Goal: Transaction & Acquisition: Purchase product/service

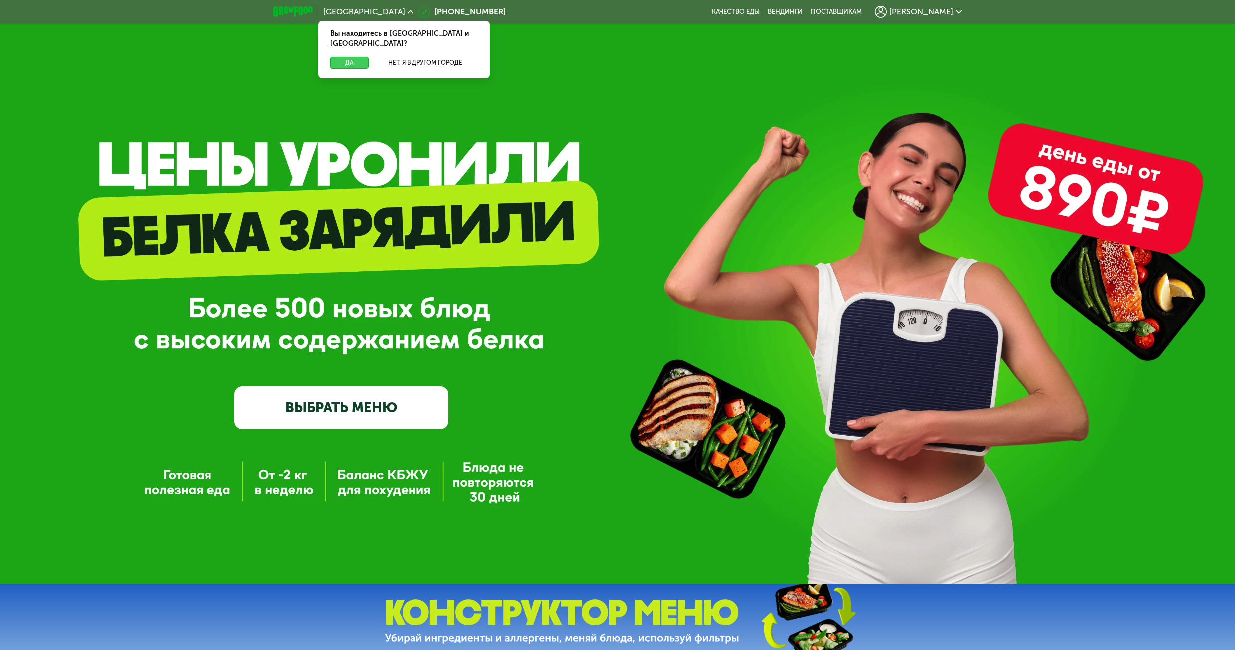
click at [364, 57] on button "Да" at bounding box center [349, 63] width 38 height 12
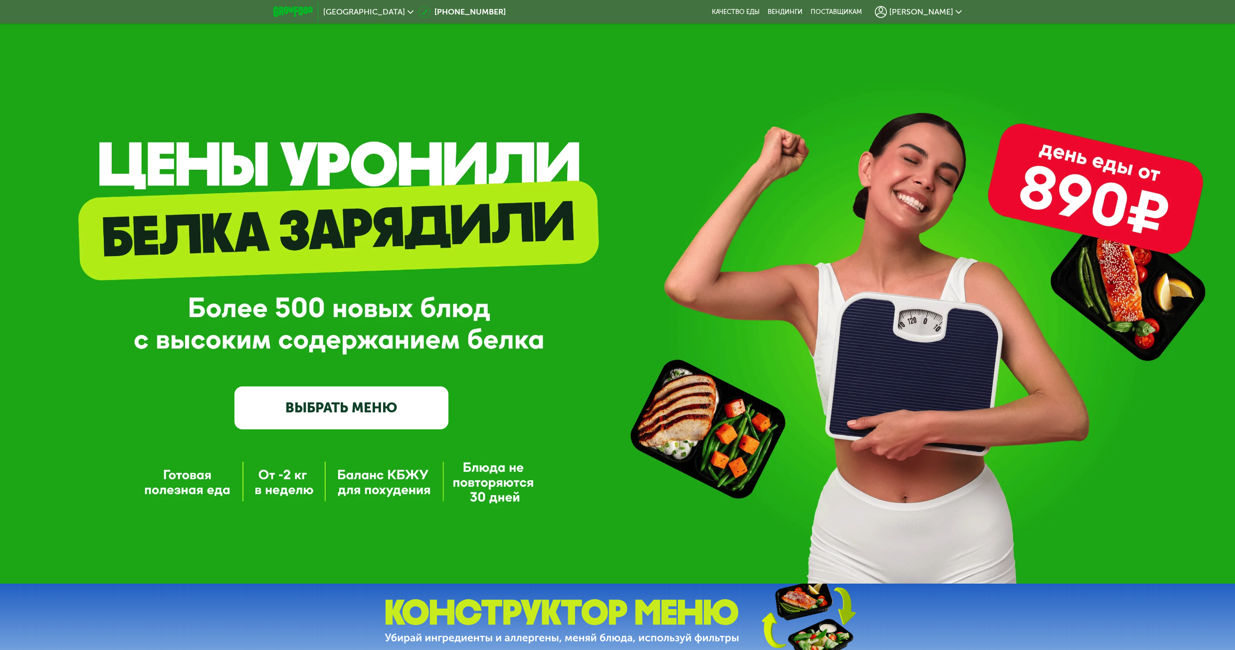
click at [951, 14] on span "[PERSON_NAME]" at bounding box center [922, 12] width 64 height 8
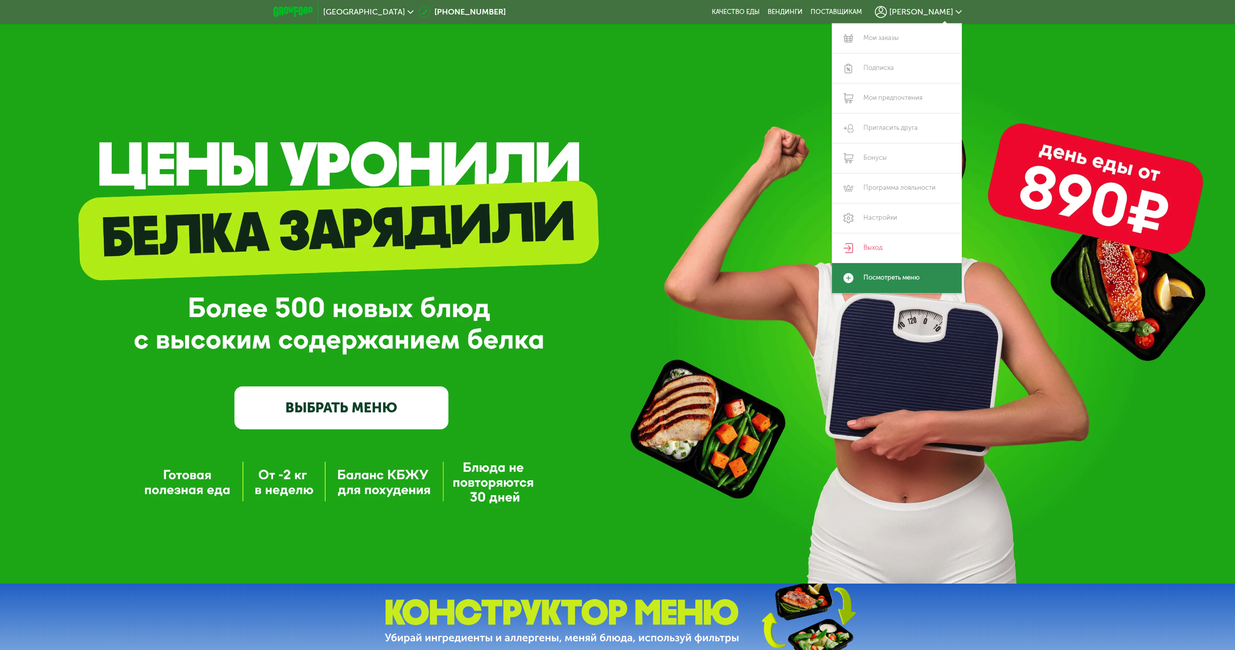
click at [905, 279] on link "Посмотреть меню" at bounding box center [897, 278] width 130 height 30
click at [372, 402] on link "ВЫБРАТЬ МЕНЮ" at bounding box center [342, 407] width 214 height 43
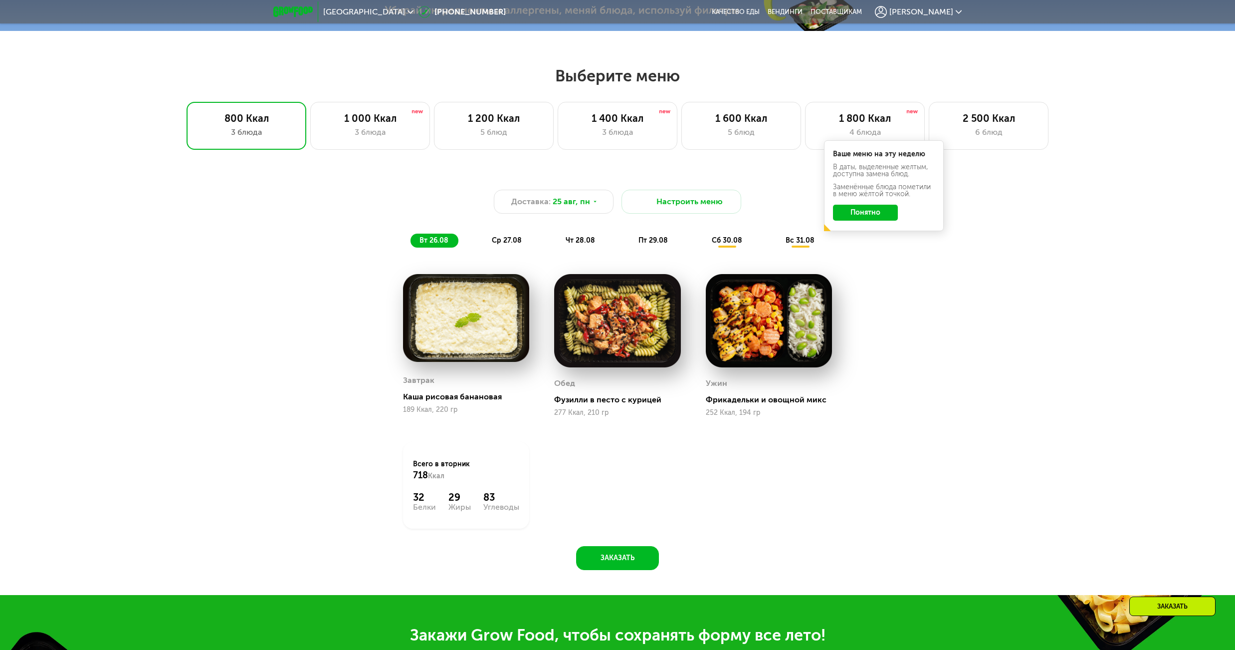
scroll to position [673, 0]
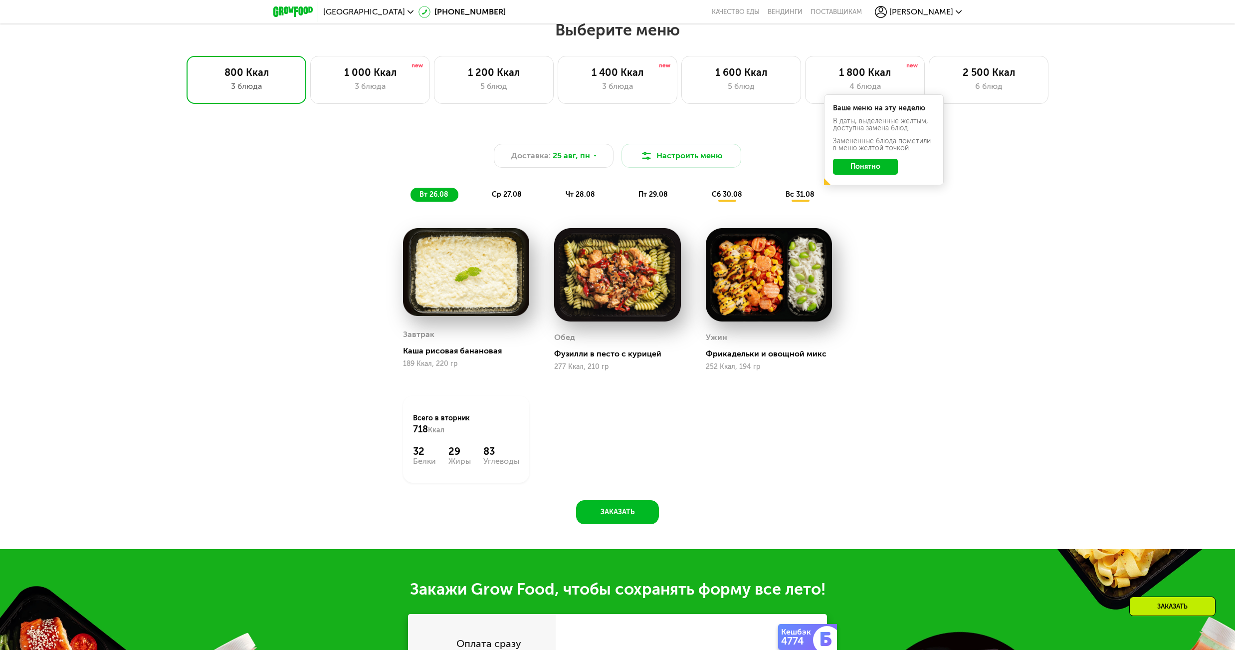
click at [518, 199] on span "ср 27.08" at bounding box center [507, 194] width 30 height 8
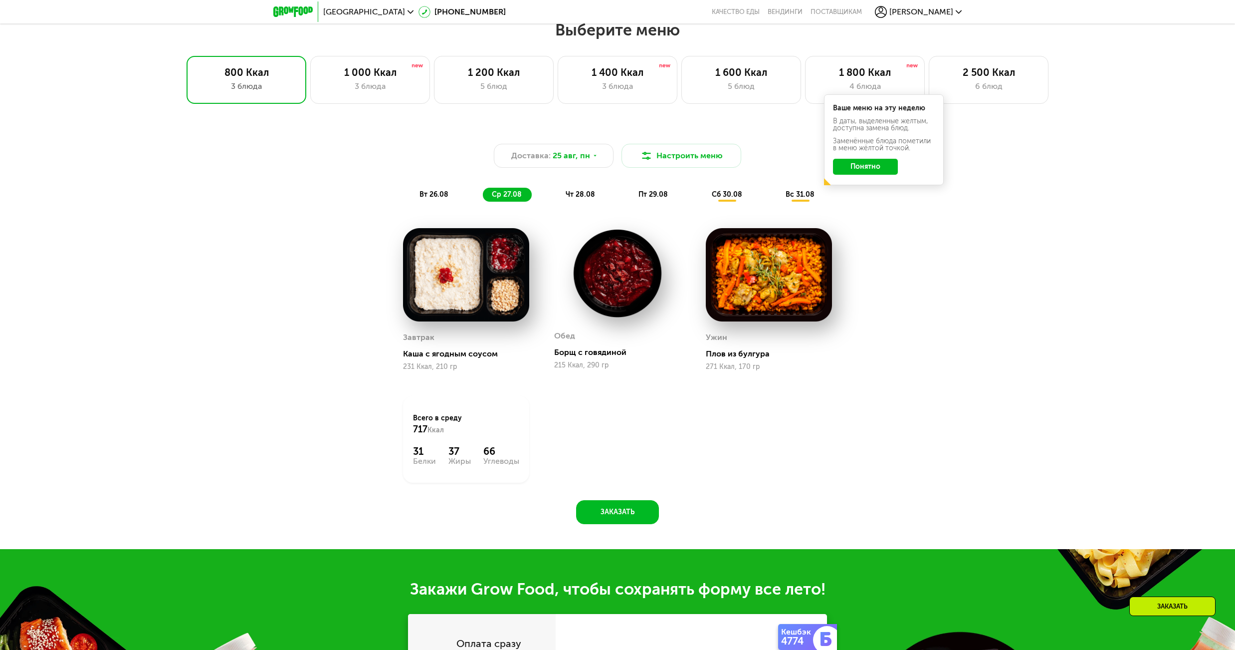
click at [890, 169] on button "Понятно" at bounding box center [865, 167] width 65 height 16
click at [589, 194] on span "чт 28.08" at bounding box center [580, 194] width 29 height 8
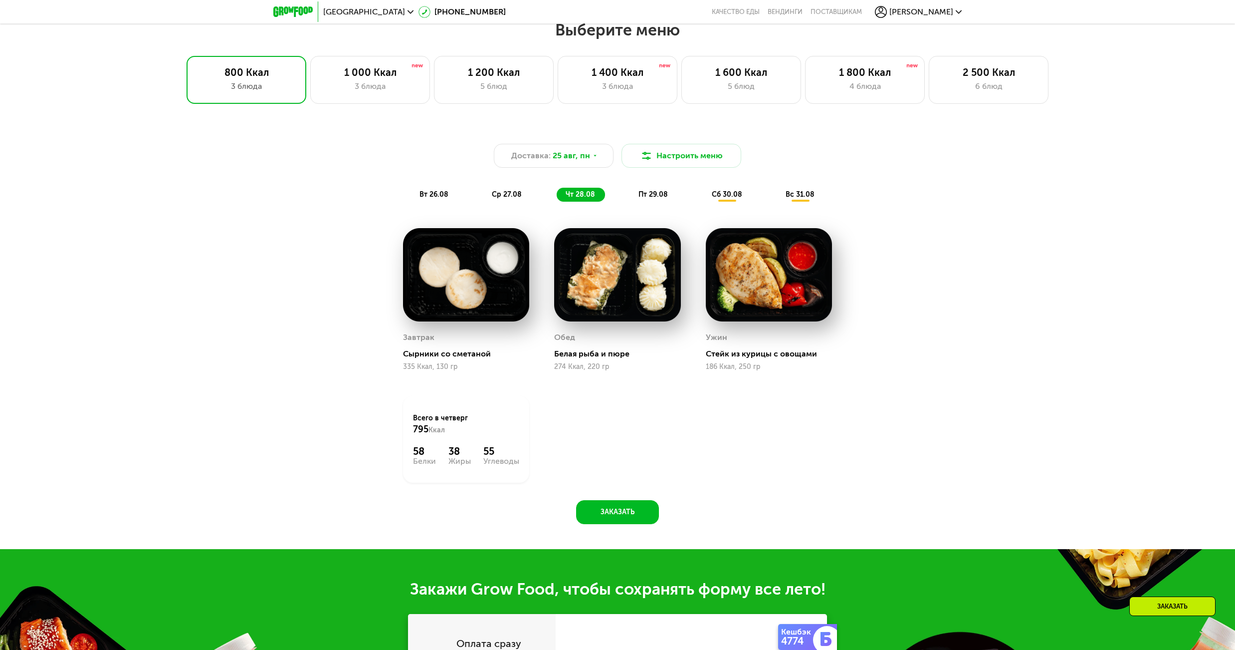
click at [466, 287] on img at bounding box center [466, 274] width 126 height 93
click at [651, 198] on span "пт 29.08" at bounding box center [653, 194] width 29 height 8
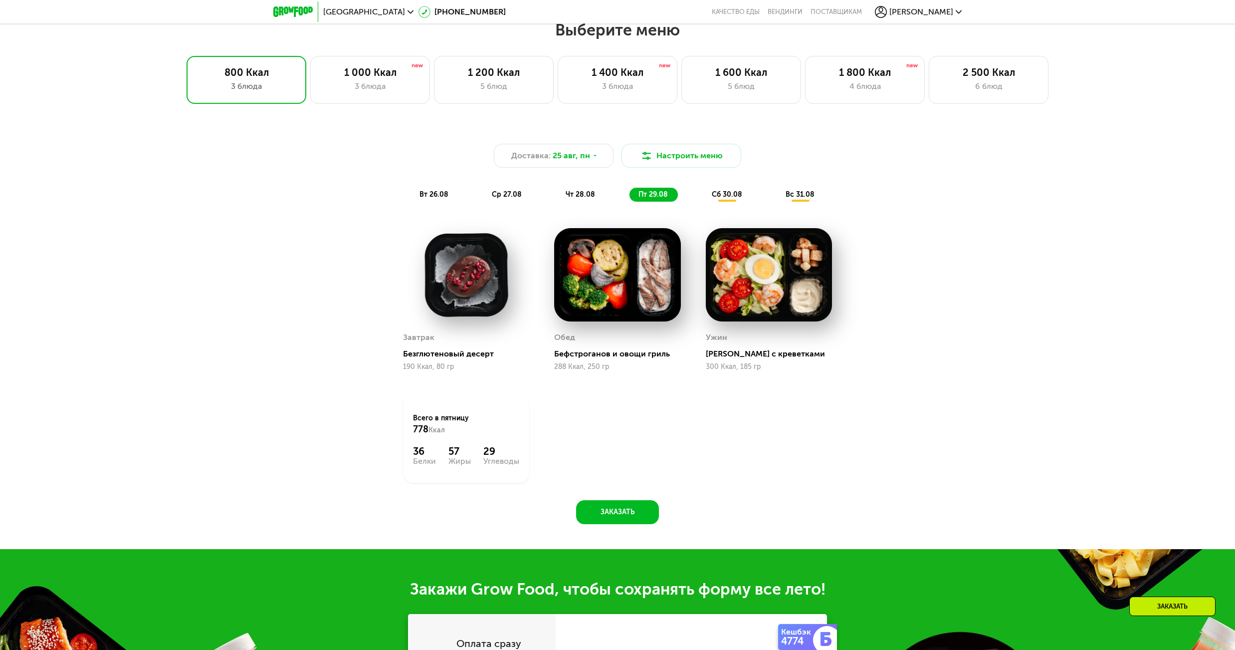
click at [580, 194] on span "чт 28.08" at bounding box center [580, 194] width 29 height 8
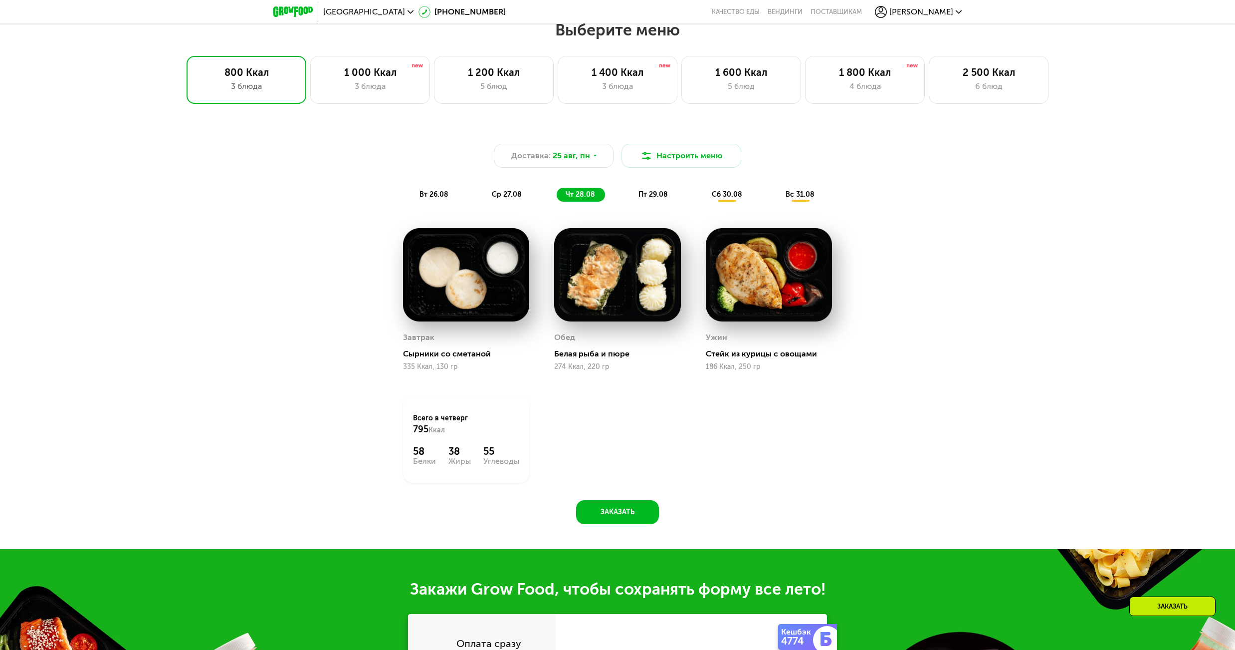
click at [663, 195] on span "пт 29.08" at bounding box center [653, 194] width 29 height 8
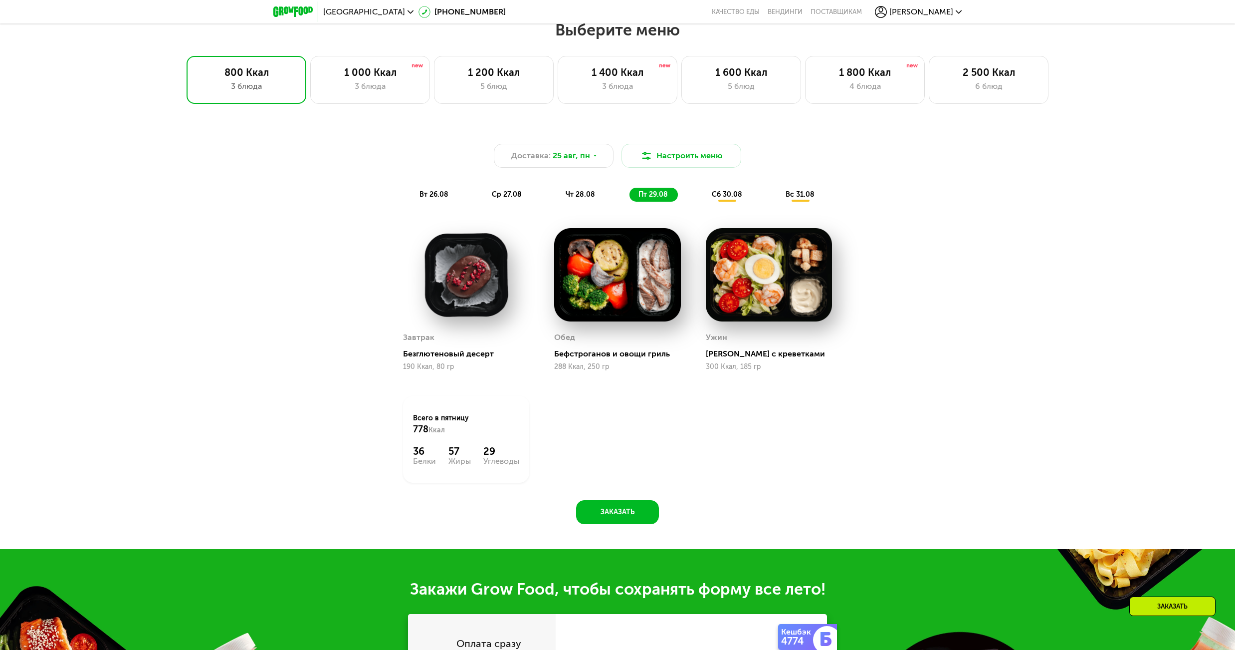
click at [730, 195] on span "сб 30.08" at bounding box center [727, 194] width 30 height 8
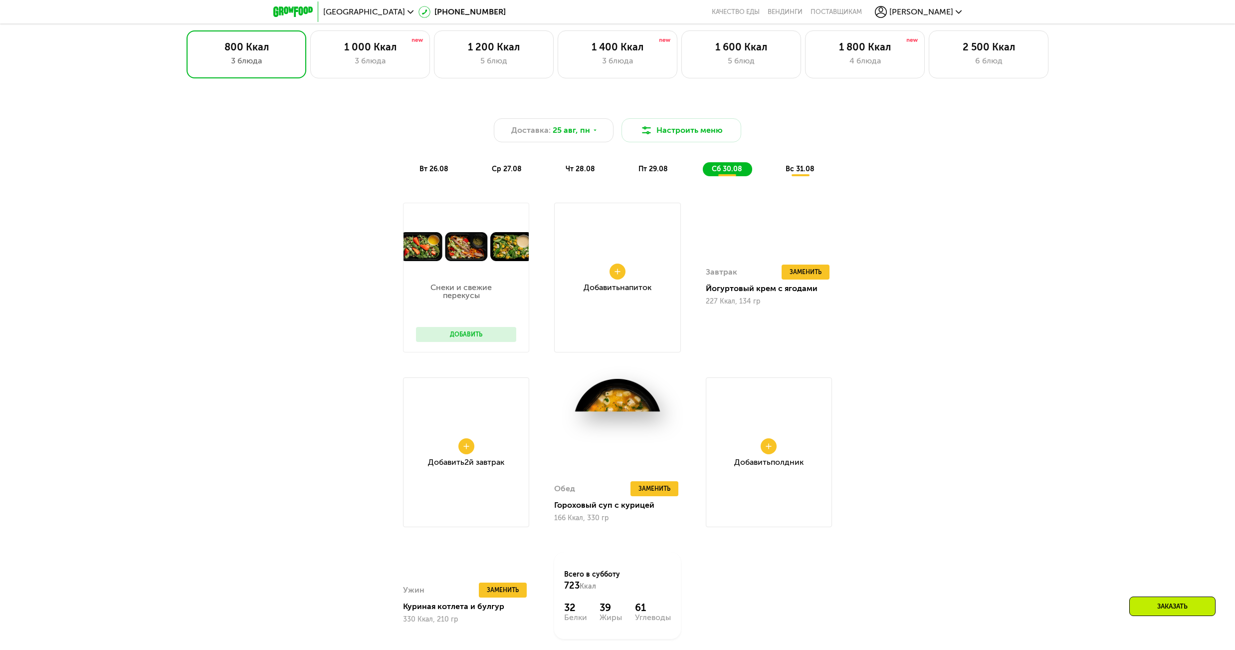
scroll to position [723, 0]
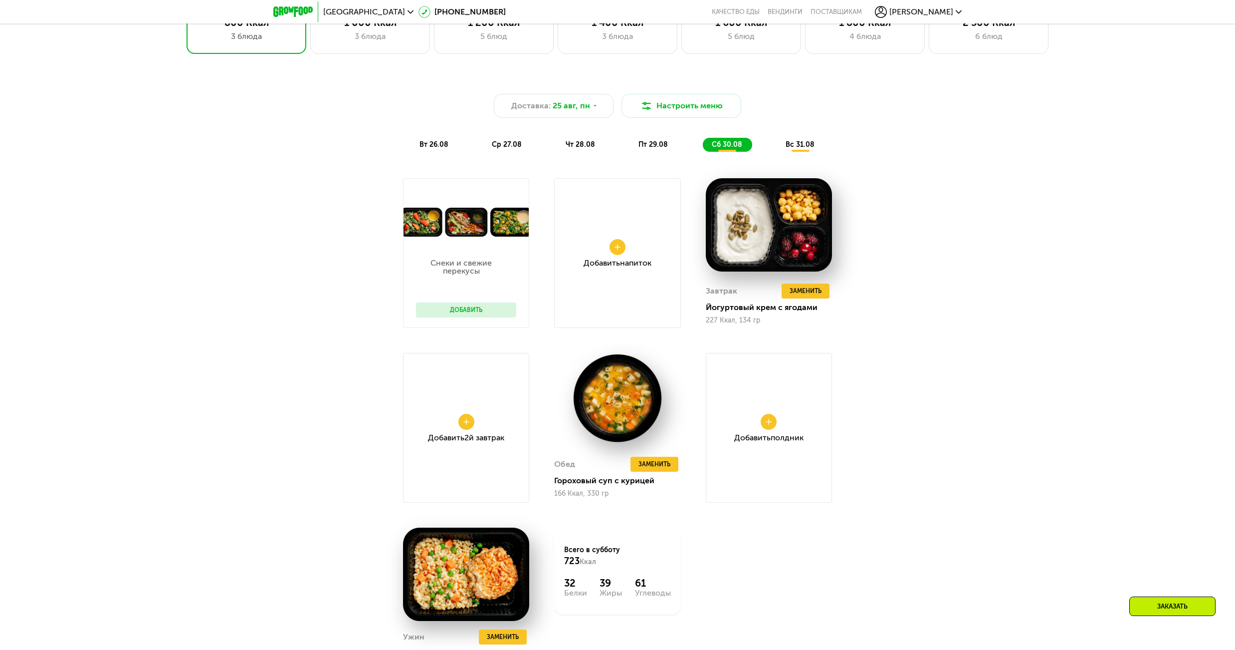
click at [799, 152] on div "вс 31.08" at bounding box center [801, 145] width 48 height 14
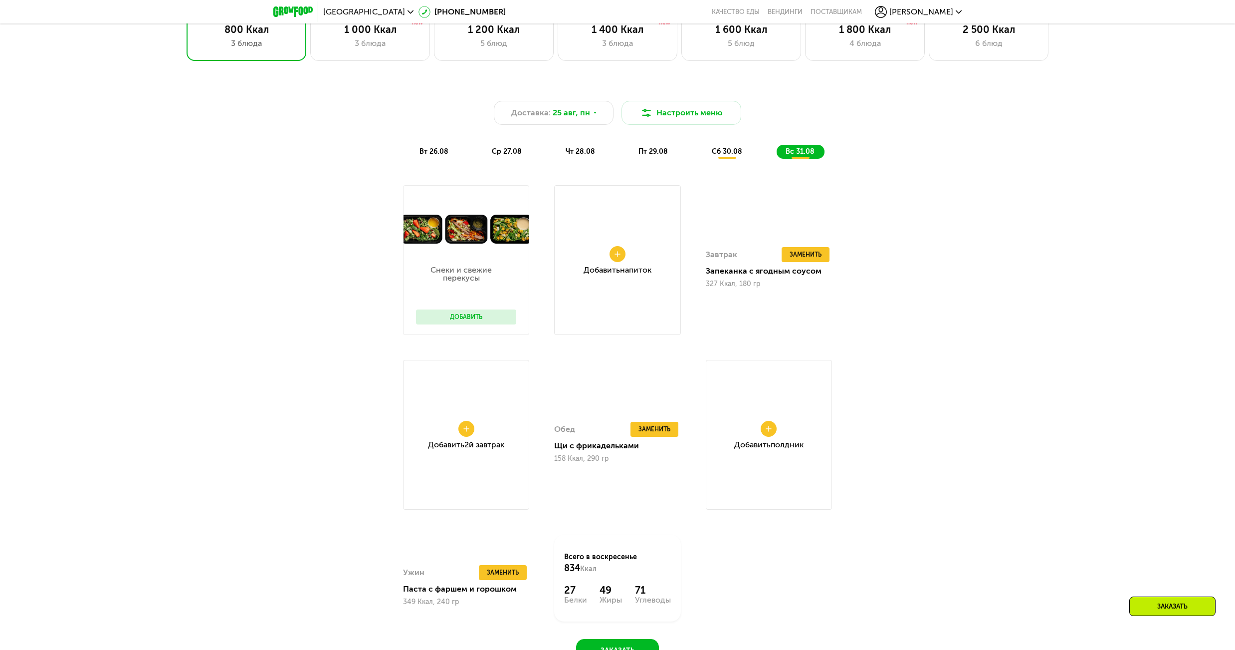
scroll to position [823, 0]
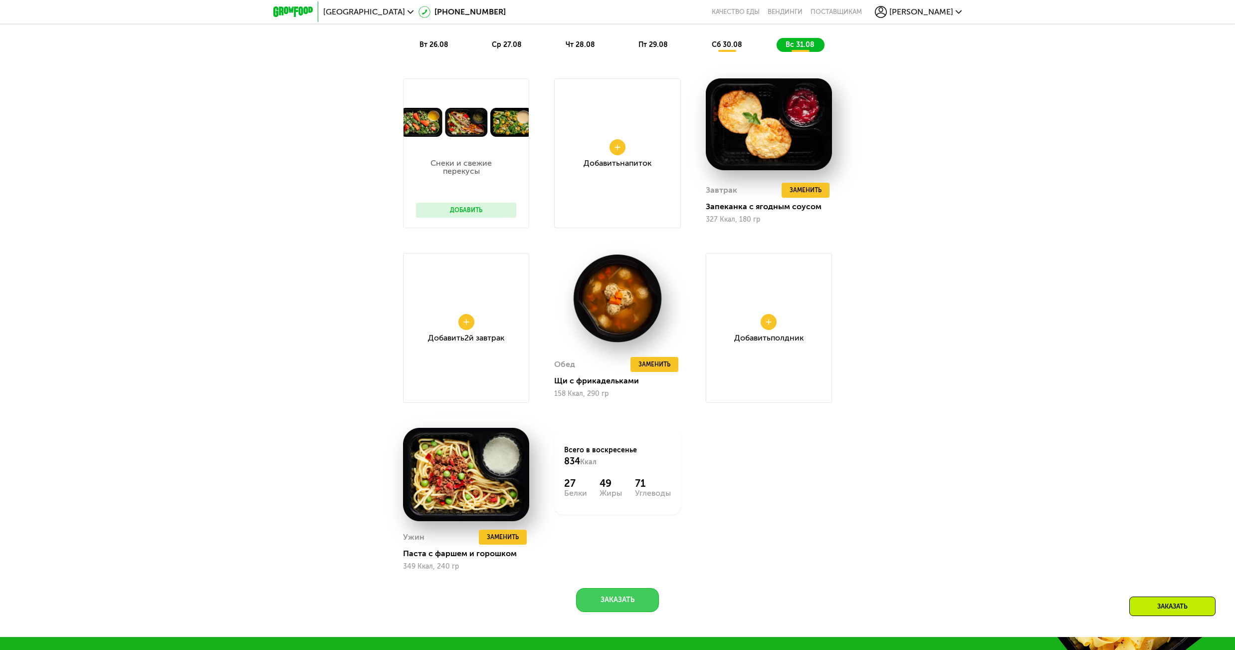
click at [598, 612] on button "Заказать" at bounding box center [617, 600] width 83 height 24
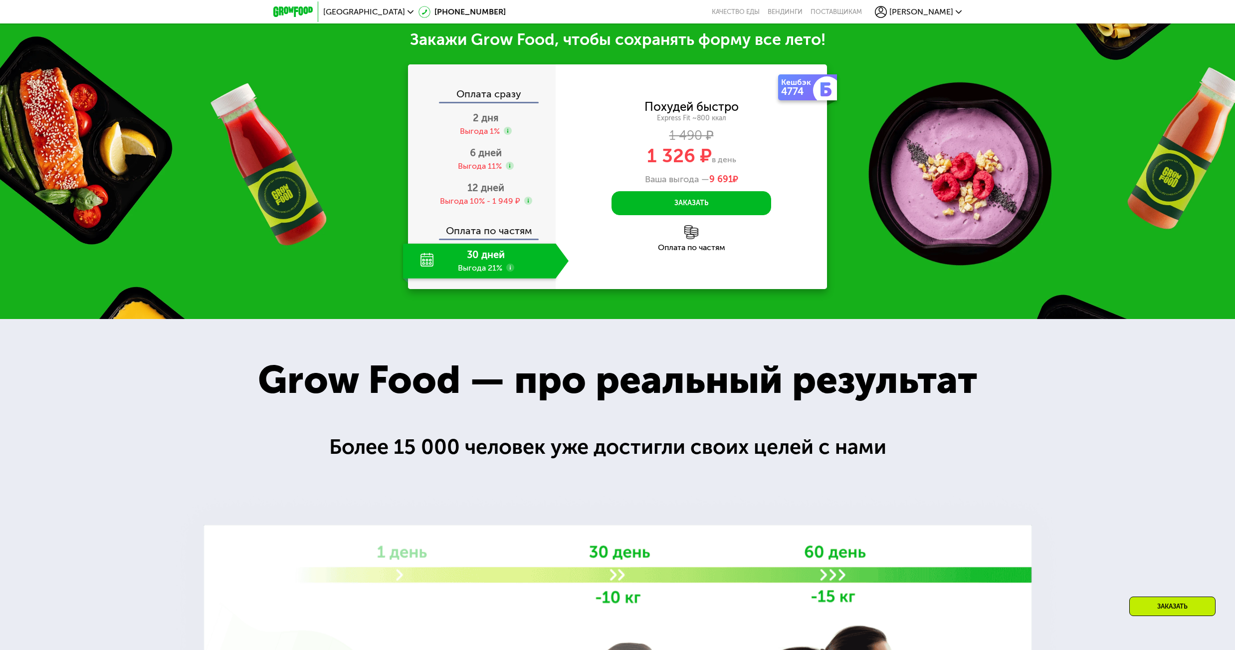
scroll to position [1463, 0]
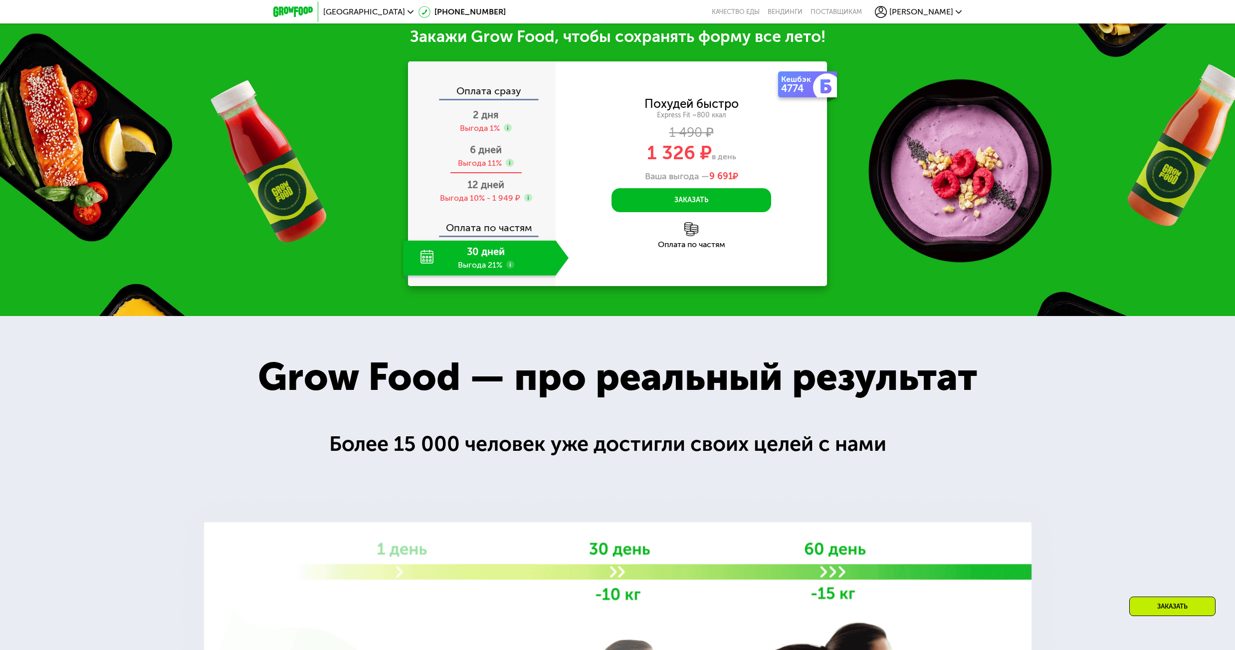
click at [491, 164] on div "Выгода 11%" at bounding box center [480, 163] width 44 height 11
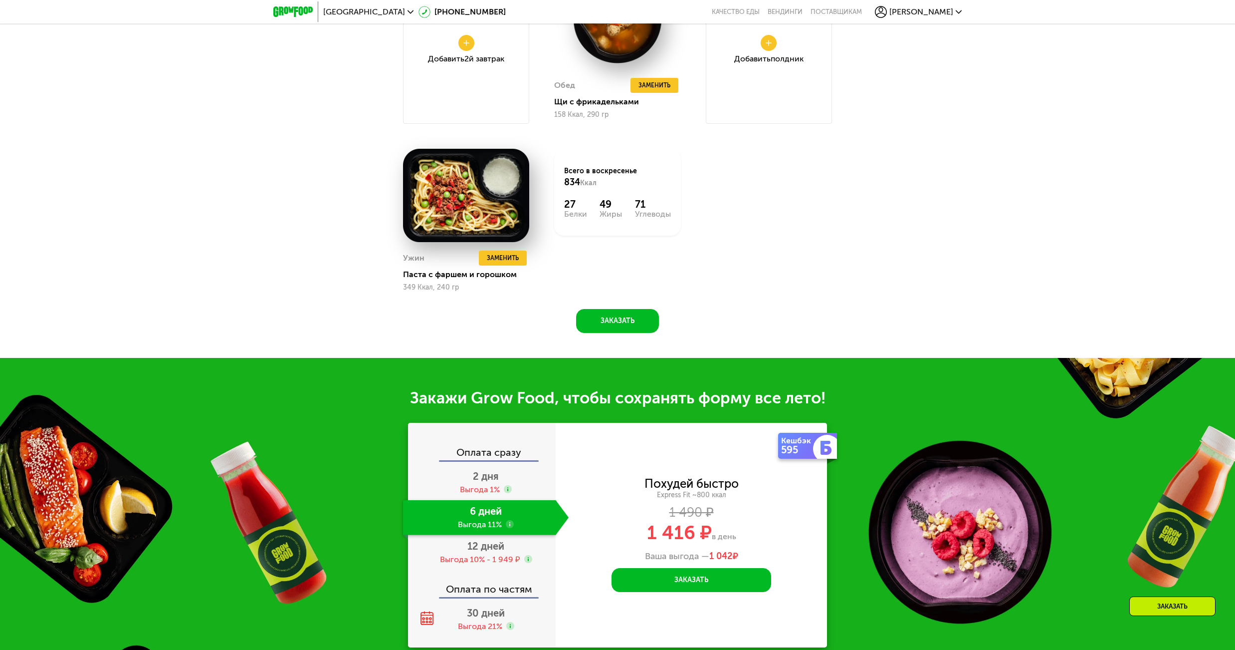
scroll to position [1213, 0]
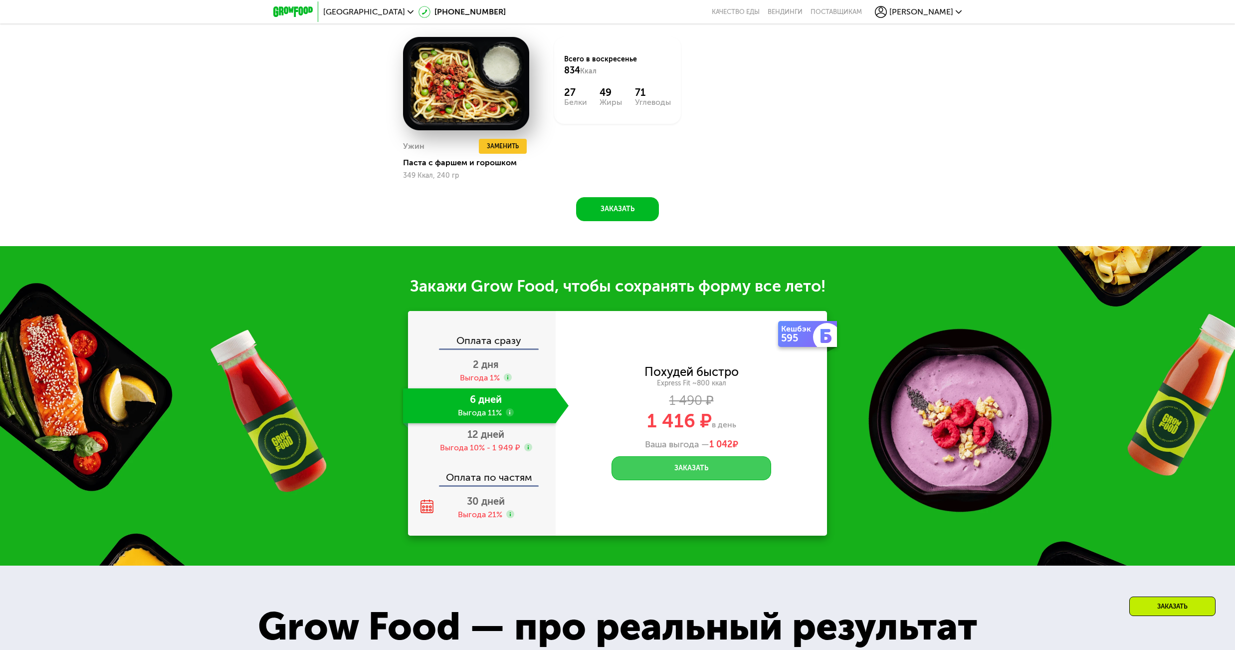
click at [715, 475] on button "Заказать" at bounding box center [692, 468] width 160 height 24
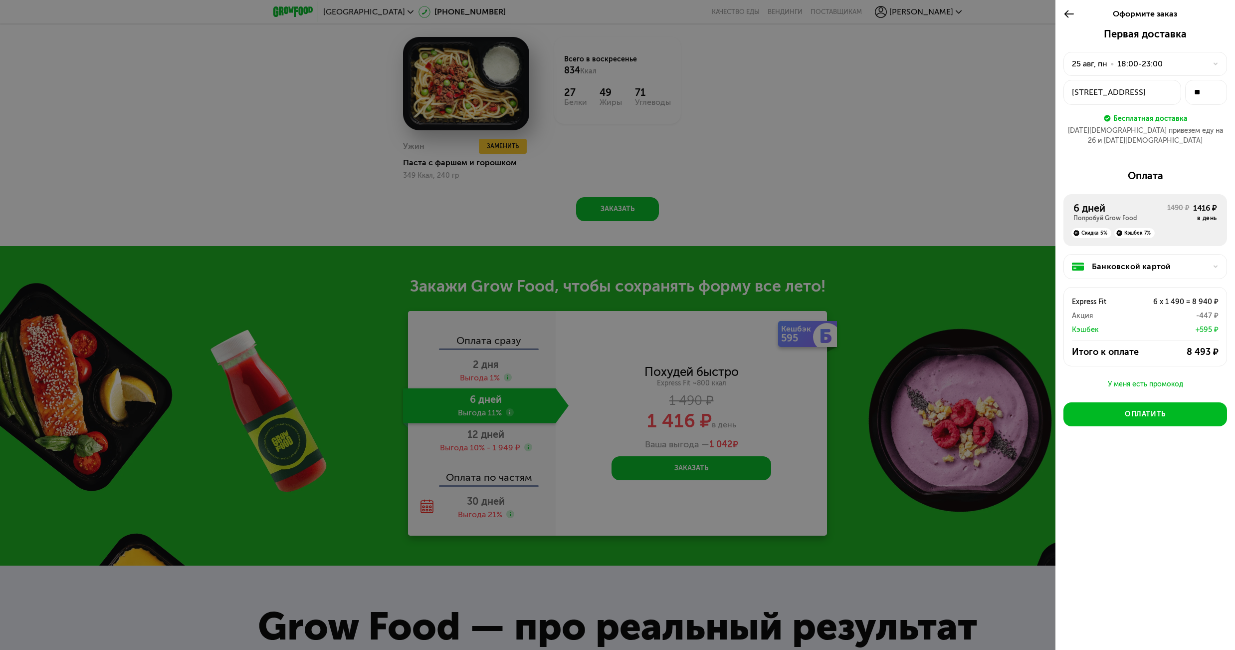
click at [1206, 60] on div "25 авг, пн • 18:00-23:00" at bounding box center [1139, 64] width 135 height 12
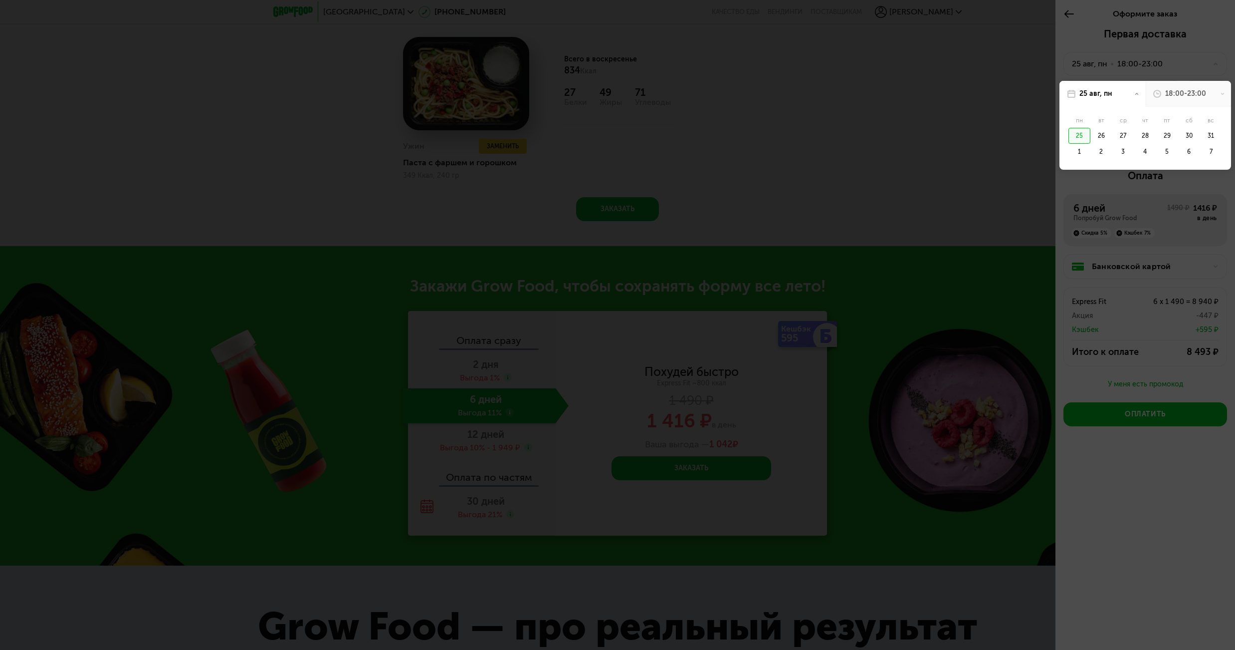
click at [1196, 96] on div "18:00-23:00" at bounding box center [1186, 94] width 41 height 10
click at [1162, 138] on div "18:00-20:00" at bounding box center [1145, 141] width 50 height 16
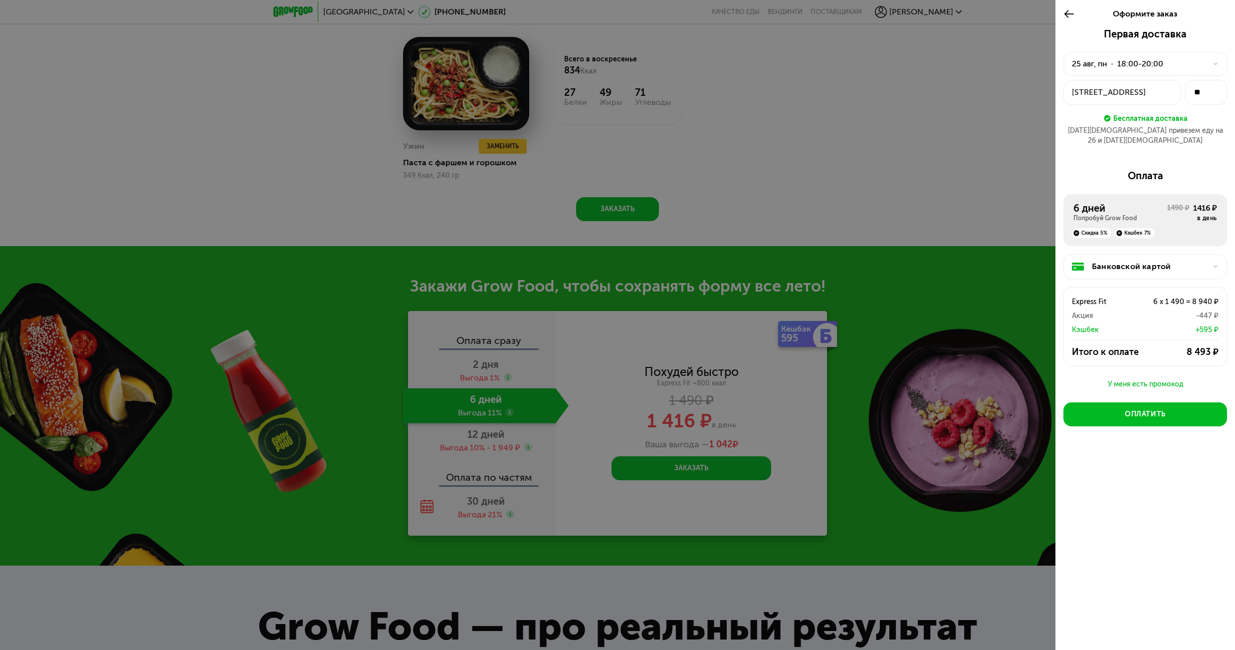
click at [849, 174] on div at bounding box center [617, 325] width 1235 height 650
click at [241, 337] on div at bounding box center [617, 325] width 1235 height 650
click at [263, 147] on div at bounding box center [617, 325] width 1235 height 650
click at [1074, 12] on icon at bounding box center [1069, 14] width 11 height 12
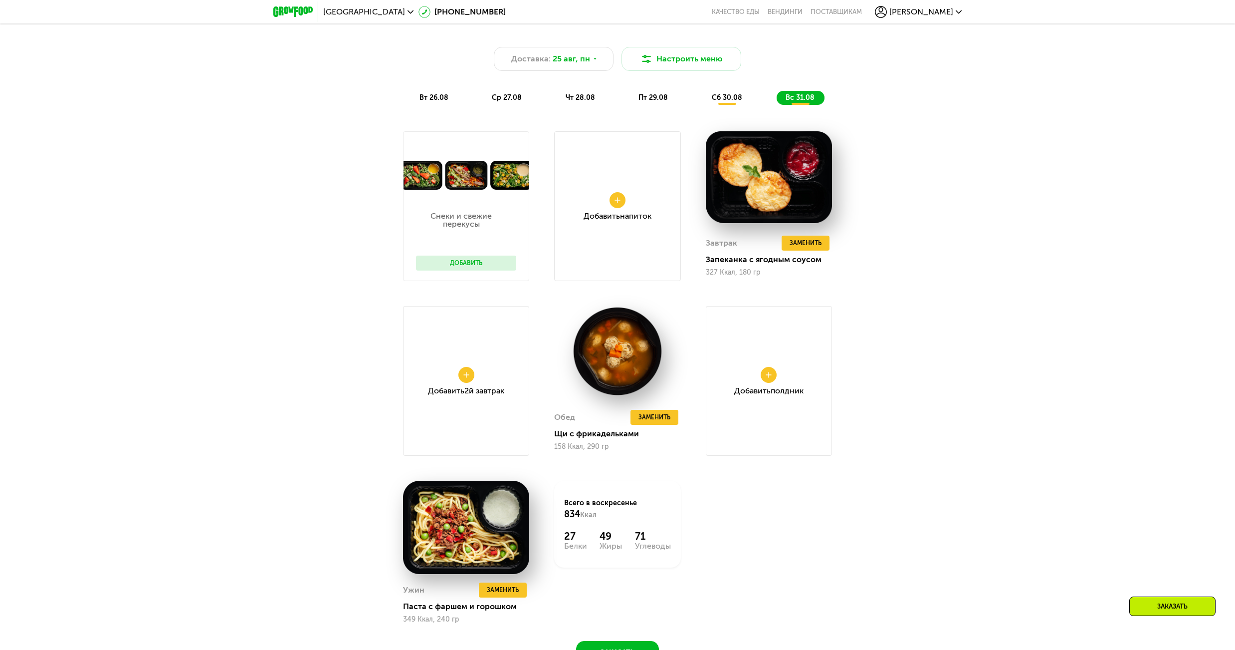
scroll to position [764, 0]
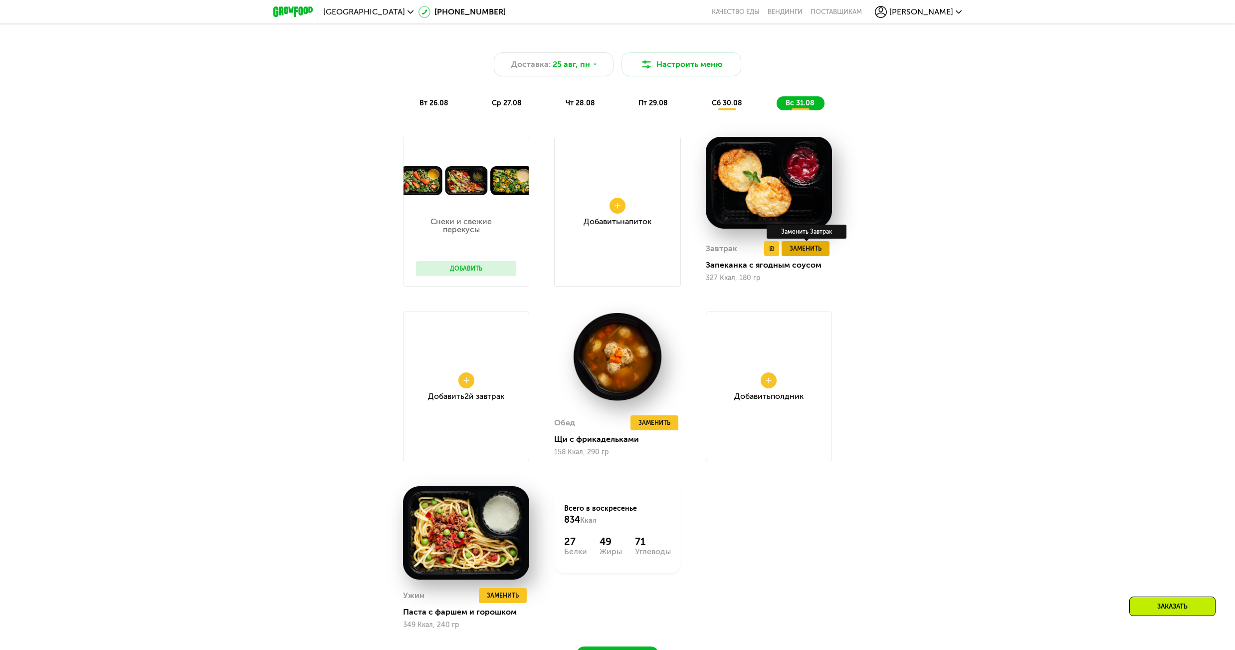
click at [815, 253] on span "Заменить" at bounding box center [806, 248] width 32 height 10
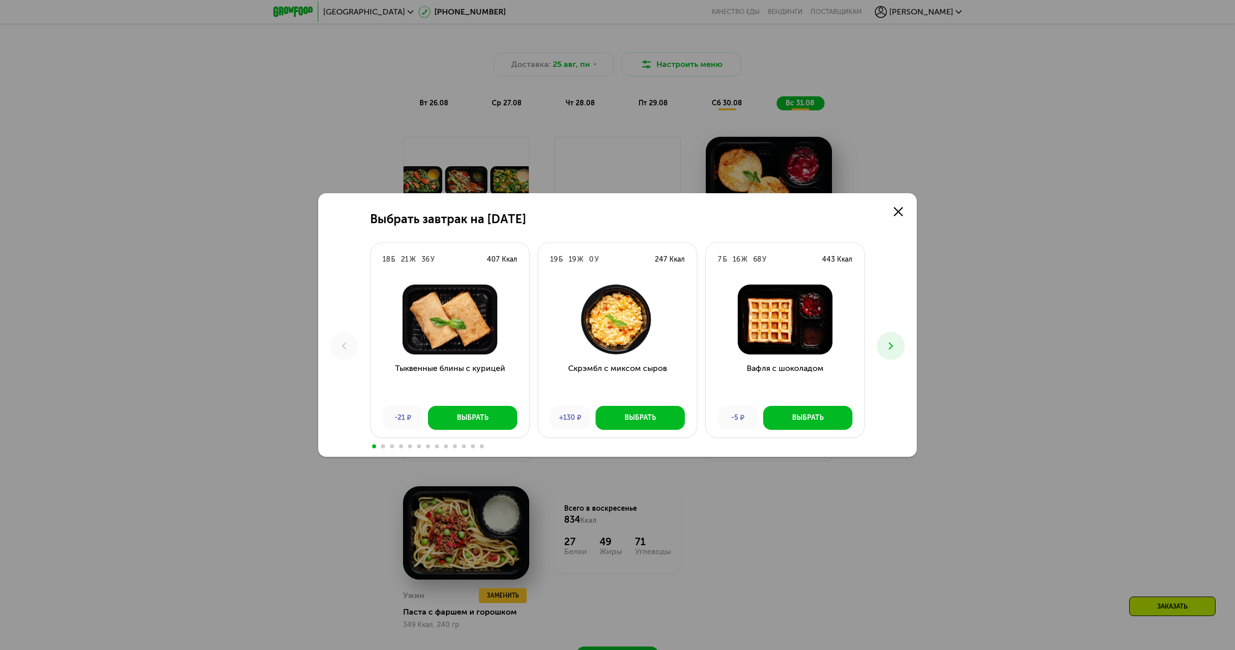
click at [889, 347] on icon at bounding box center [891, 346] width 12 height 12
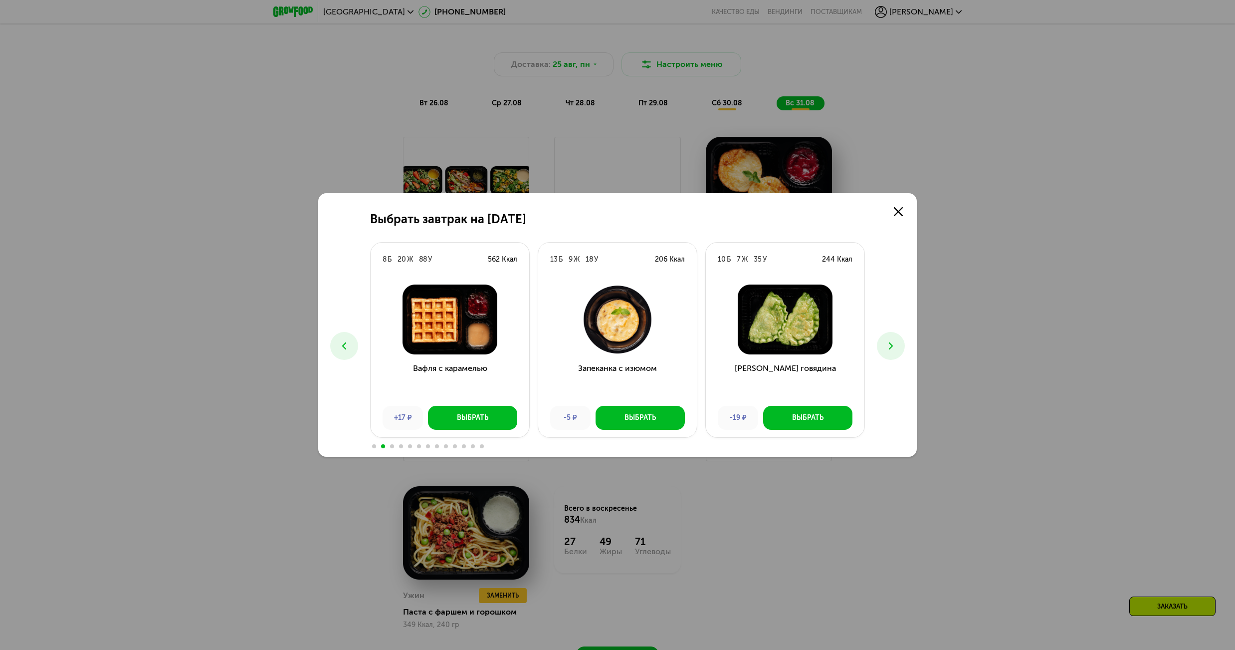
click at [892, 345] on use at bounding box center [891, 345] width 4 height 7
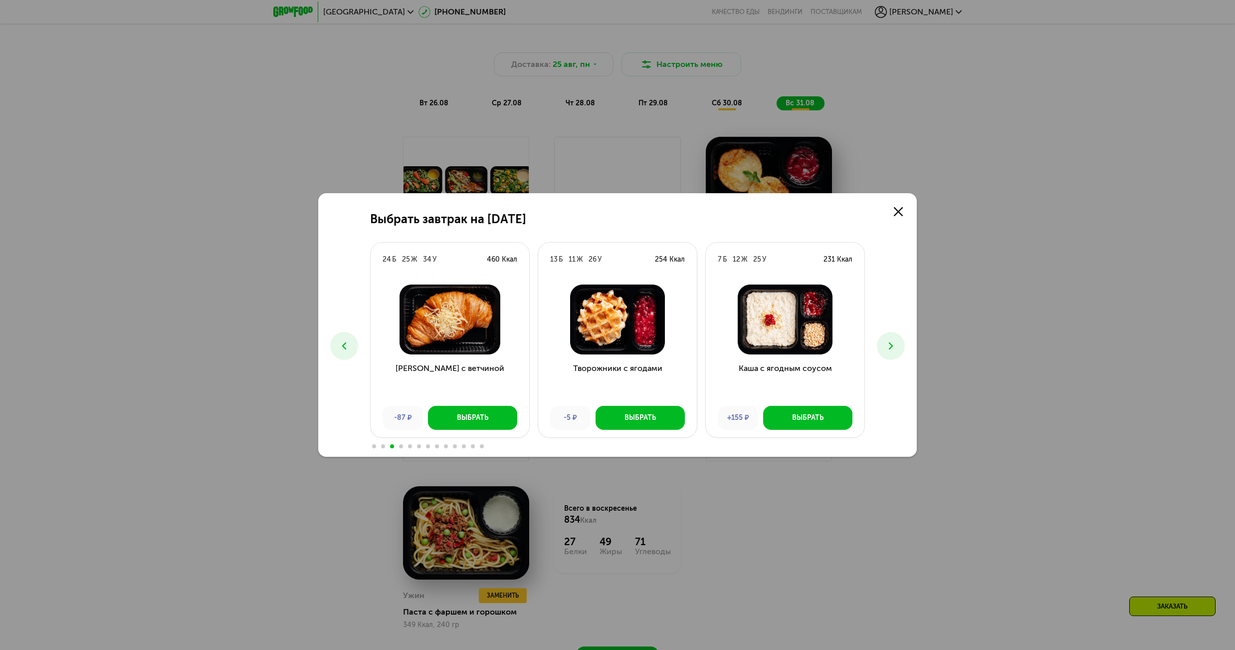
click at [894, 345] on icon at bounding box center [891, 346] width 12 height 12
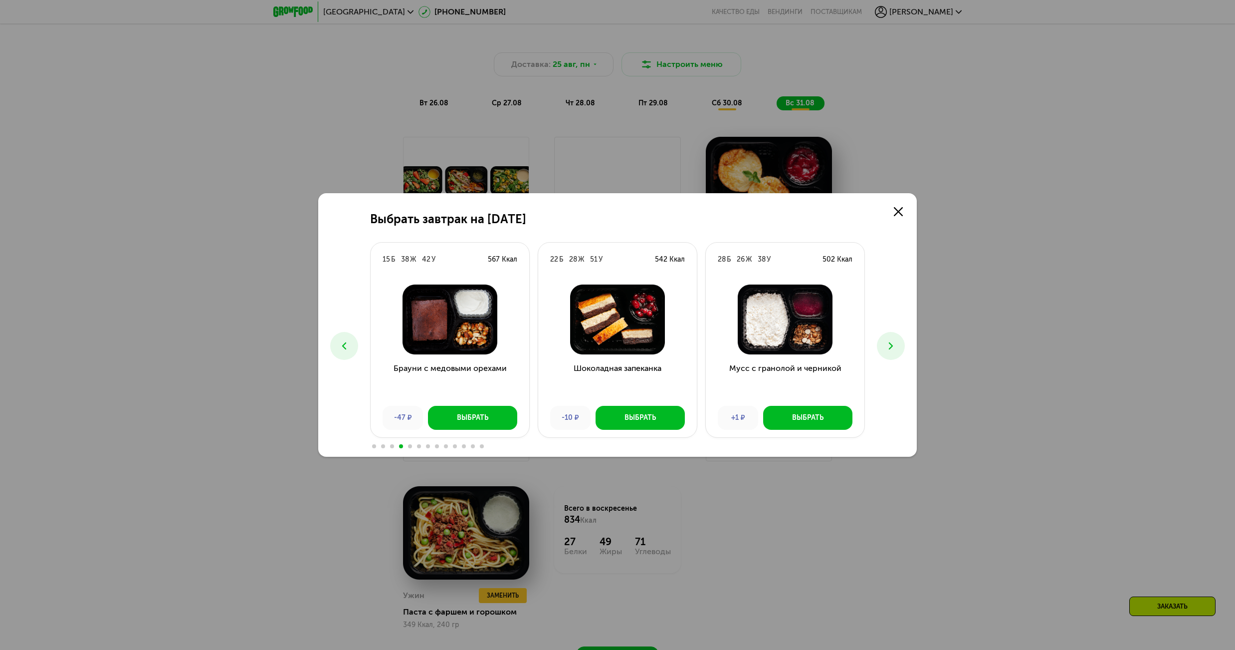
click at [900, 345] on button at bounding box center [891, 346] width 28 height 28
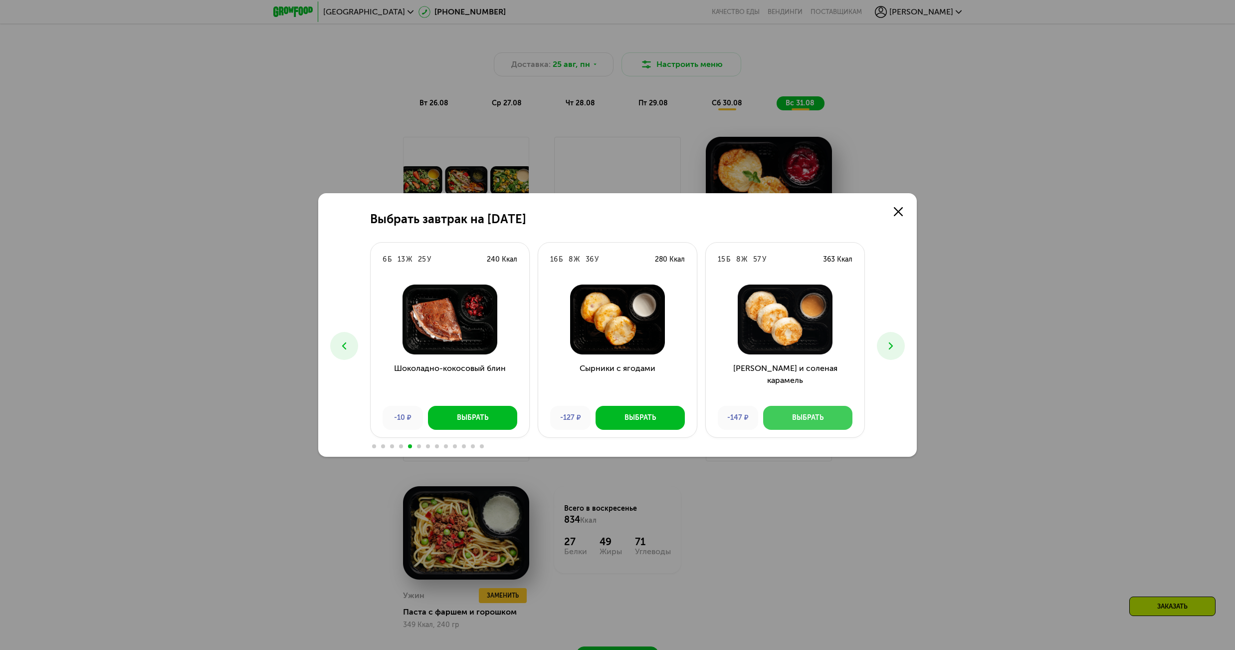
click at [818, 417] on div "Выбрать" at bounding box center [807, 418] width 31 height 10
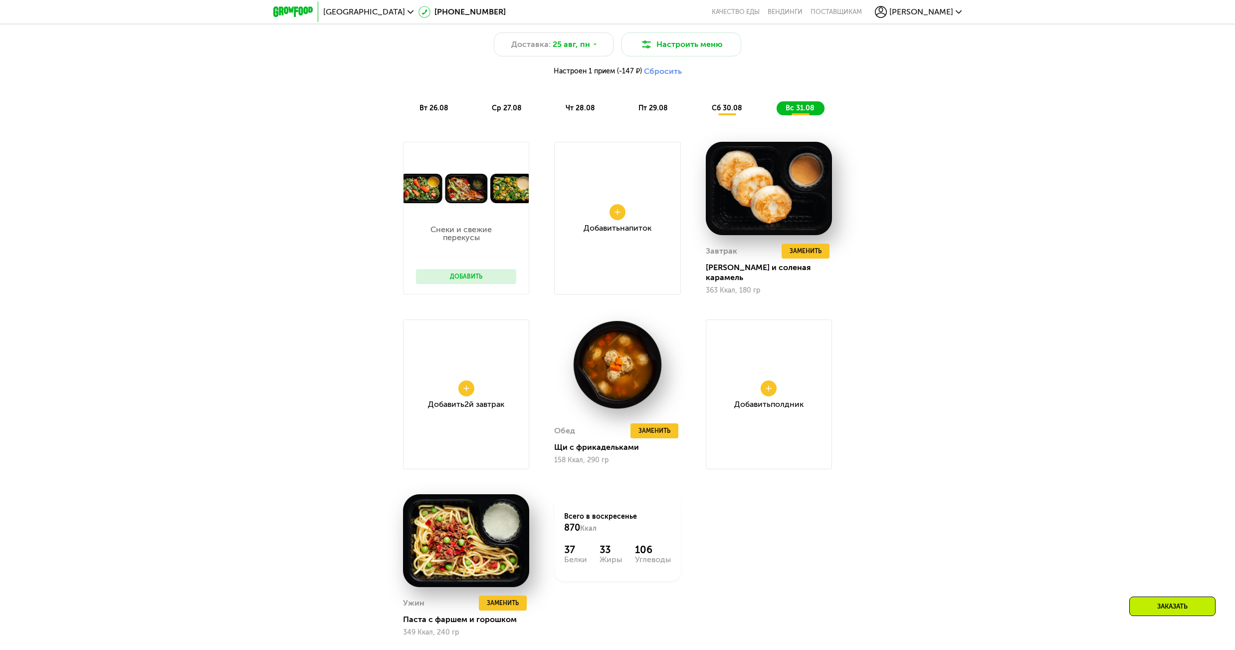
scroll to position [665, 0]
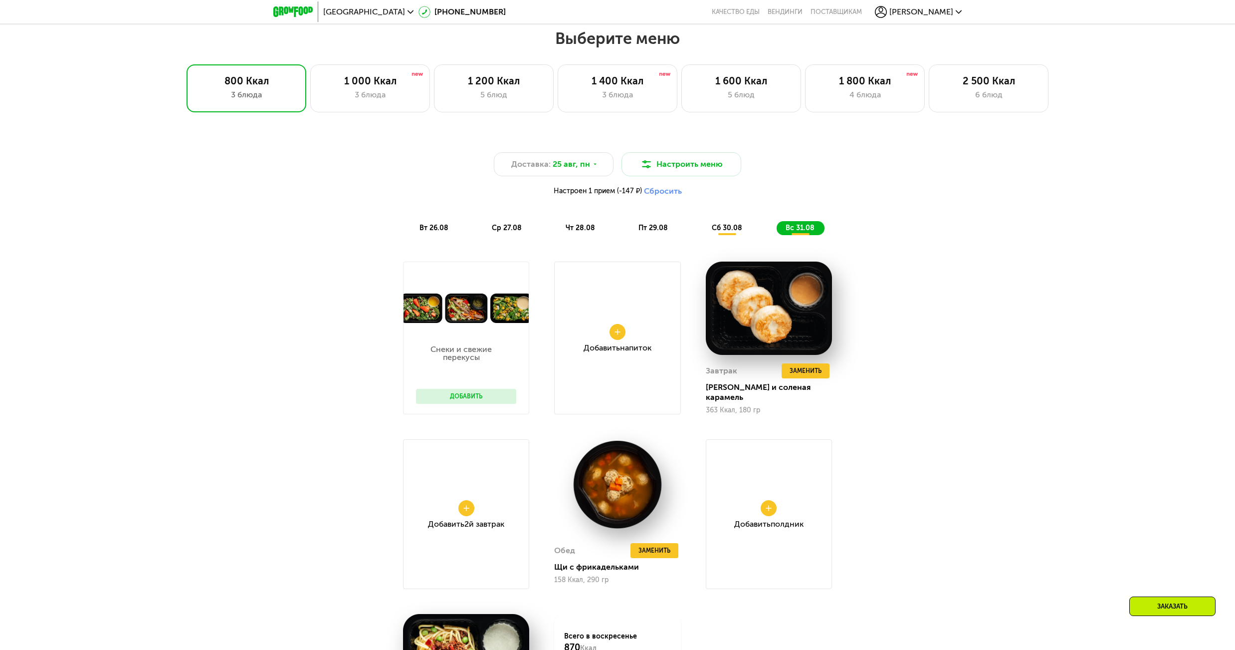
click at [728, 229] on span "сб 30.08" at bounding box center [727, 228] width 30 height 8
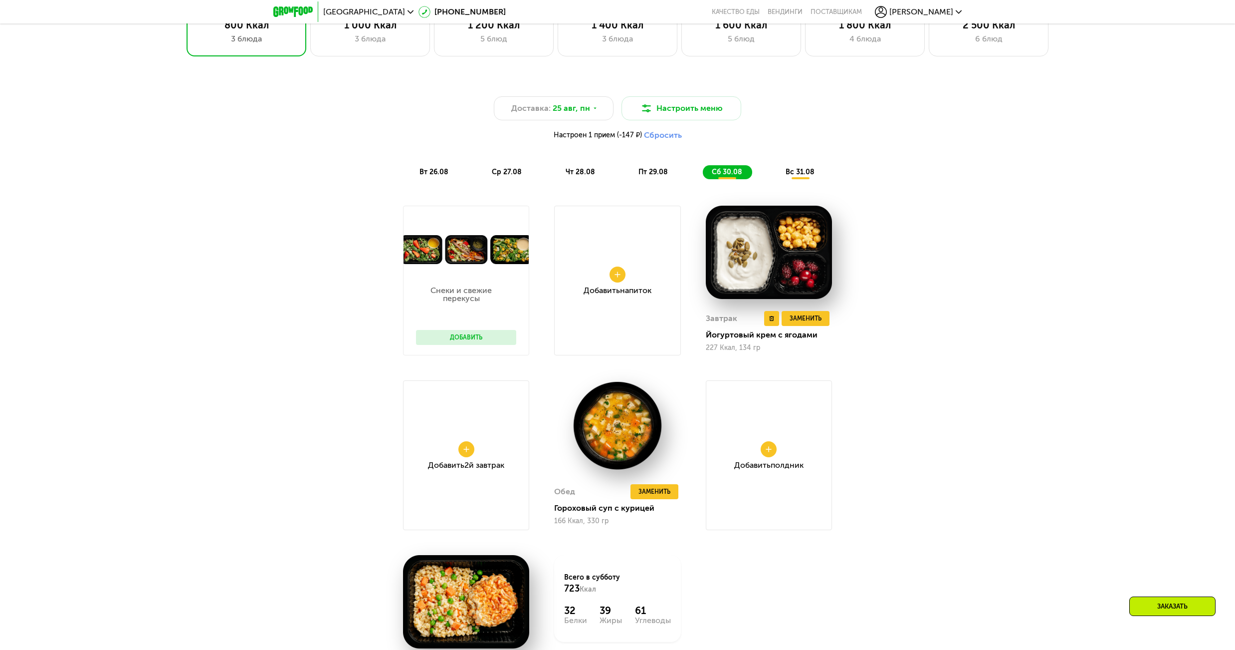
scroll to position [814, 0]
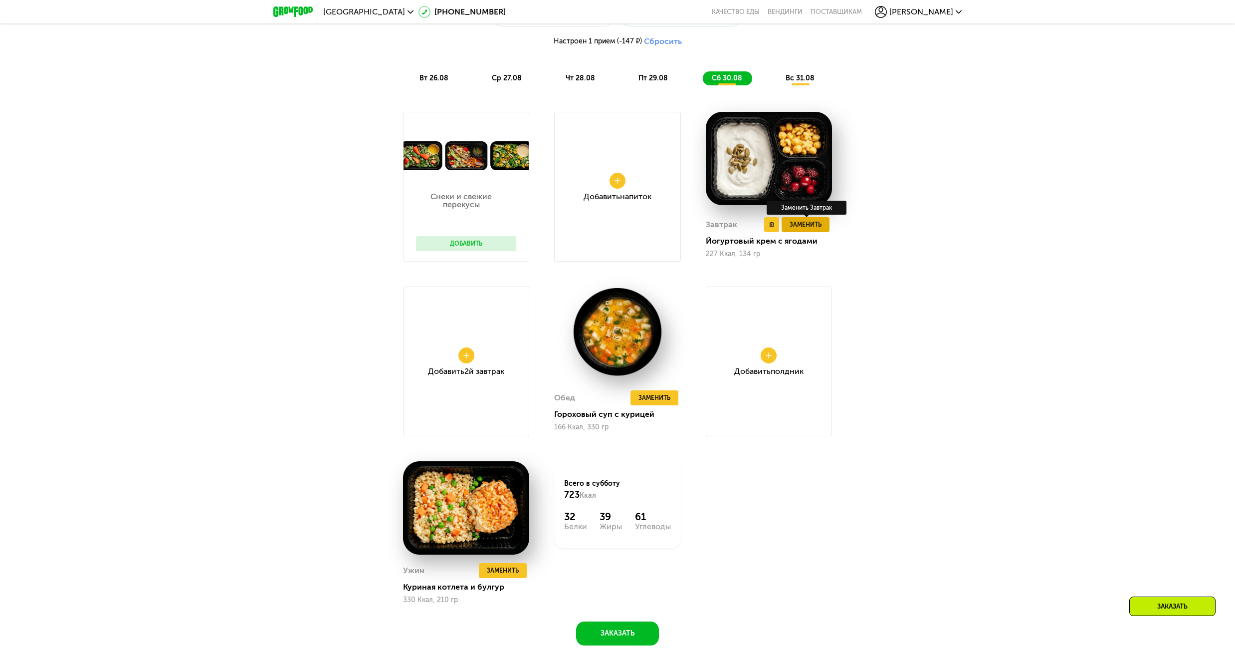
click at [801, 228] on span "Заменить" at bounding box center [806, 225] width 32 height 10
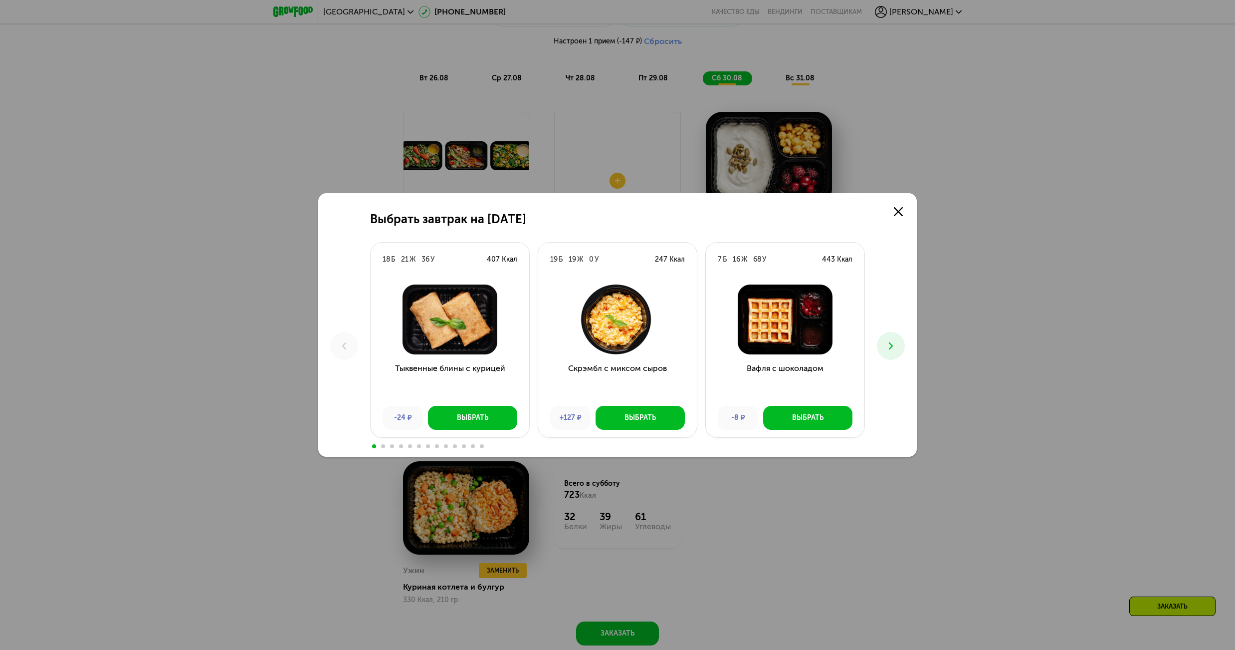
click at [898, 354] on button at bounding box center [891, 346] width 28 height 28
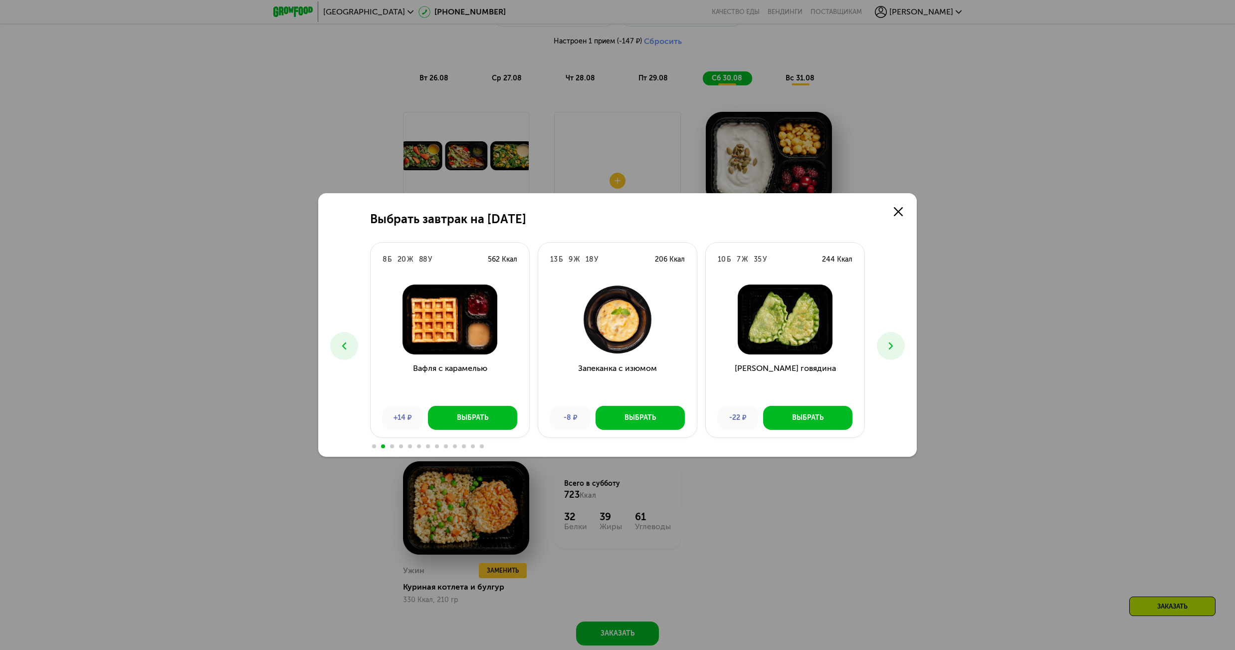
click at [898, 354] on button at bounding box center [891, 346] width 28 height 28
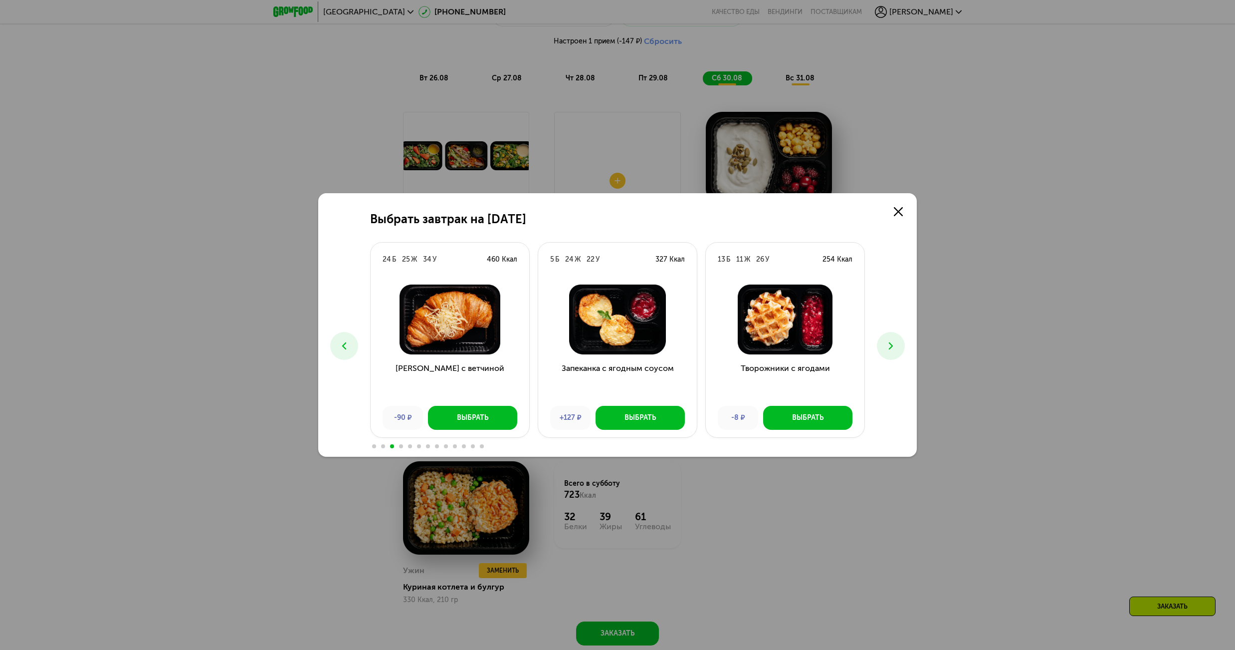
click at [898, 354] on button at bounding box center [891, 346] width 28 height 28
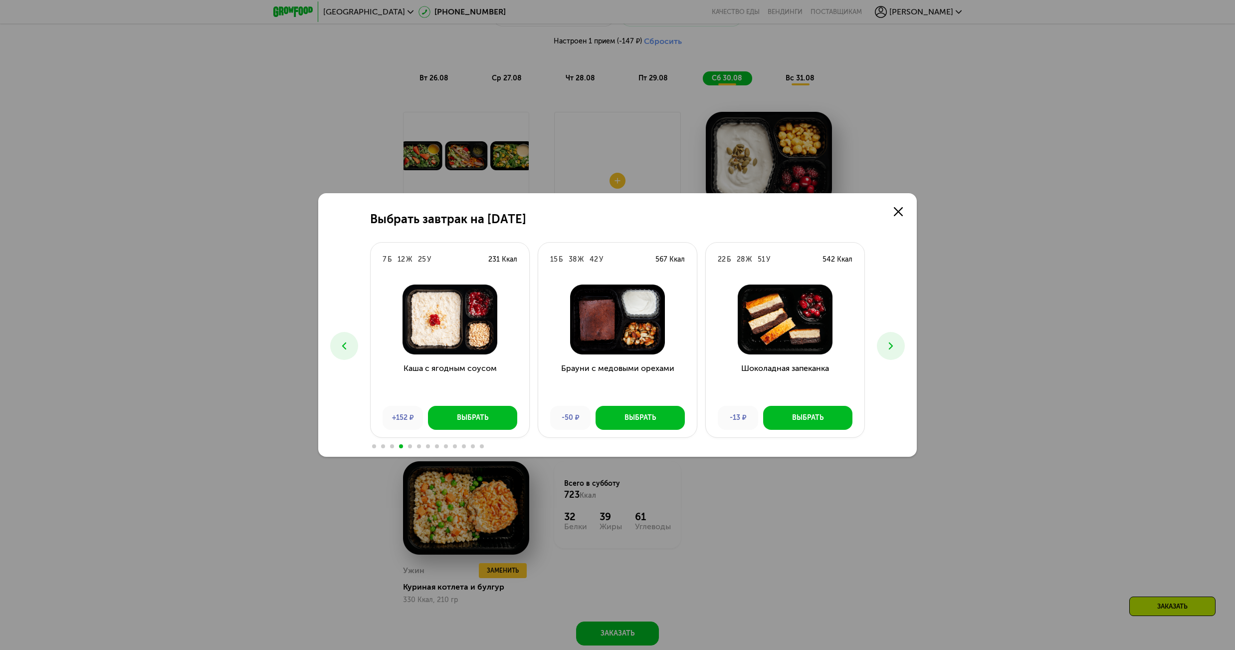
click at [896, 350] on icon at bounding box center [891, 346] width 12 height 12
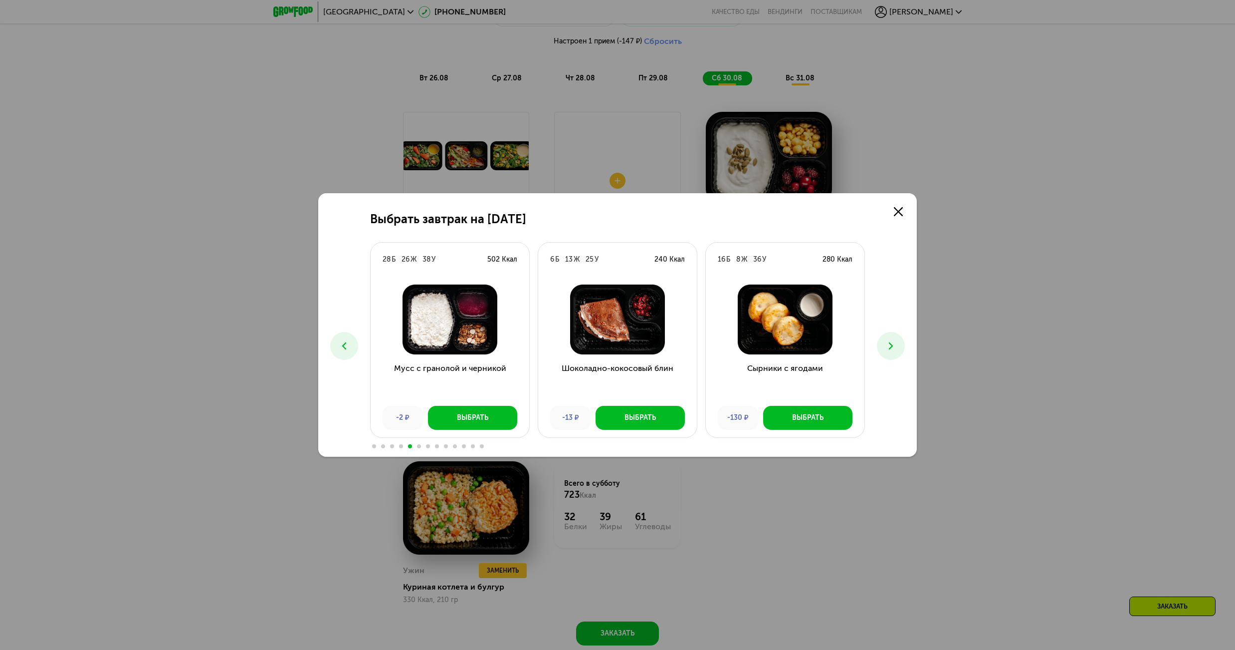
click at [896, 350] on icon at bounding box center [891, 346] width 12 height 12
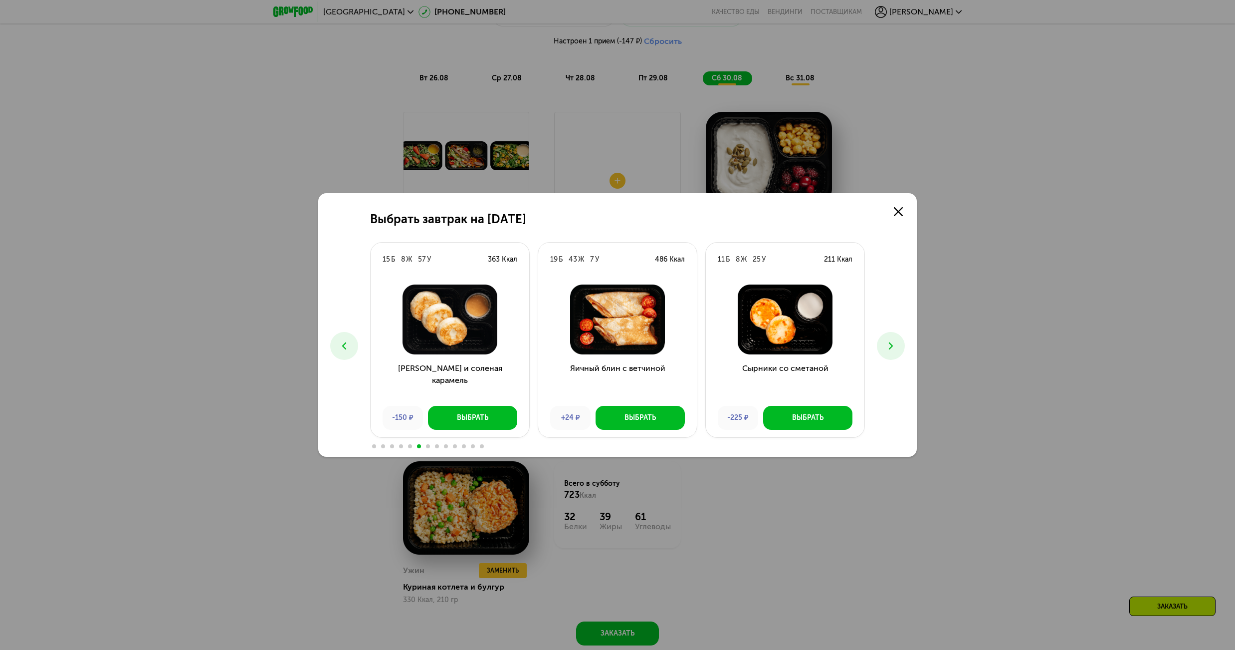
click at [896, 350] on icon at bounding box center [891, 346] width 12 height 12
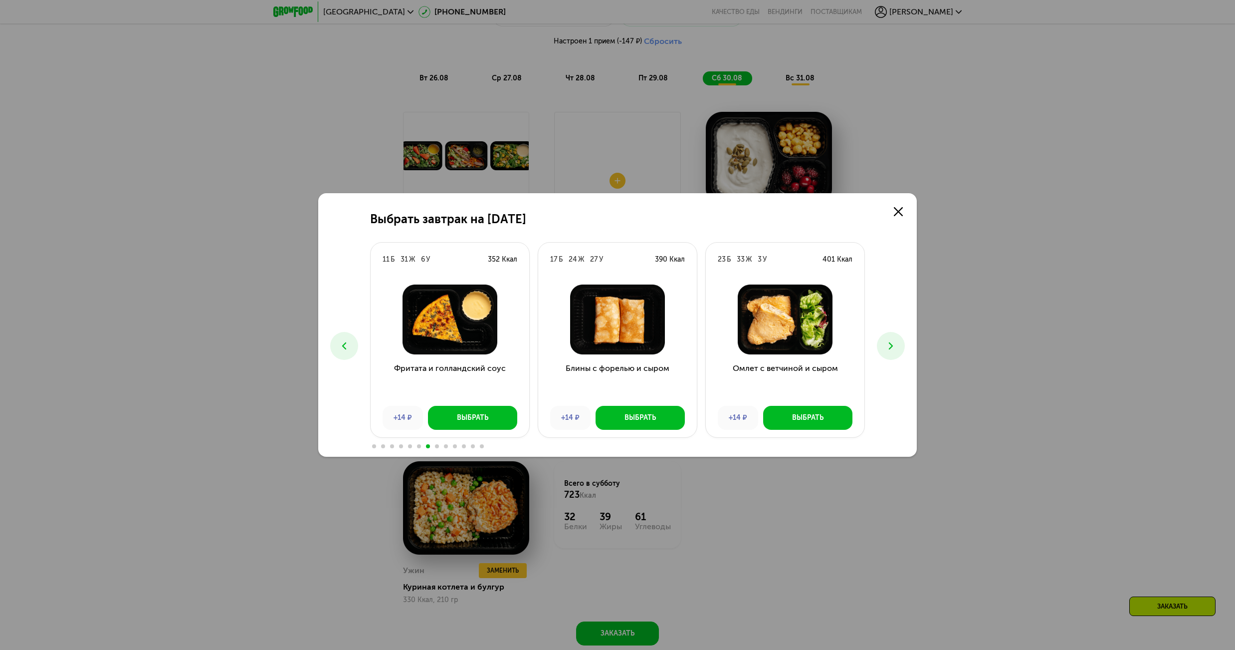
click at [896, 350] on icon at bounding box center [891, 346] width 12 height 12
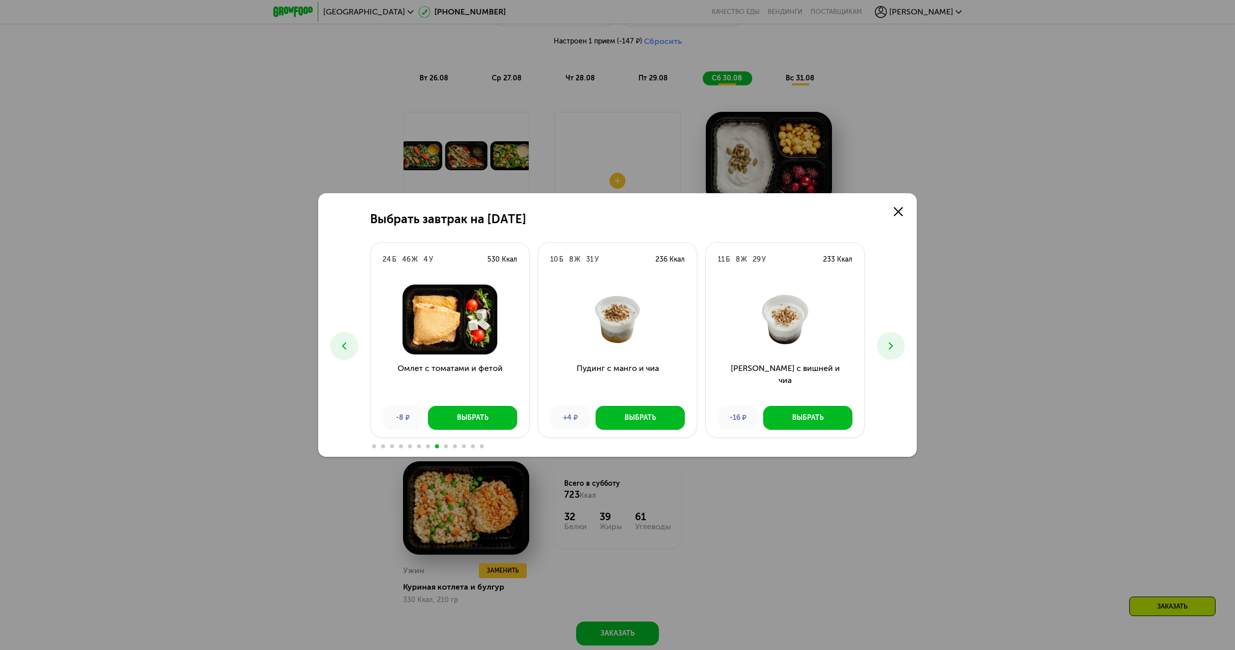
click at [896, 350] on icon at bounding box center [891, 346] width 12 height 12
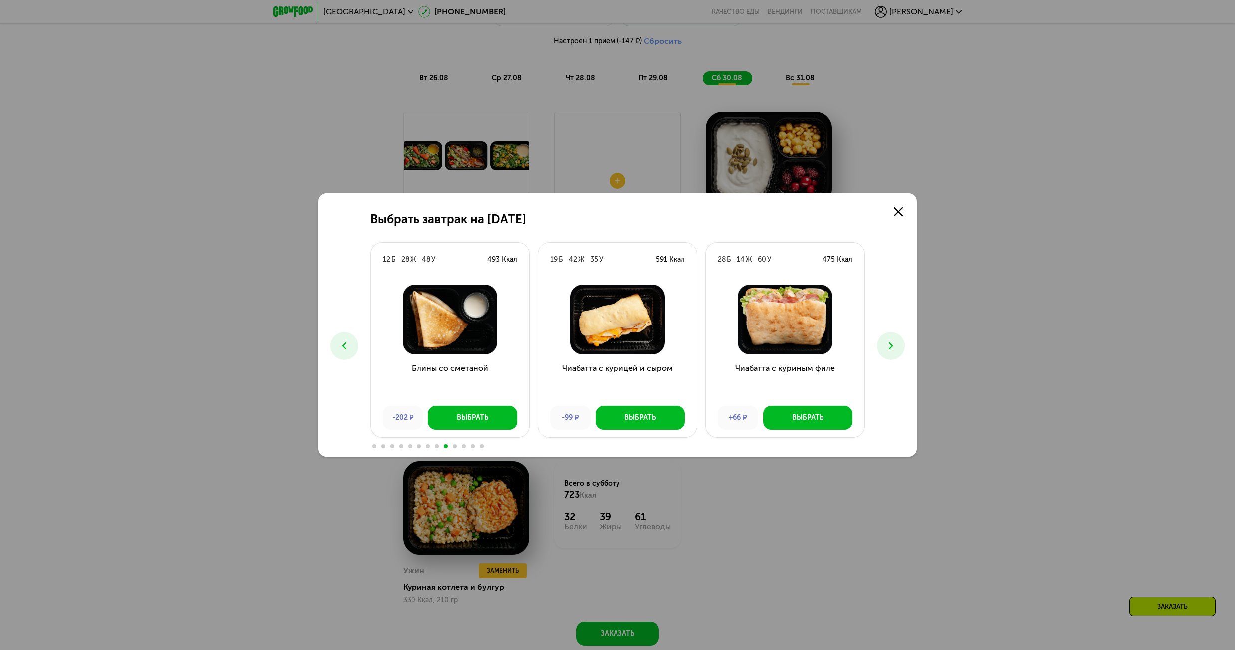
click at [896, 350] on icon at bounding box center [891, 346] width 12 height 12
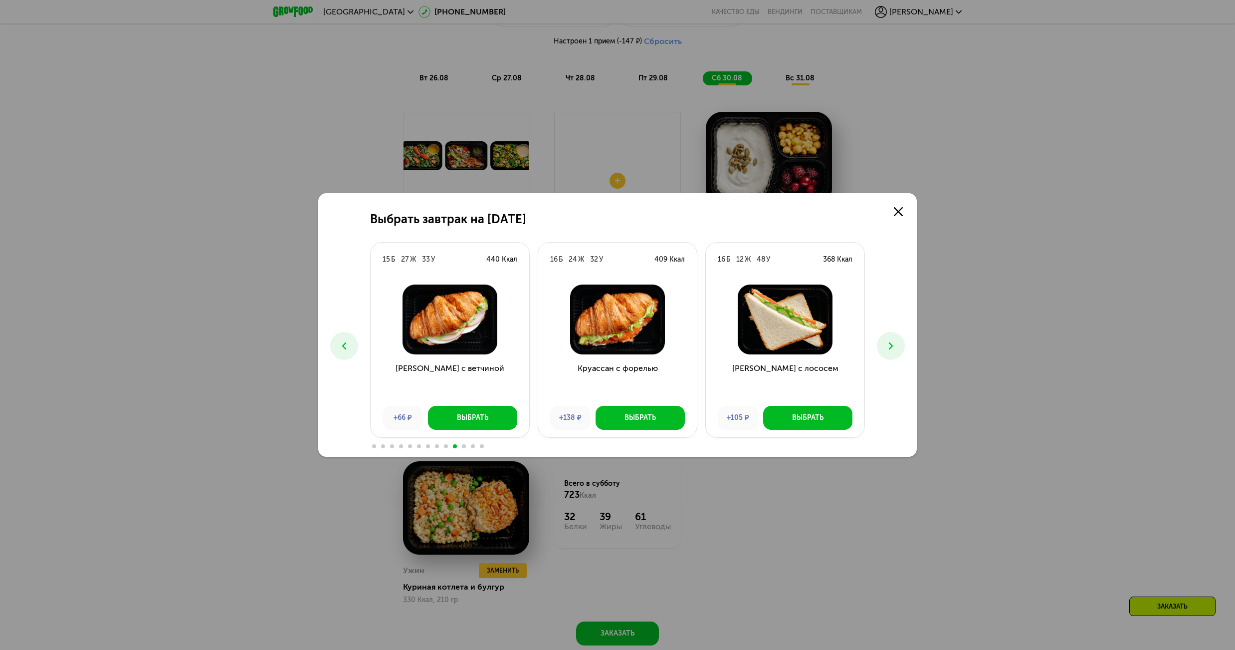
click at [896, 350] on icon at bounding box center [891, 346] width 12 height 12
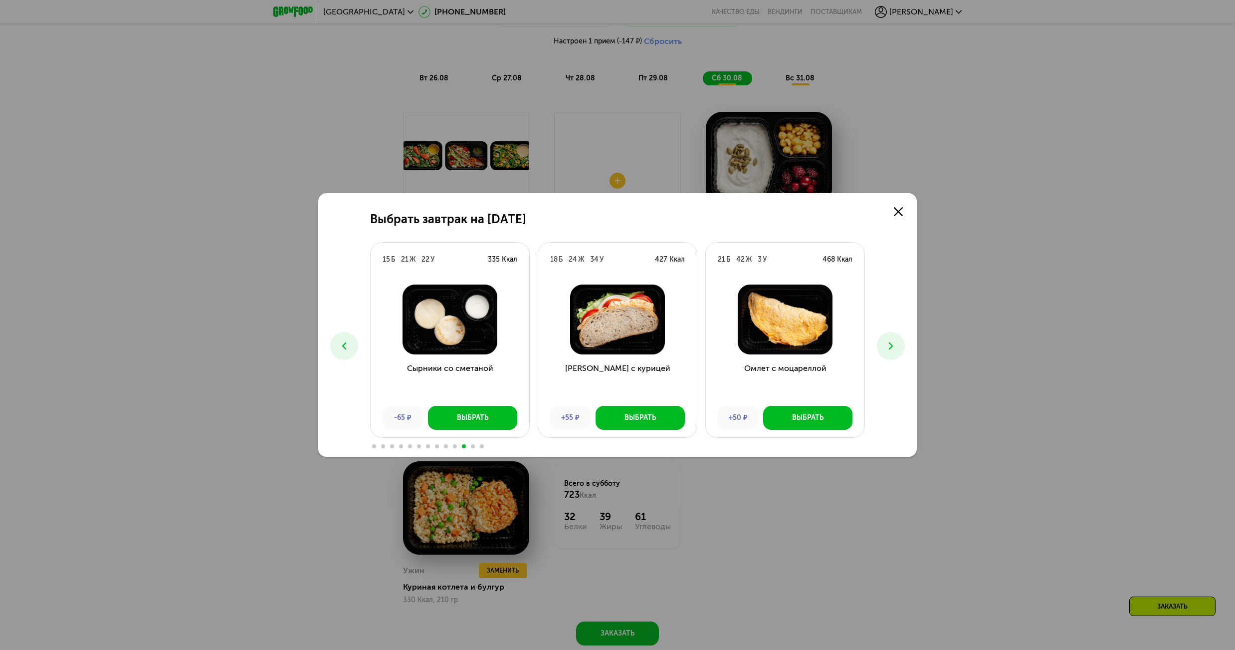
click at [896, 350] on icon at bounding box center [891, 346] width 12 height 12
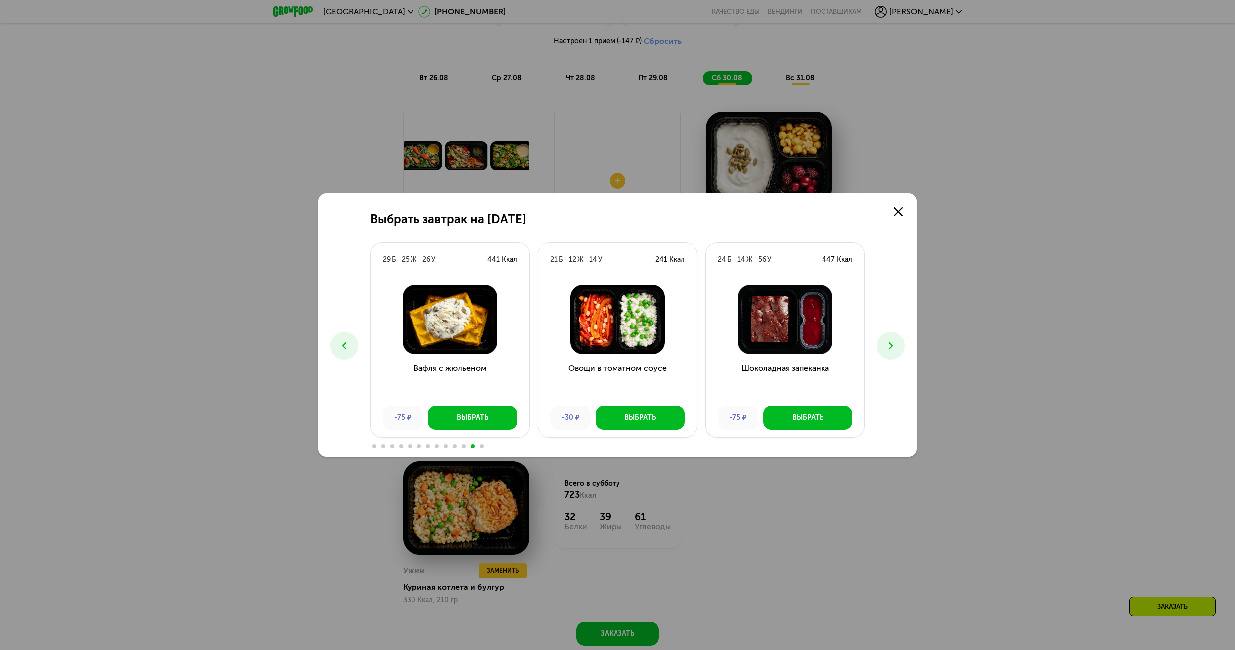
click at [901, 344] on button at bounding box center [891, 346] width 28 height 28
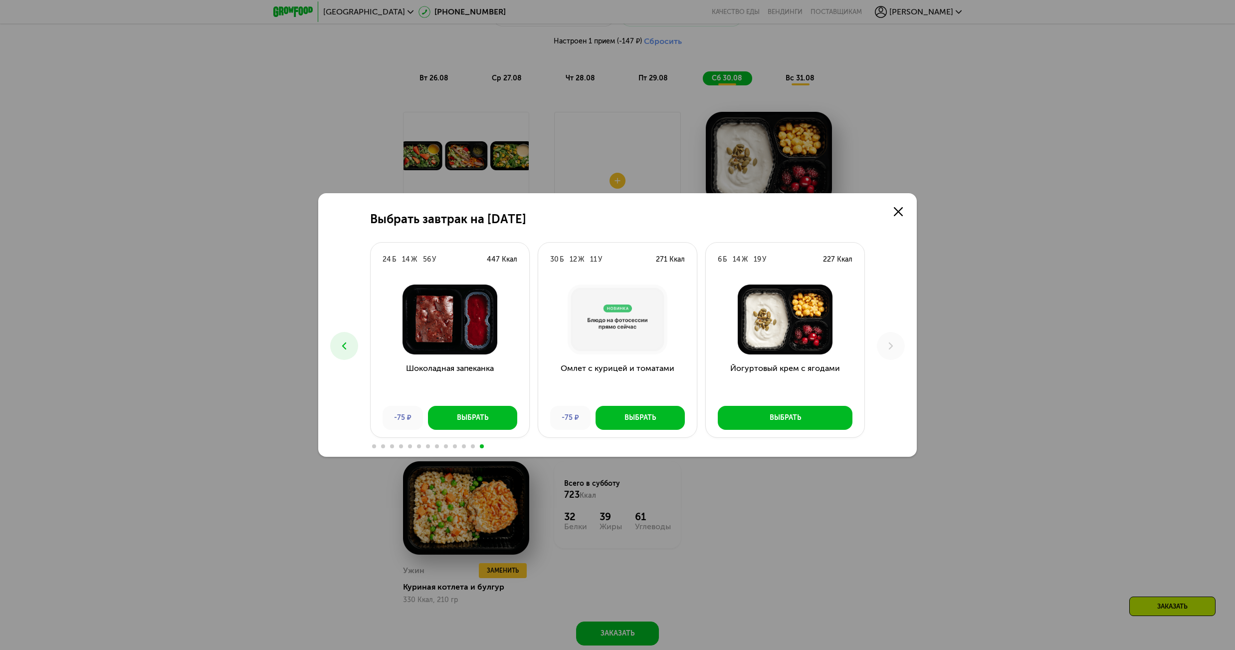
click at [341, 349] on icon at bounding box center [344, 346] width 12 height 12
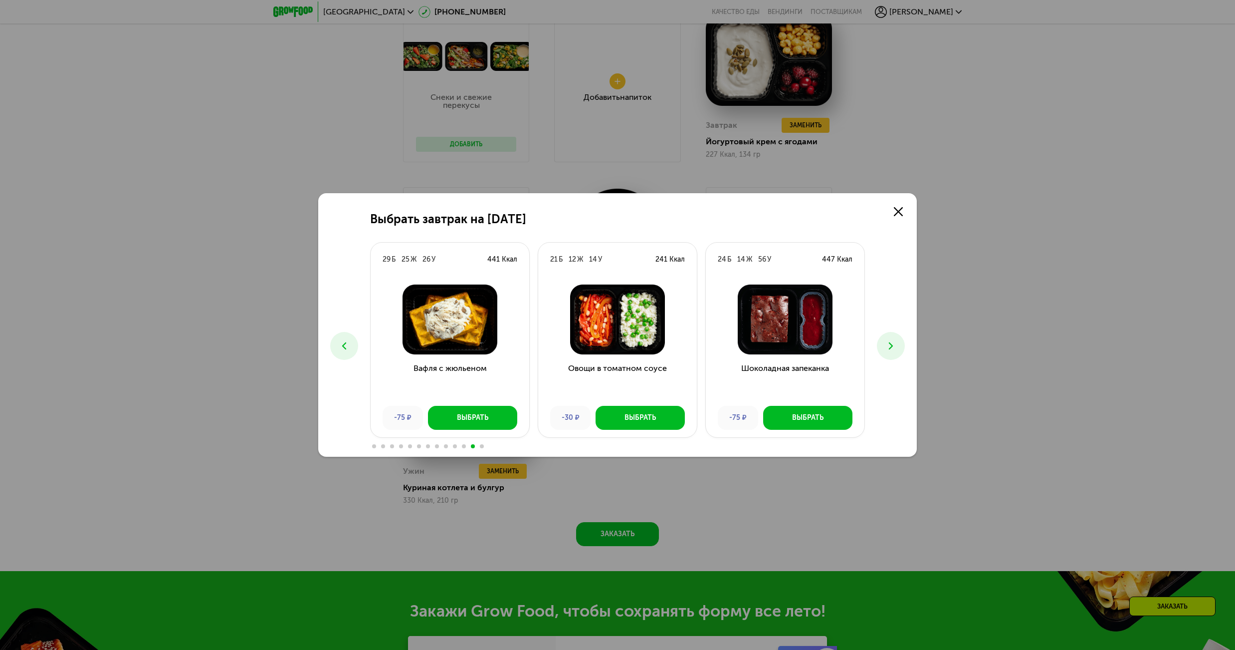
scroll to position [914, 0]
click at [906, 344] on div "Выбрать завтрак на 30 августа 18 Б 21 Ж 36 У 407 Ккал Тыквенные блины с курицей…" at bounding box center [617, 324] width 599 height 263
click at [895, 349] on icon at bounding box center [891, 346] width 12 height 12
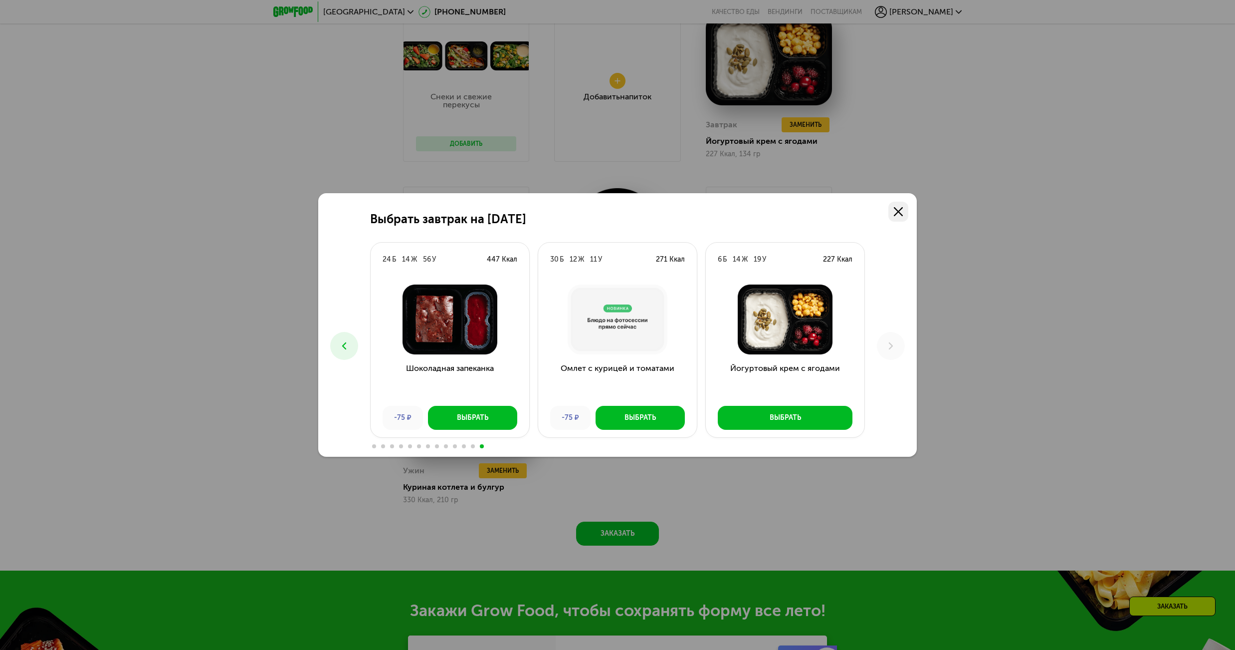
click at [899, 208] on icon at bounding box center [898, 211] width 9 height 9
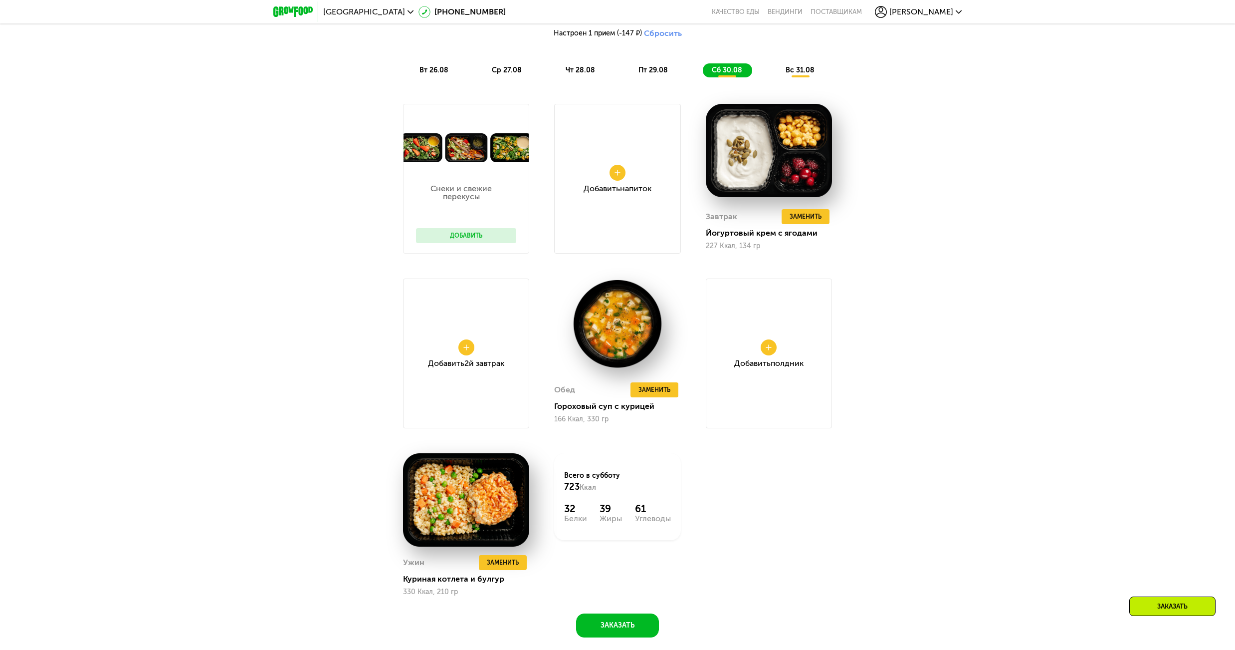
scroll to position [764, 0]
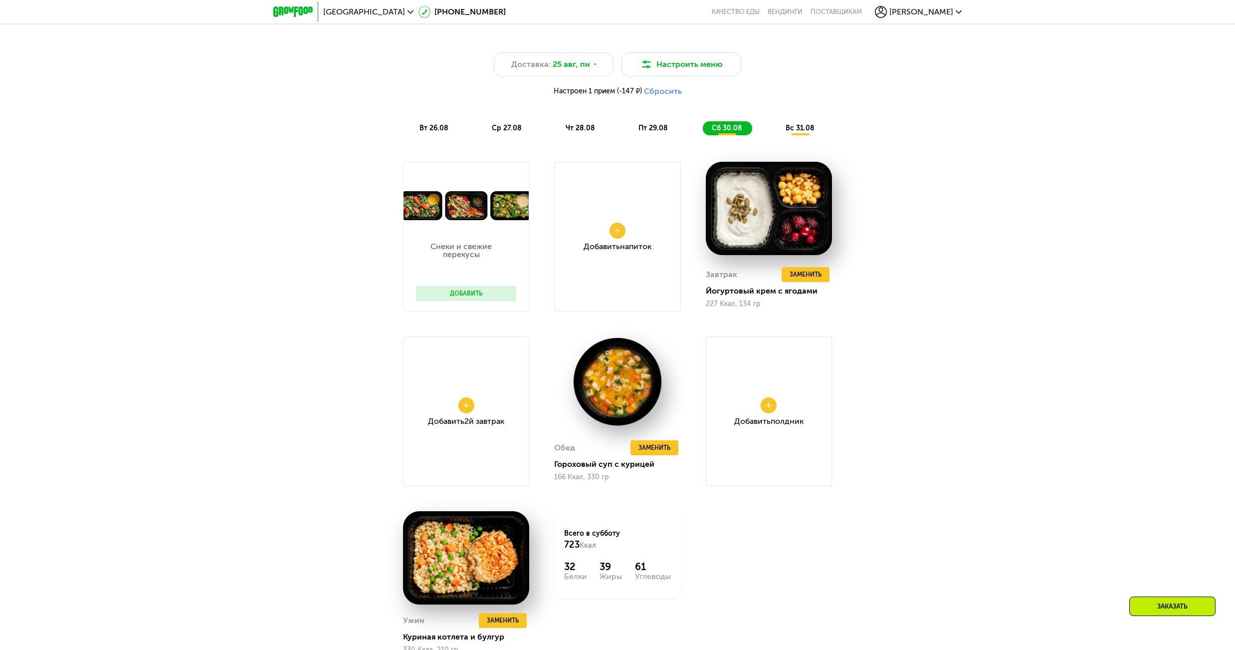
click at [799, 132] on span "вс 31.08" at bounding box center [800, 128] width 29 height 8
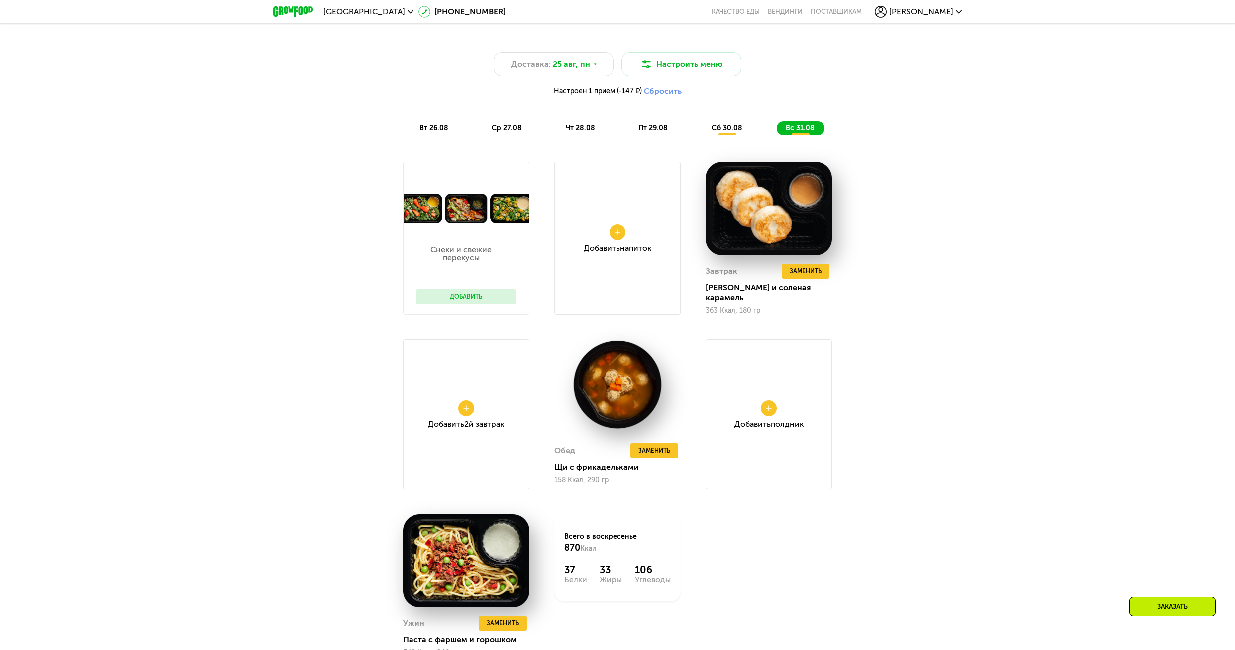
click at [644, 130] on span "пт 29.08" at bounding box center [653, 128] width 29 height 8
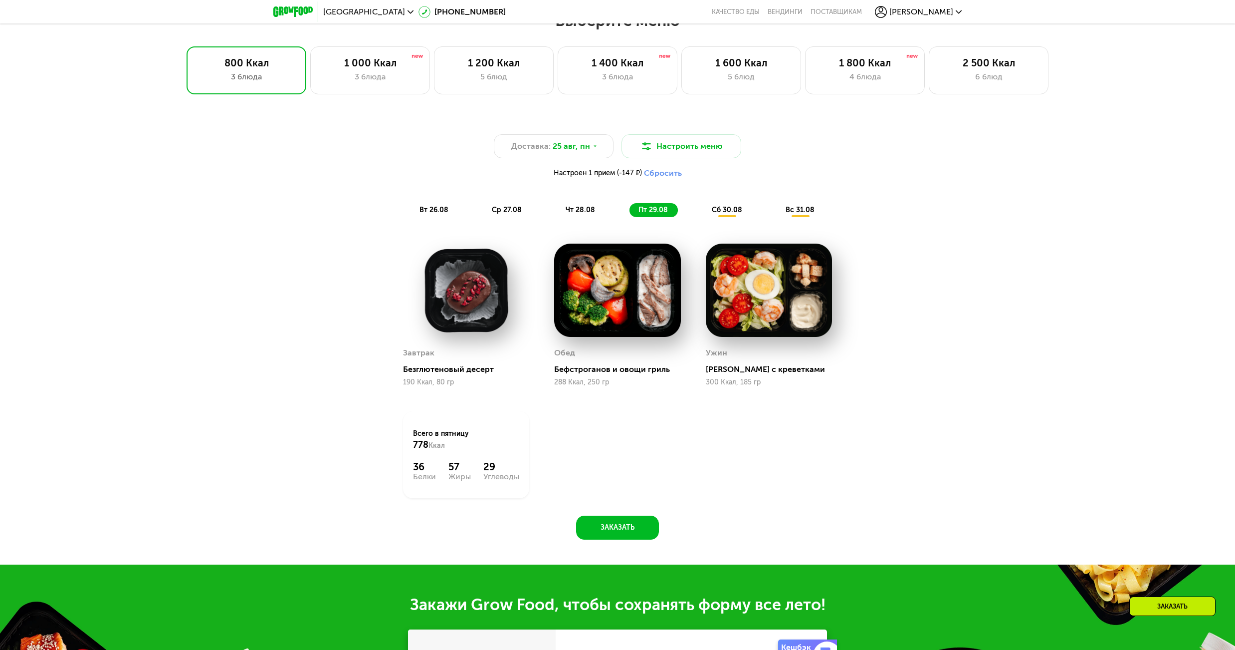
scroll to position [615, 0]
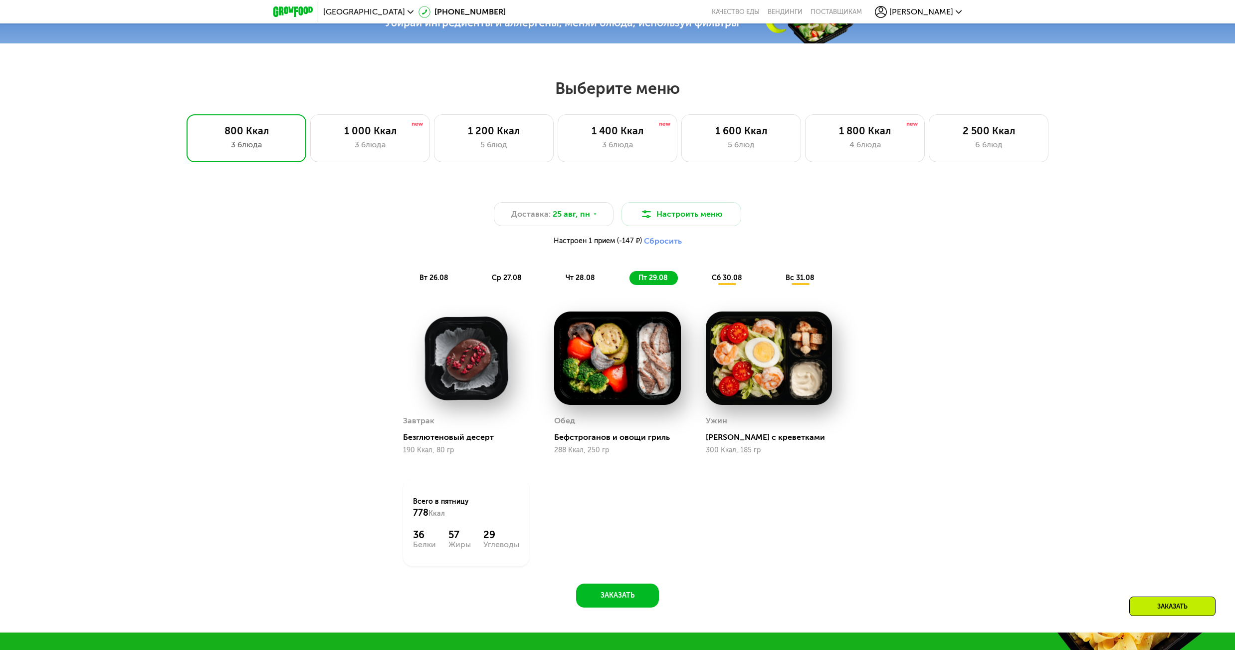
click at [588, 278] on span "чт 28.08" at bounding box center [580, 277] width 29 height 8
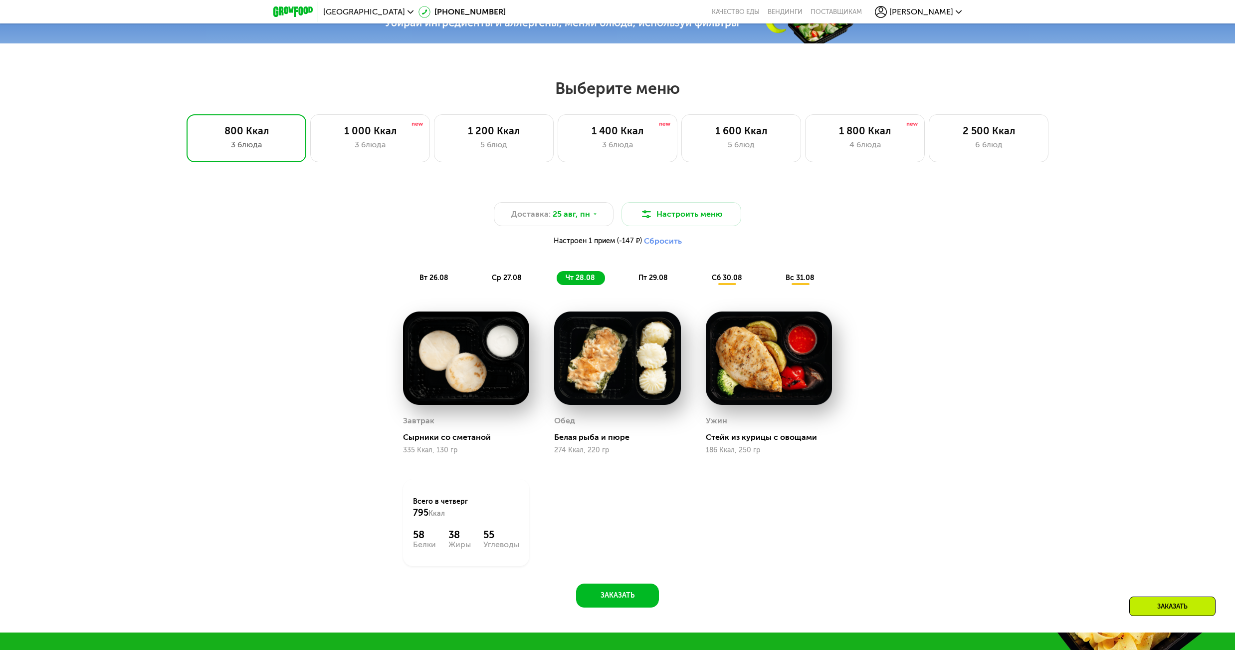
click at [505, 282] on span "ср 27.08" at bounding box center [507, 277] width 30 height 8
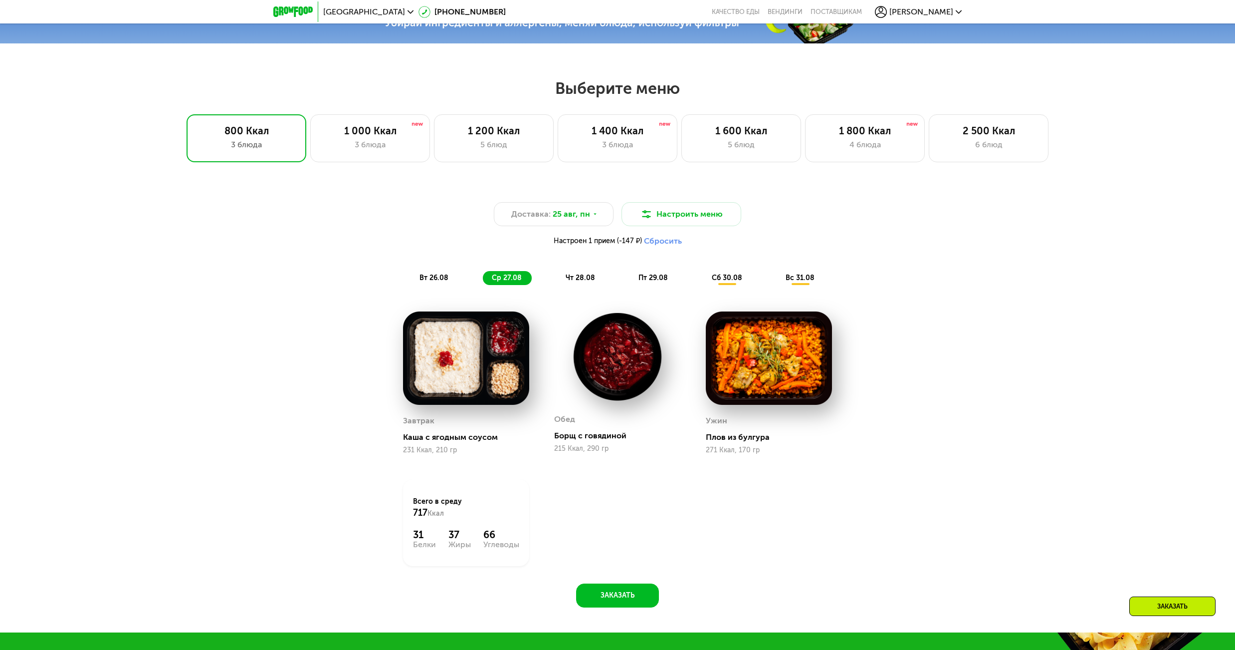
click at [437, 279] on span "вт 26.08" at bounding box center [434, 277] width 29 height 8
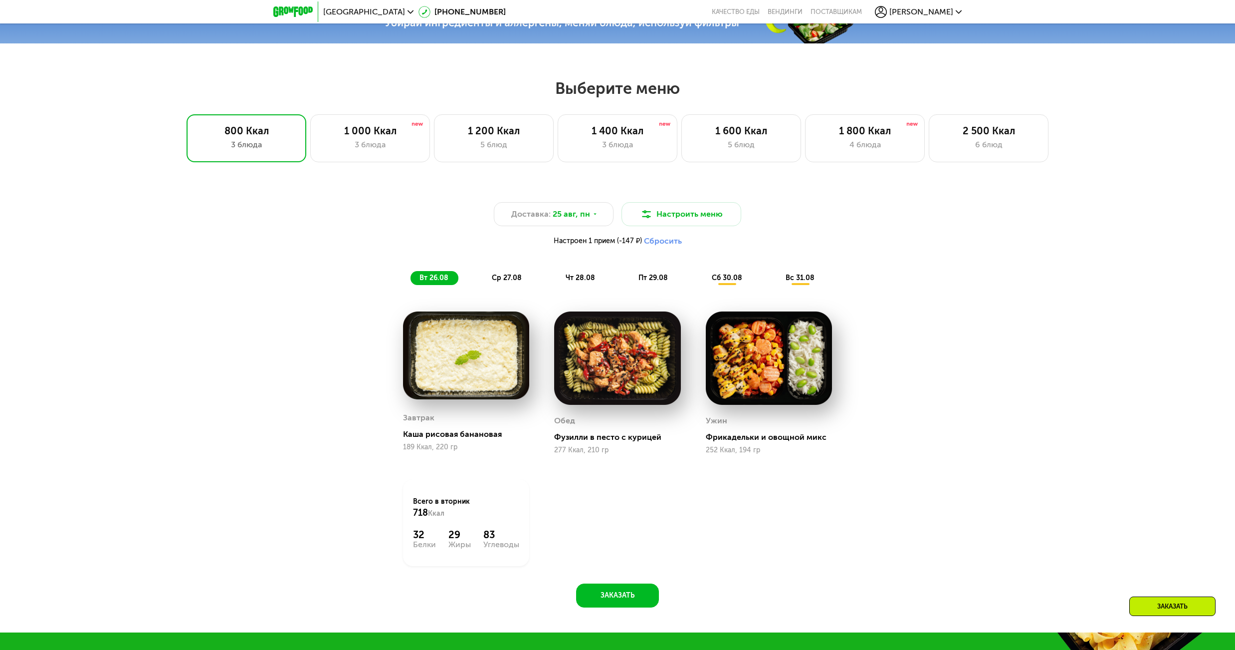
click at [740, 281] on span "сб 30.08" at bounding box center [727, 277] width 30 height 8
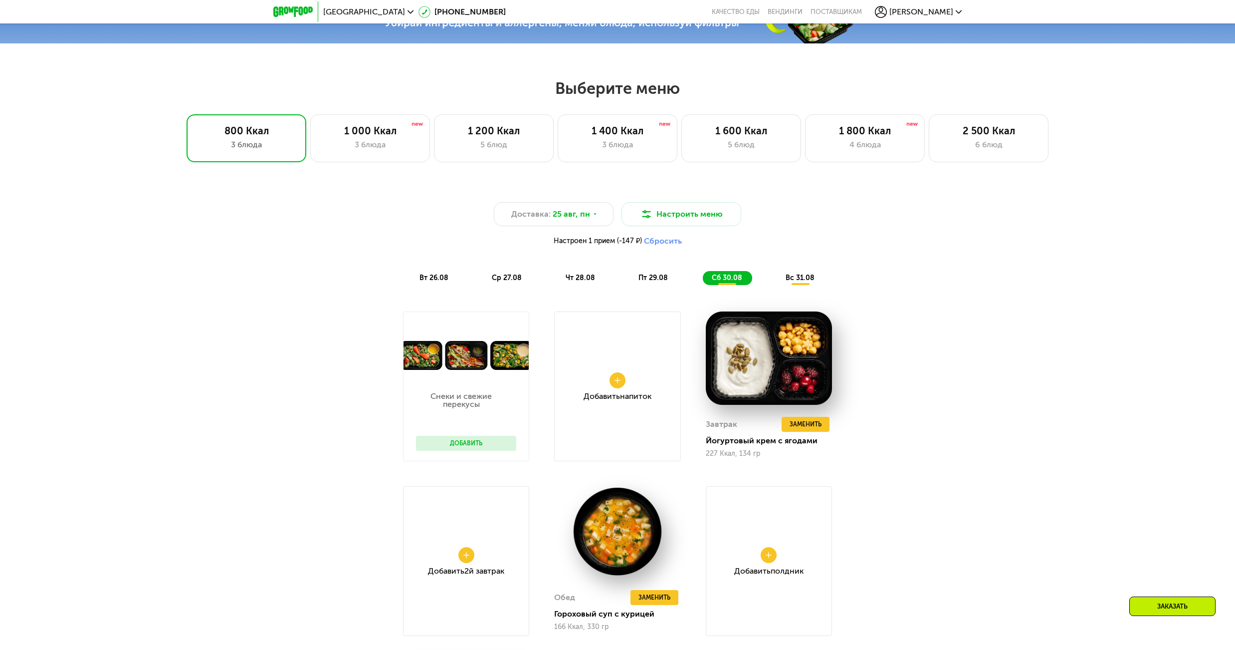
click at [802, 276] on div "вс 31.08" at bounding box center [801, 278] width 48 height 14
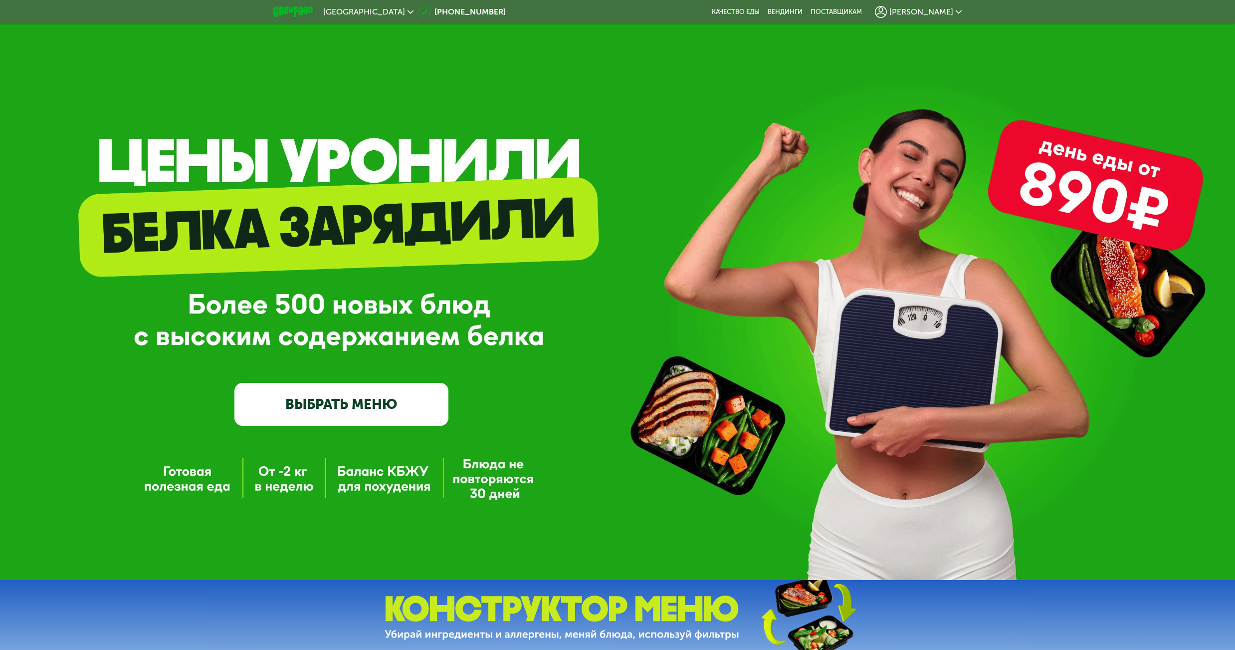
scroll to position [0, 0]
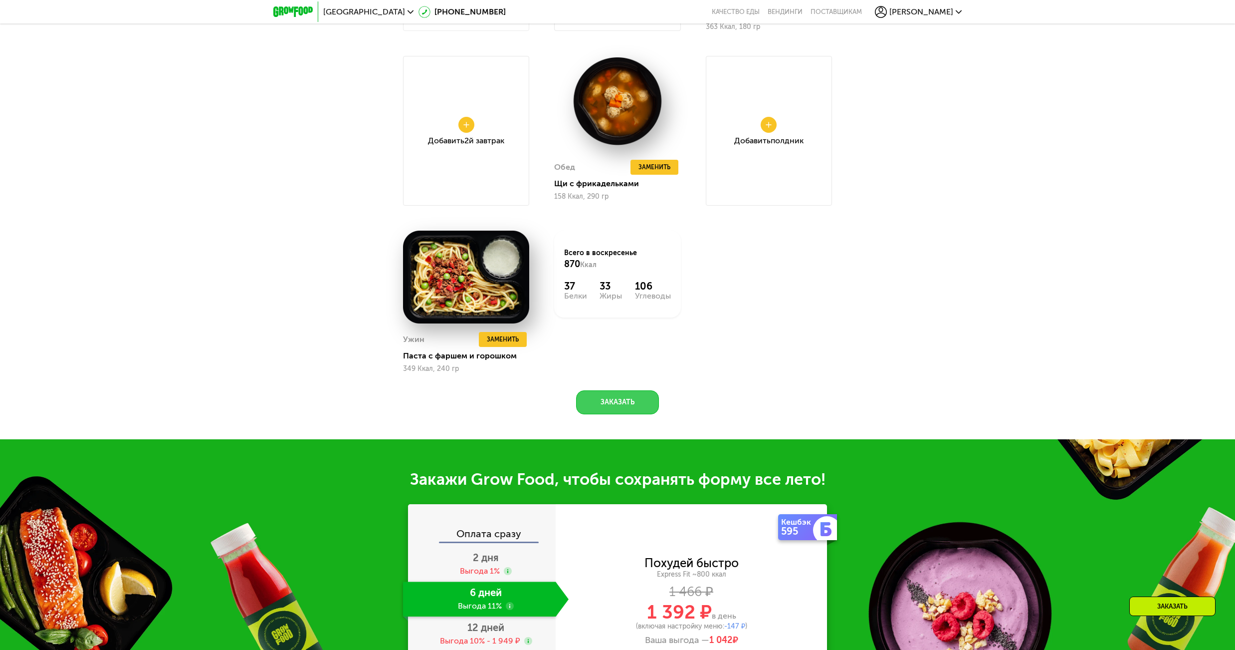
click at [612, 396] on button "Заказать" at bounding box center [617, 402] width 83 height 24
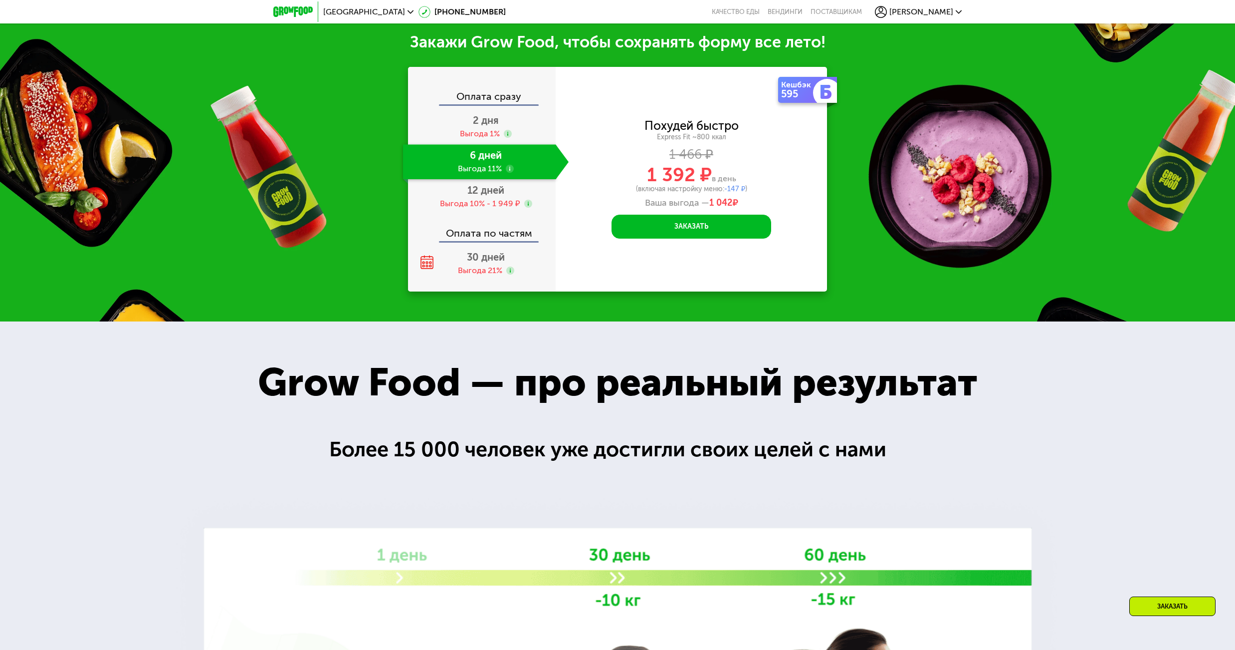
scroll to position [1488, 0]
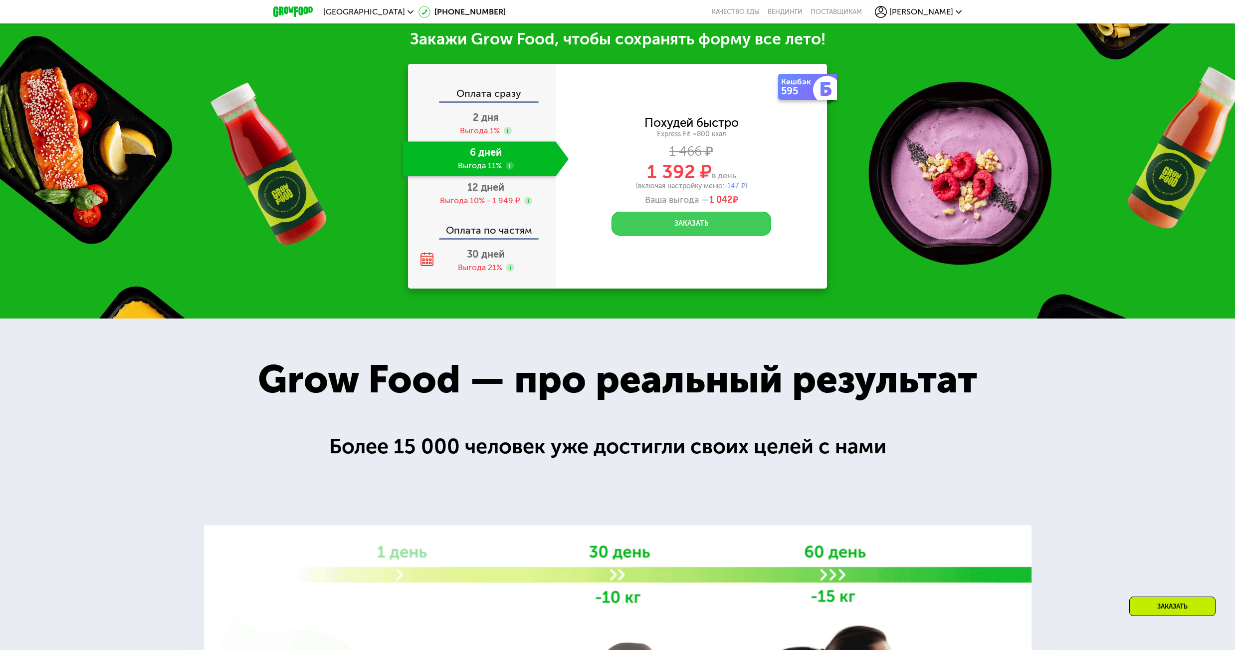
click at [659, 230] on button "Заказать" at bounding box center [692, 224] width 160 height 24
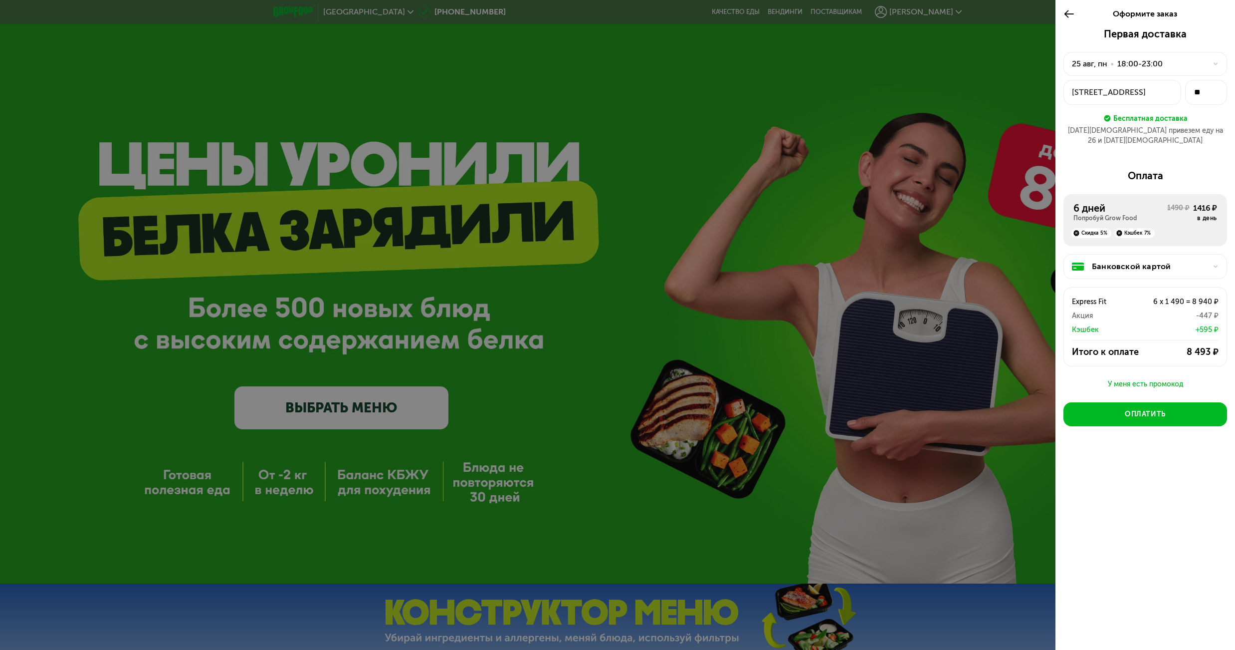
click at [1158, 379] on div "У меня есть промокод" at bounding box center [1146, 384] width 164 height 12
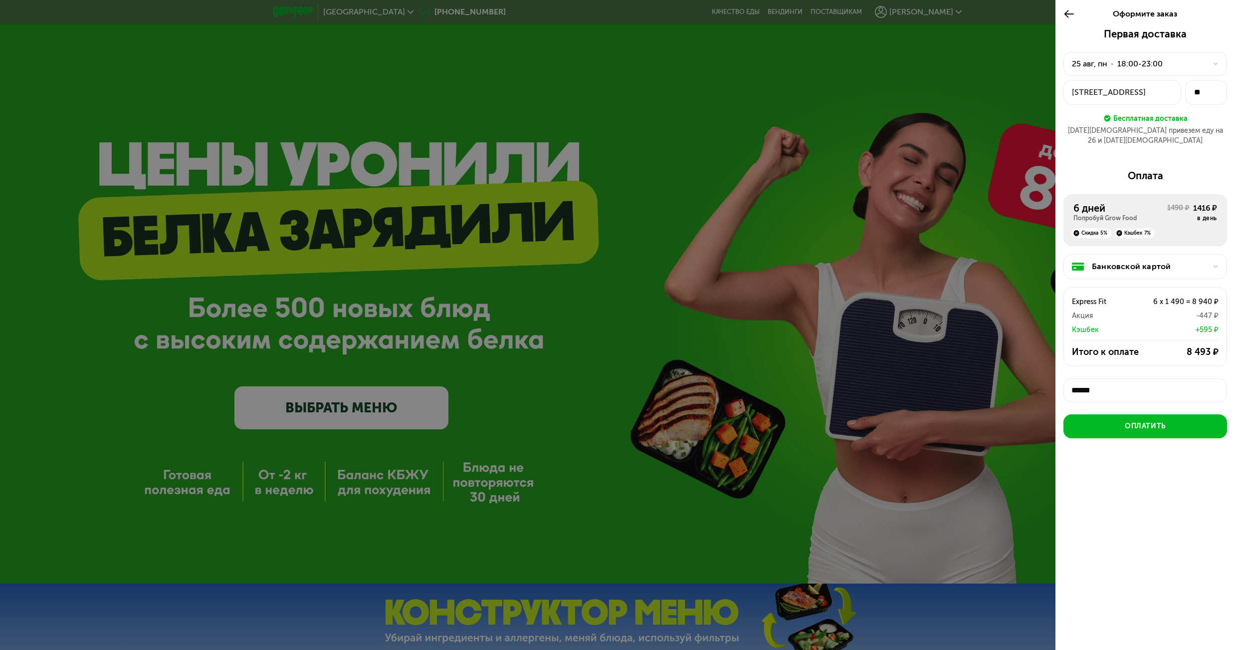
scroll to position [3, 0]
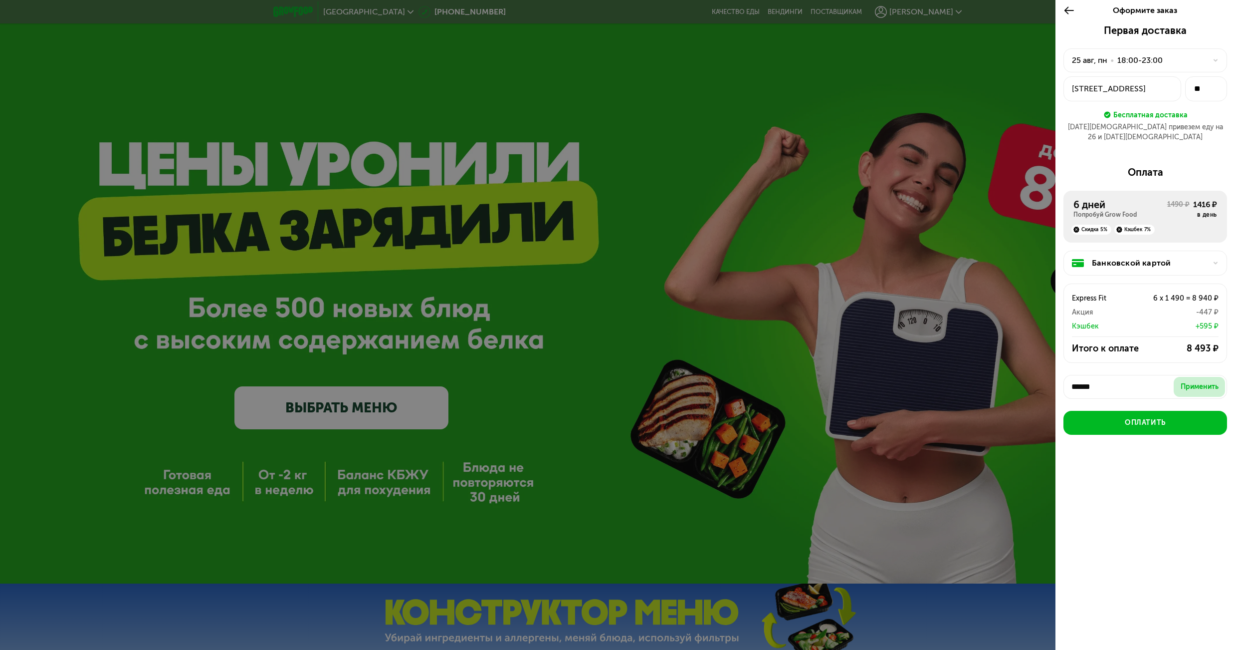
type input "******"
click at [1193, 382] on div "Применить" at bounding box center [1200, 387] width 38 height 10
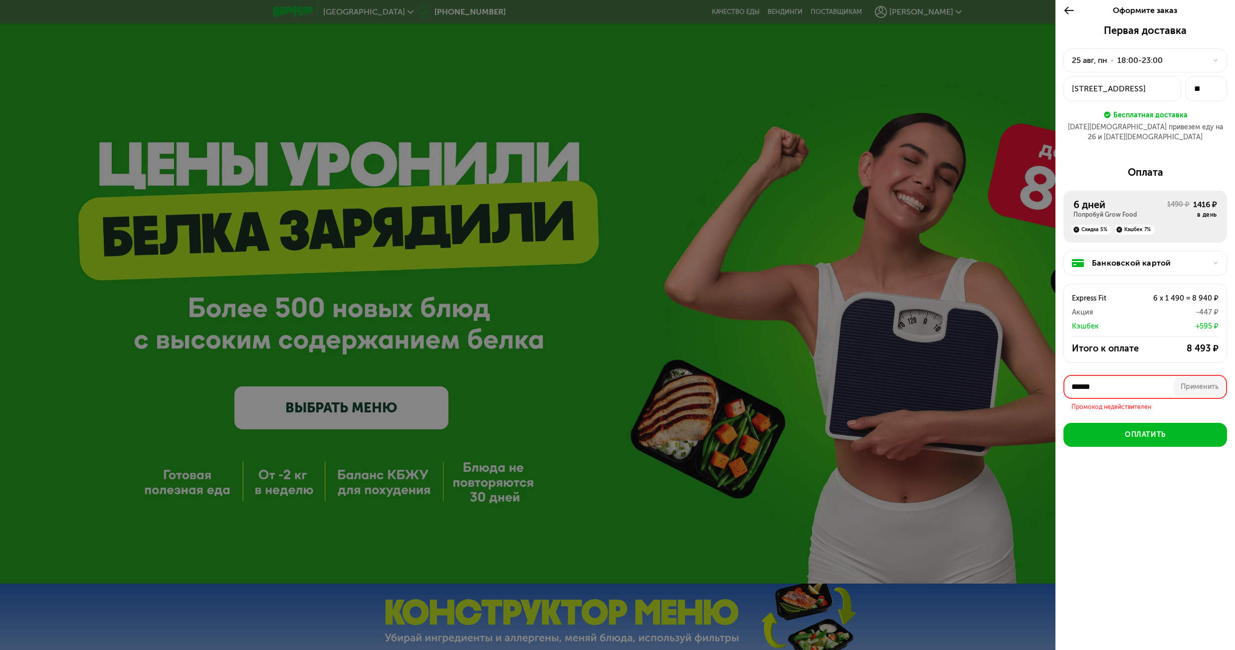
drag, startPoint x: 1123, startPoint y: 378, endPoint x: 1033, endPoint y: 377, distance: 89.8
click at [1036, 376] on div "Оформите заказ Первая доставка [DATE] • 18:00-23:00 [STREET_ADDRESS] ** Бесплат…" at bounding box center [617, 325] width 1235 height 650
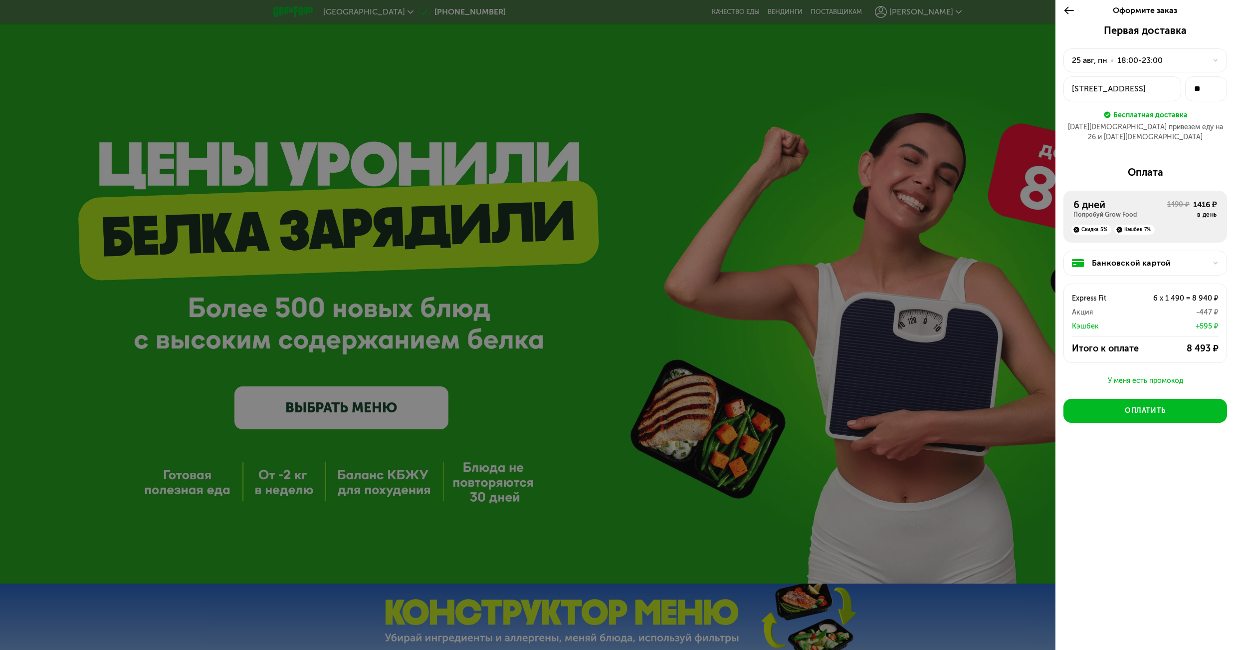
click at [1175, 375] on div "У меня есть промокод" at bounding box center [1146, 381] width 164 height 12
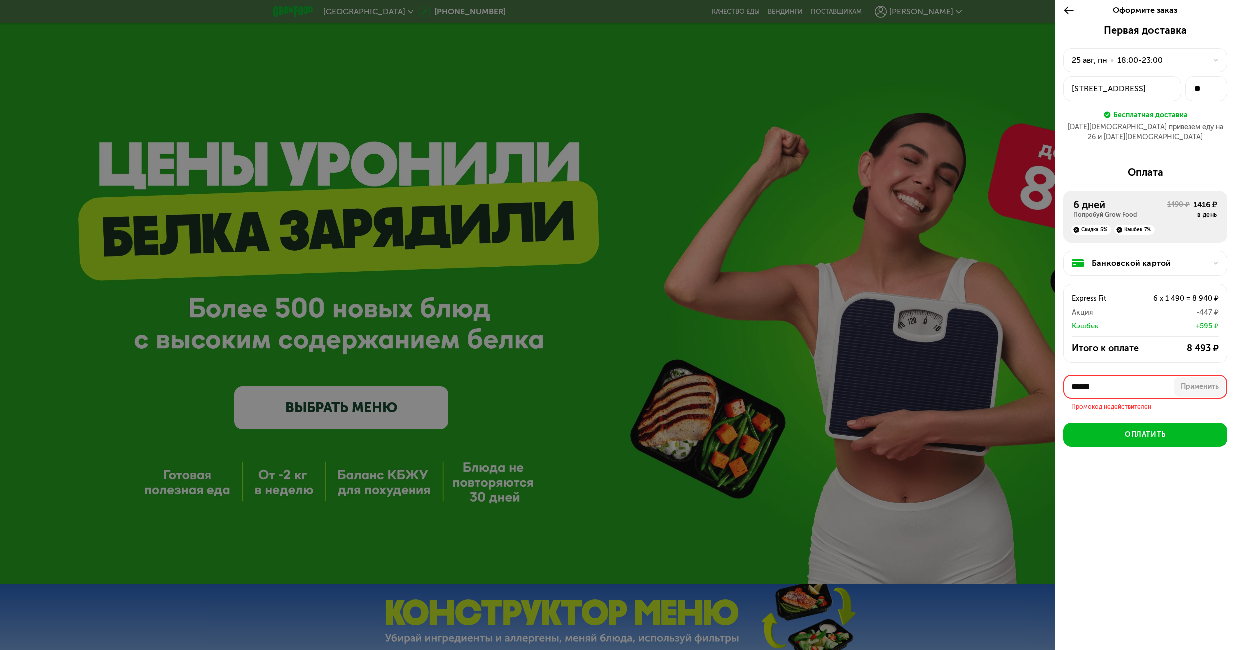
drag, startPoint x: 1086, startPoint y: 373, endPoint x: 1044, endPoint y: 370, distance: 42.1
click at [1044, 370] on div "Оформите заказ Первая доставка [DATE] • 18:00-23:00 [STREET_ADDRESS] ** Бесплат…" at bounding box center [617, 325] width 1235 height 650
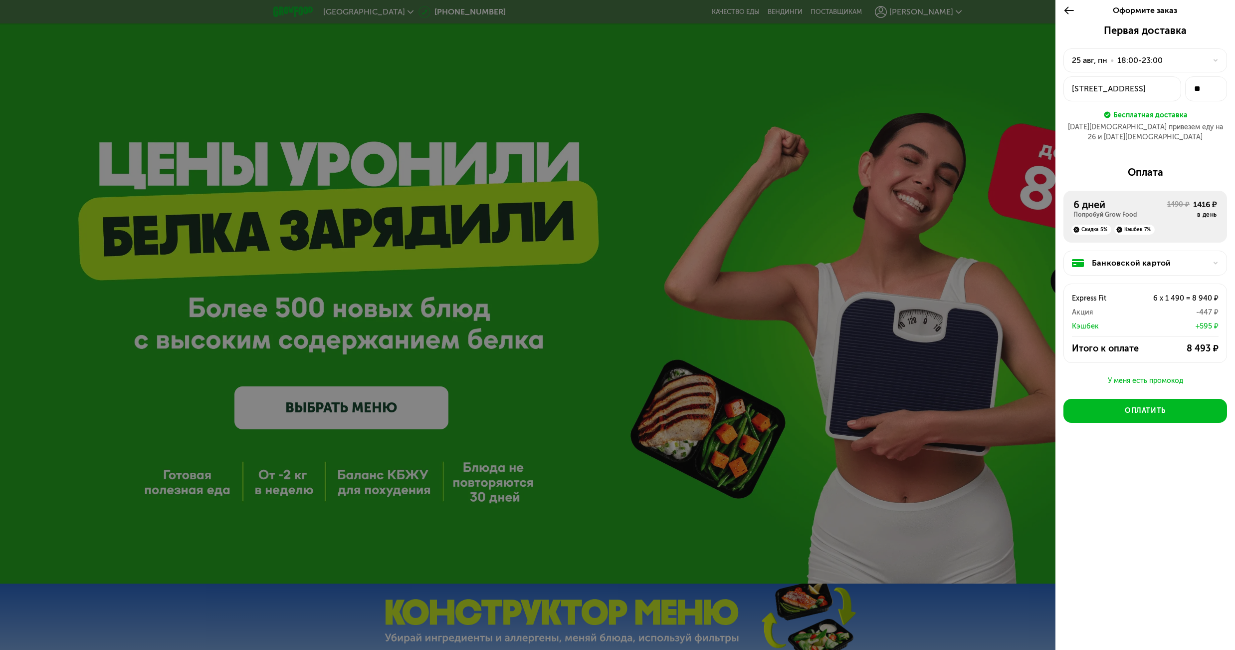
click at [1139, 375] on div "У меня есть промокод" at bounding box center [1146, 381] width 164 height 12
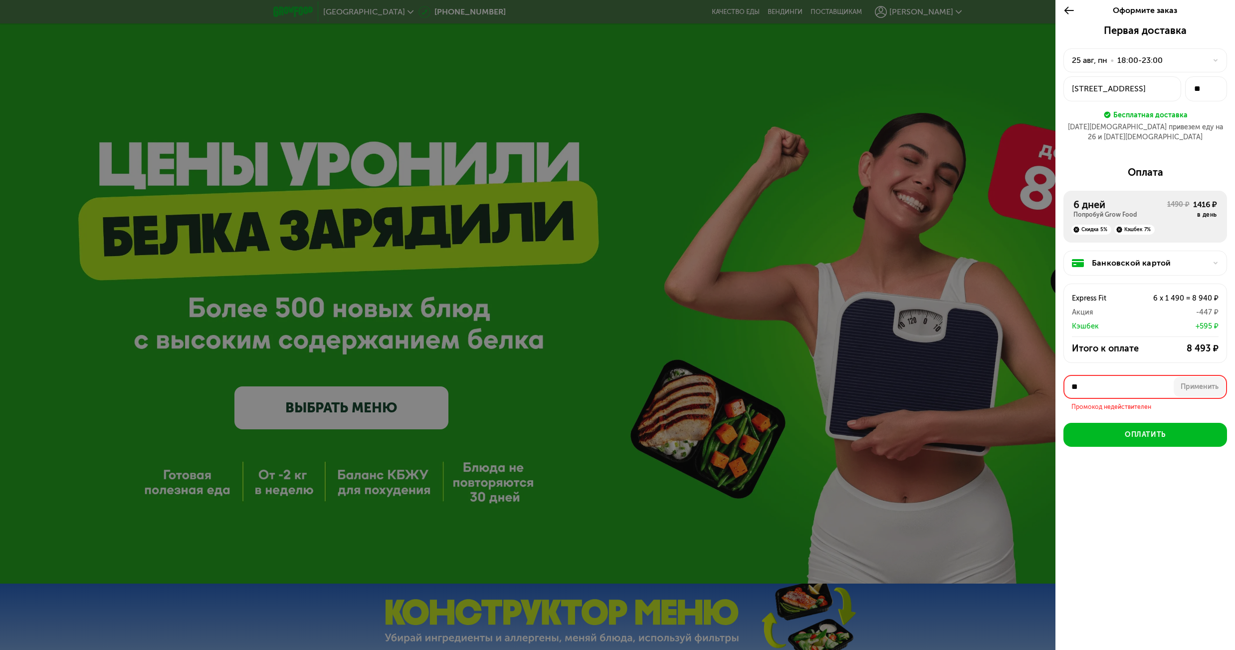
type input "*"
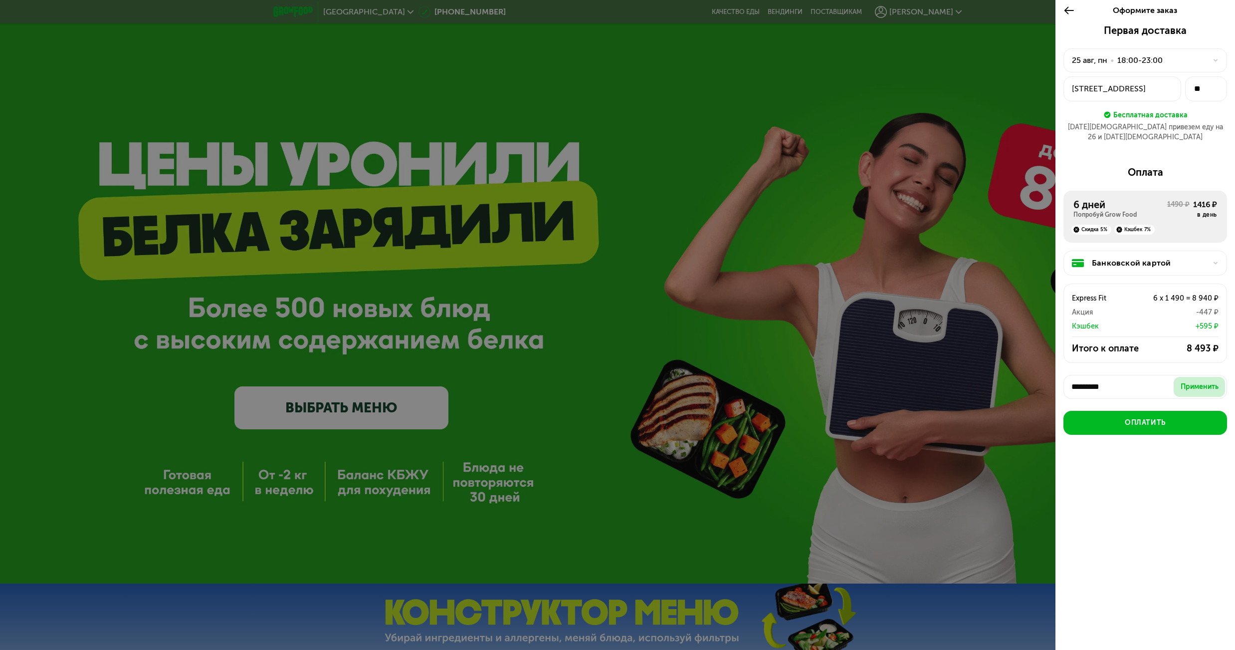
click at [1192, 382] on div "Применить" at bounding box center [1200, 387] width 38 height 10
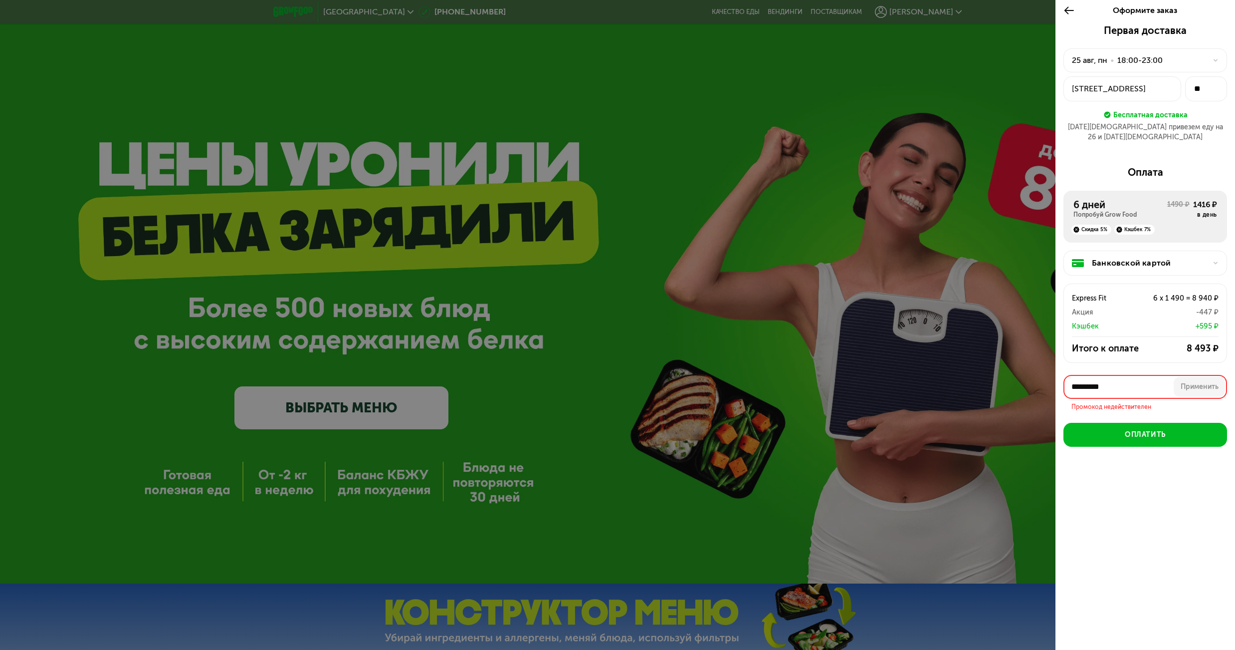
drag, startPoint x: 1137, startPoint y: 377, endPoint x: 1078, endPoint y: 377, distance: 58.4
click at [1078, 377] on input "*********" at bounding box center [1146, 387] width 164 height 24
type input "*"
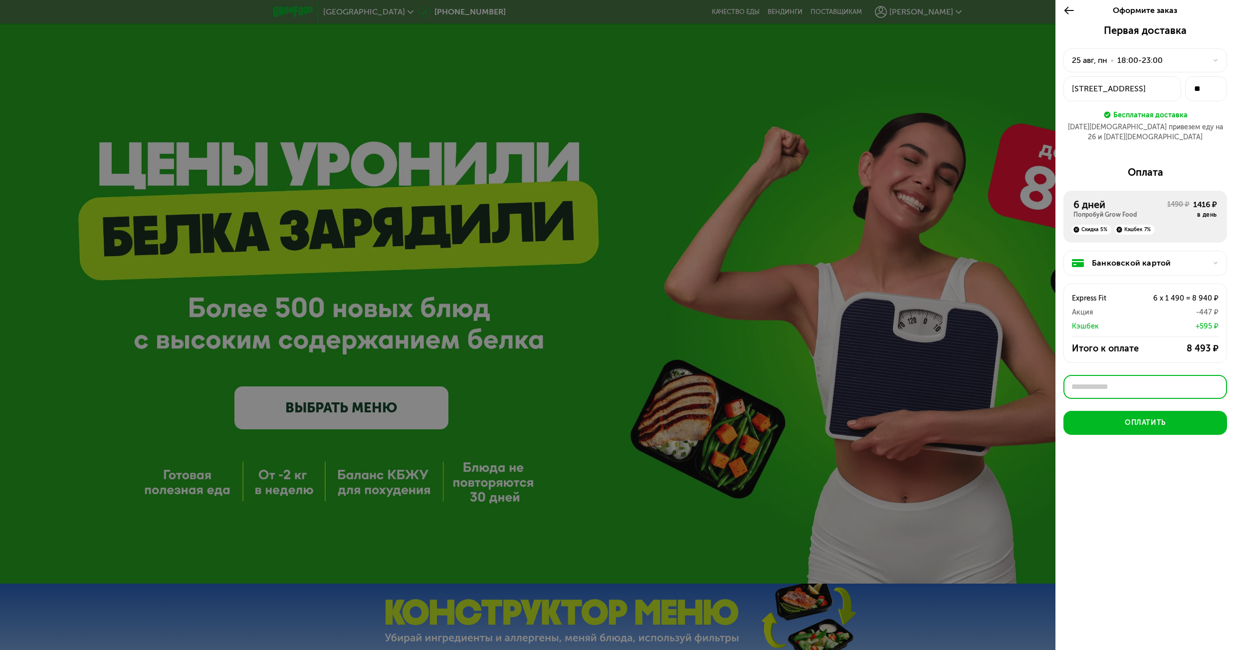
paste input "******"
type input "******"
click at [1220, 379] on button "Применить" at bounding box center [1199, 387] width 51 height 20
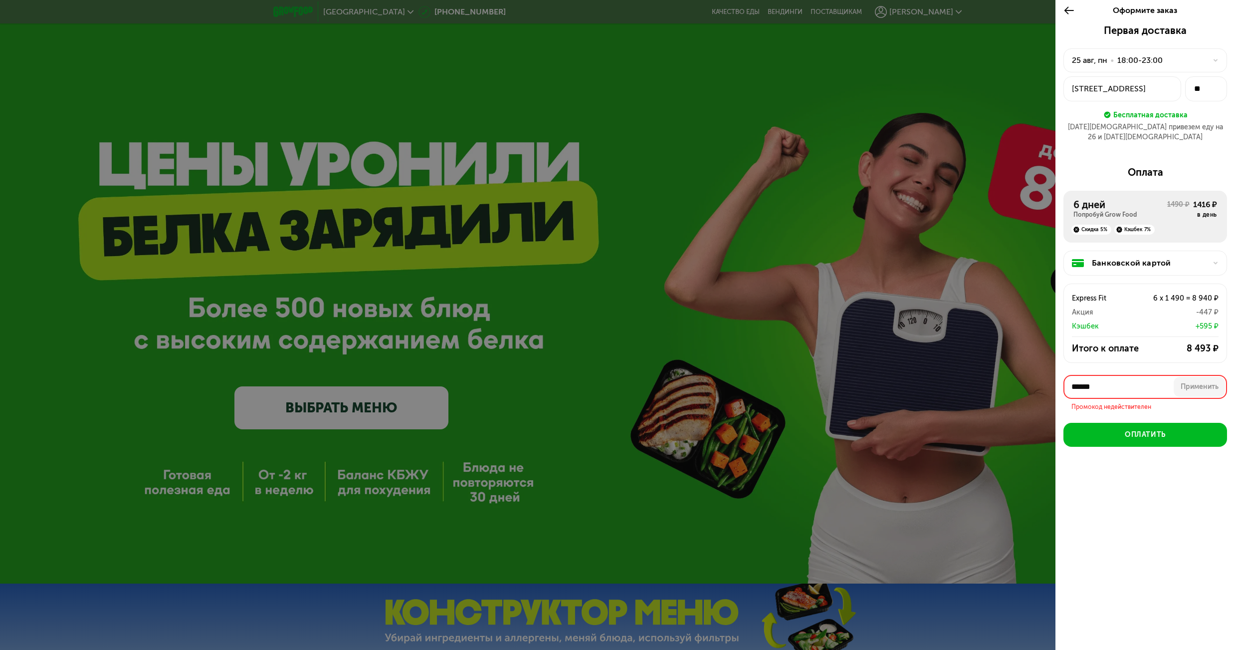
click at [852, 197] on div at bounding box center [617, 325] width 1235 height 650
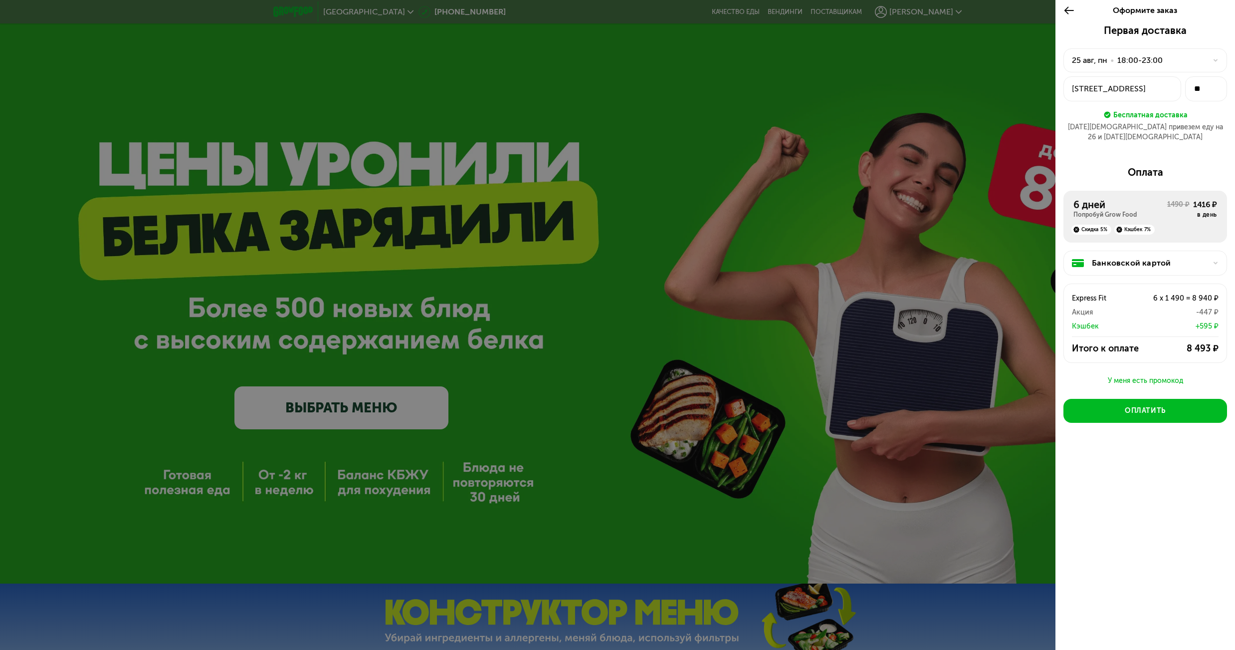
click at [1062, 8] on div "Оформите заказ" at bounding box center [1146, 11] width 180 height 28
click at [1070, 10] on icon at bounding box center [1069, 10] width 11 height 12
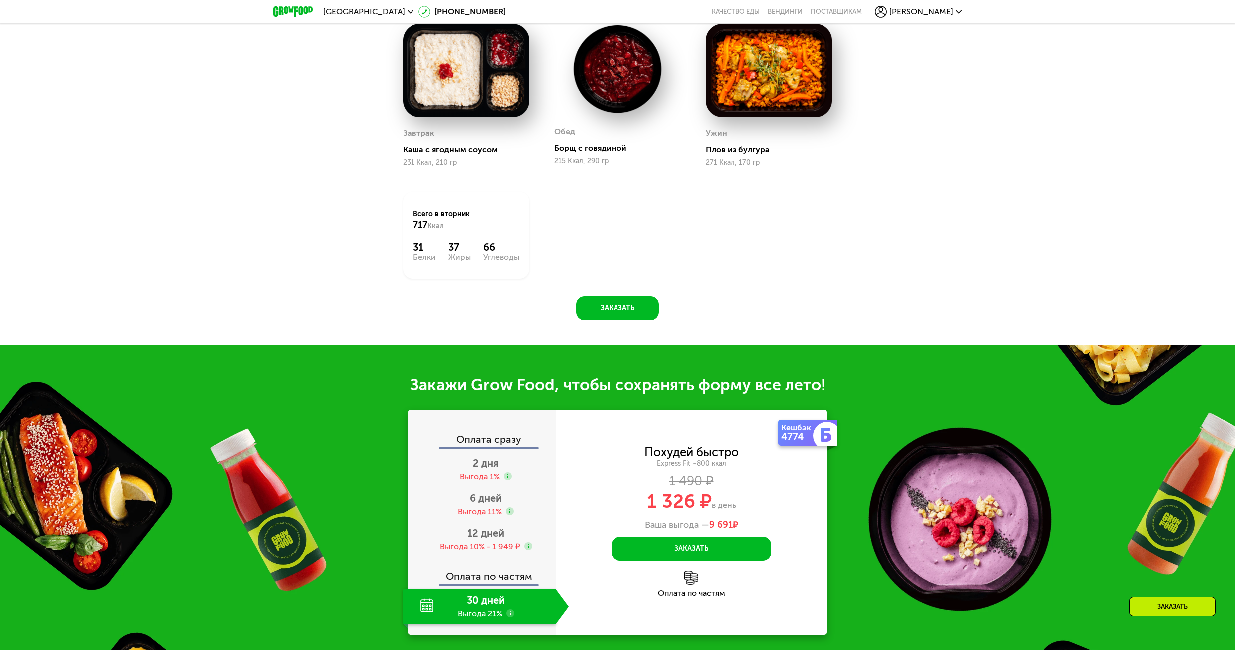
scroll to position [899, 0]
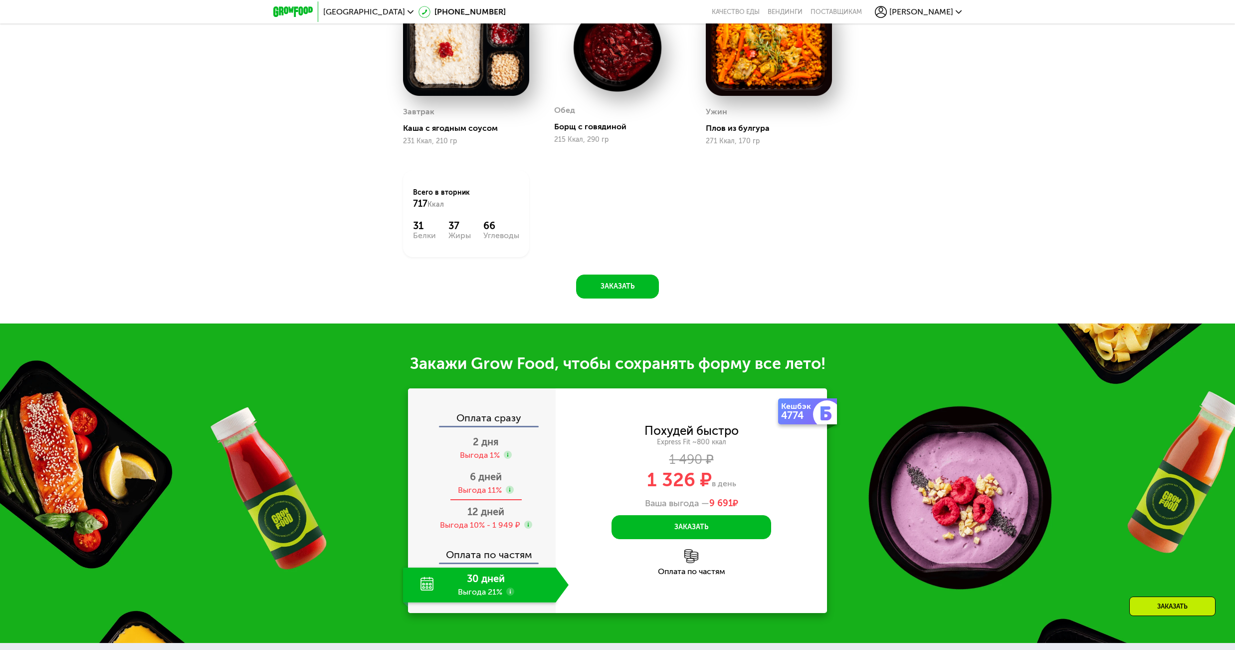
click at [470, 486] on div "6 дней Выгода 11%" at bounding box center [486, 483] width 166 height 35
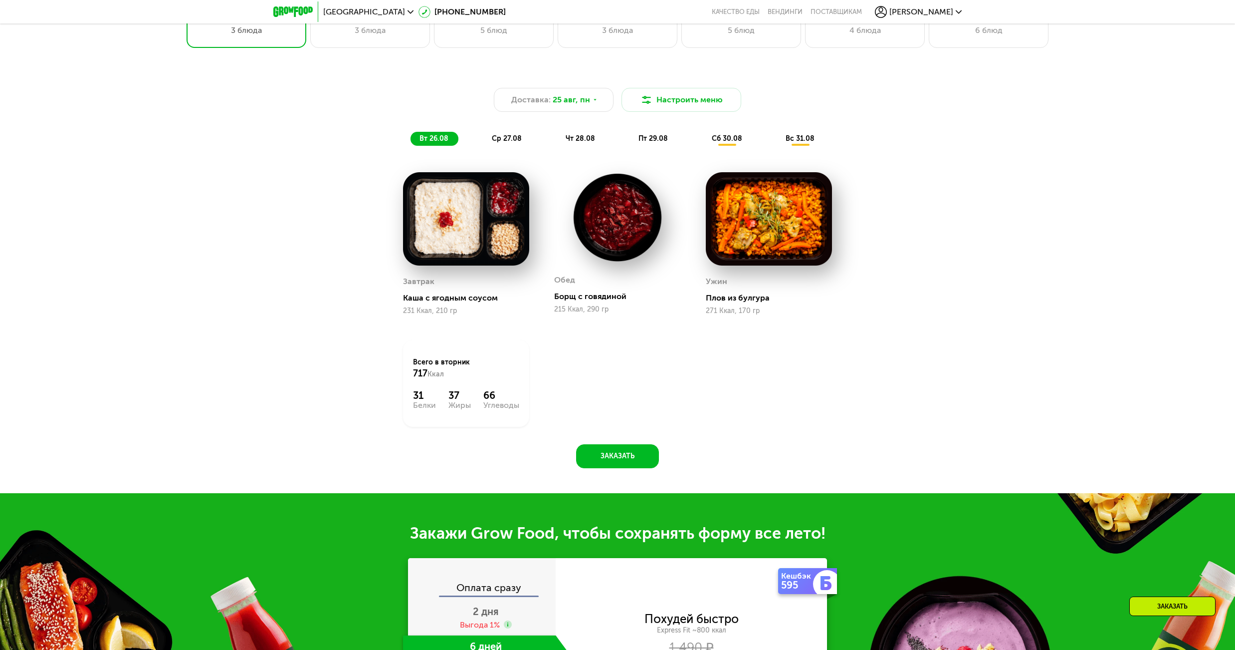
scroll to position [549, 0]
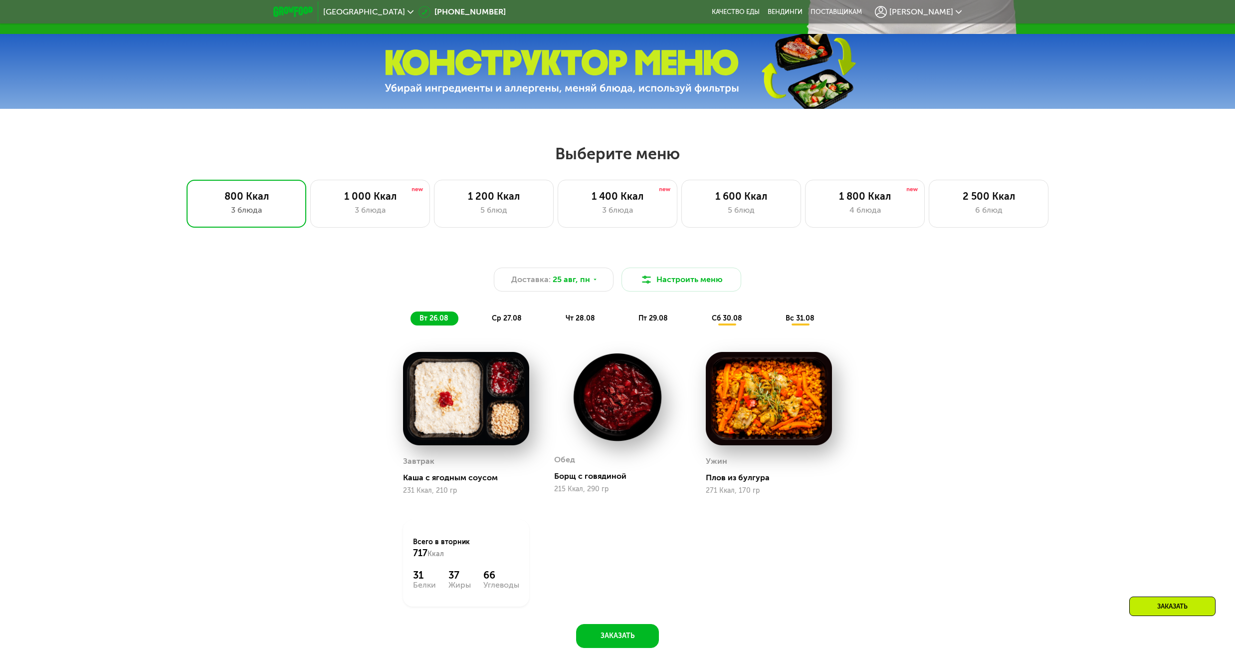
click at [806, 325] on div "вс 31.08" at bounding box center [801, 318] width 48 height 14
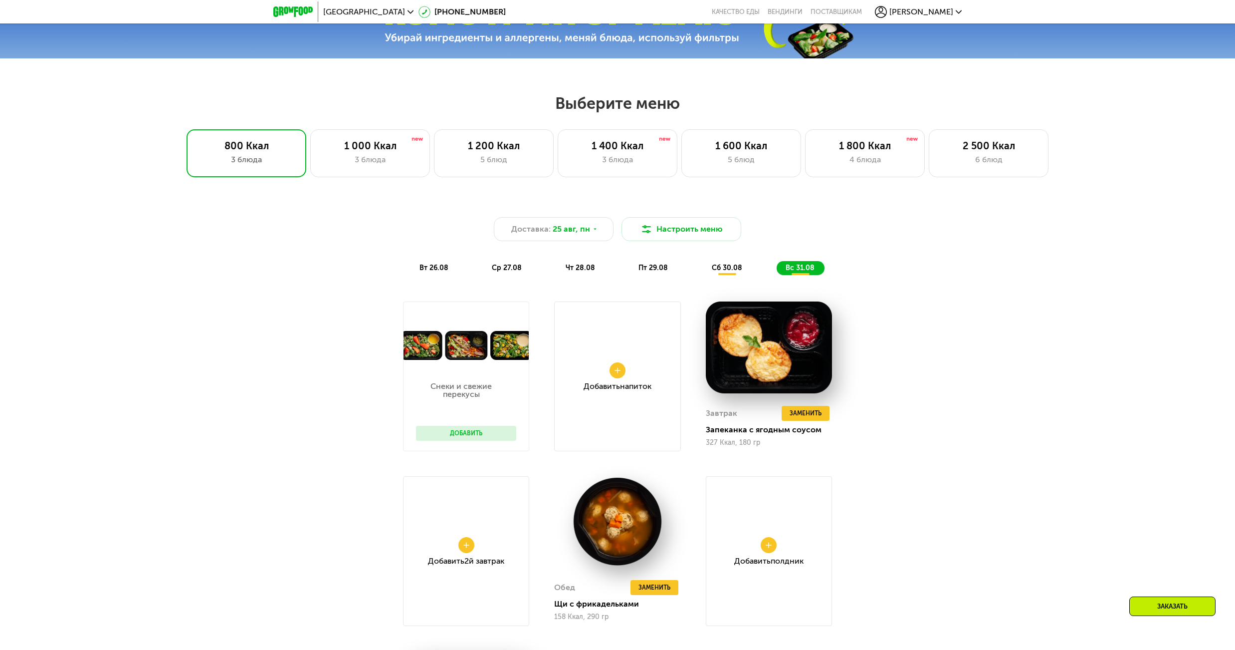
scroll to position [599, 0]
click at [434, 171] on div "1 000 Ккал 3 блюда" at bounding box center [494, 154] width 120 height 48
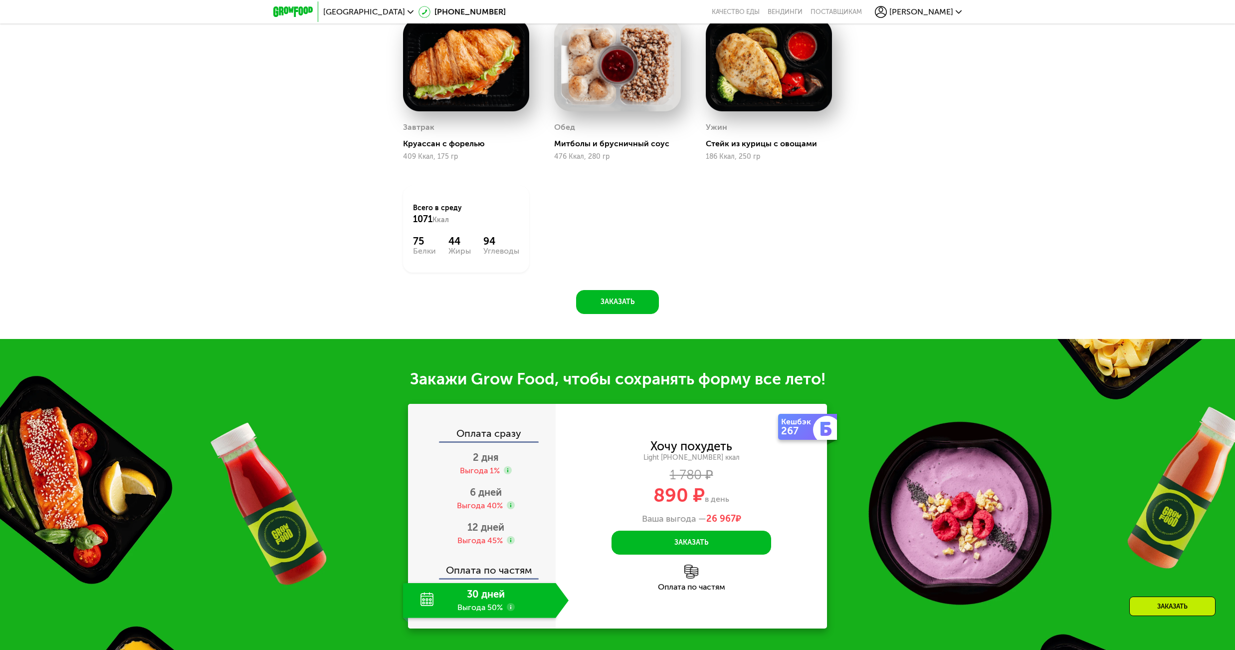
scroll to position [948, 0]
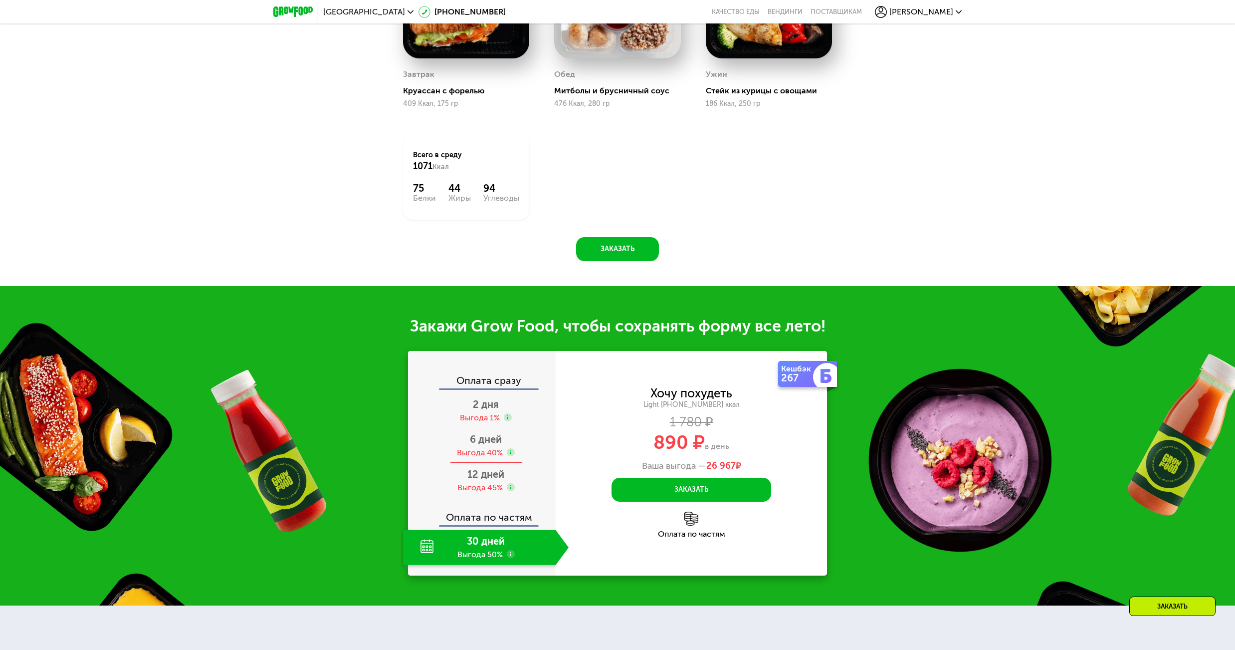
click at [492, 458] on div "Выгода 40%" at bounding box center [480, 452] width 46 height 11
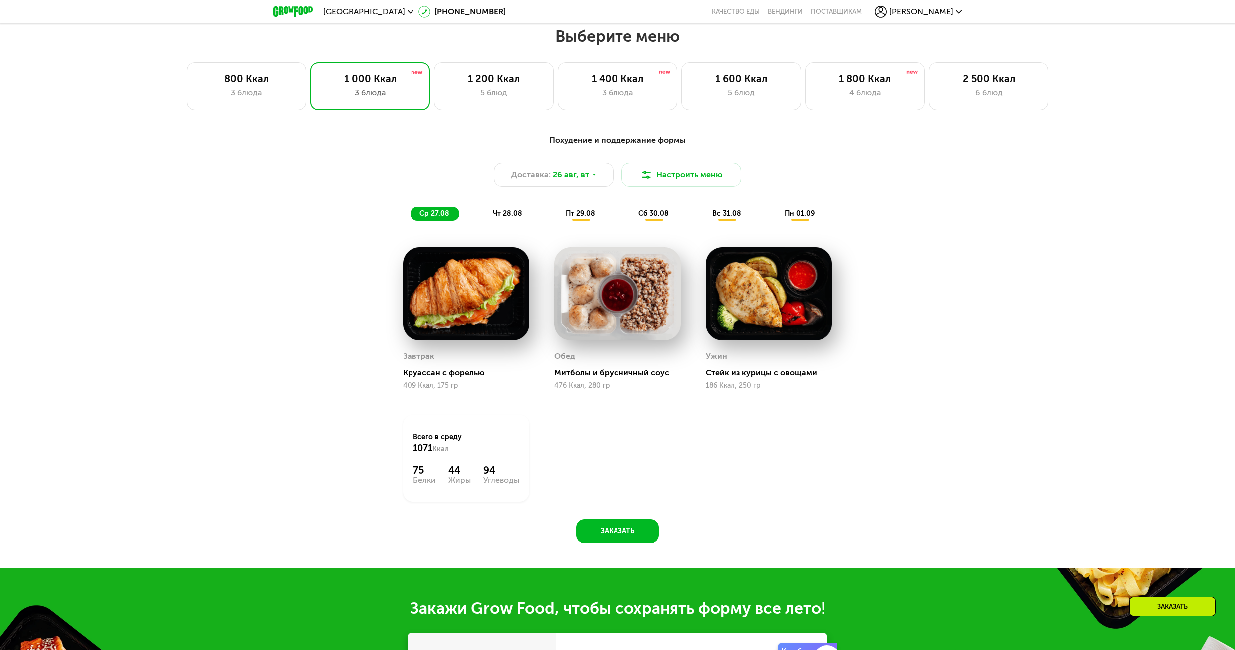
scroll to position [649, 0]
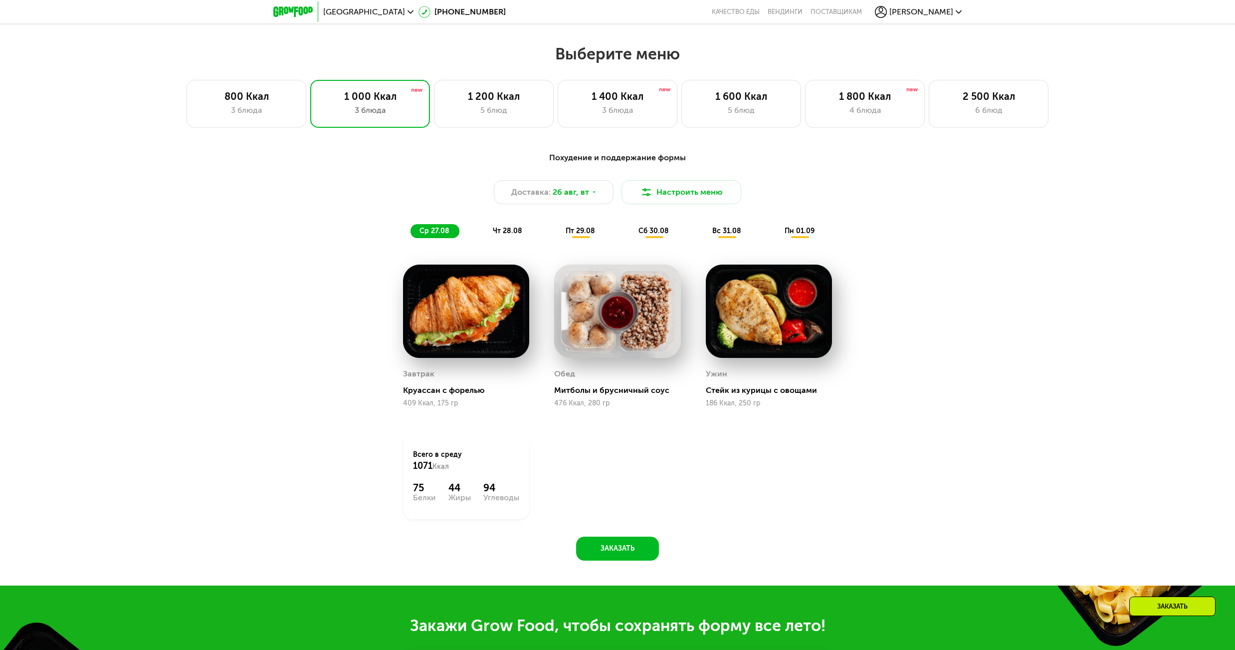
click at [512, 232] on span "чт 28.08" at bounding box center [507, 231] width 29 height 8
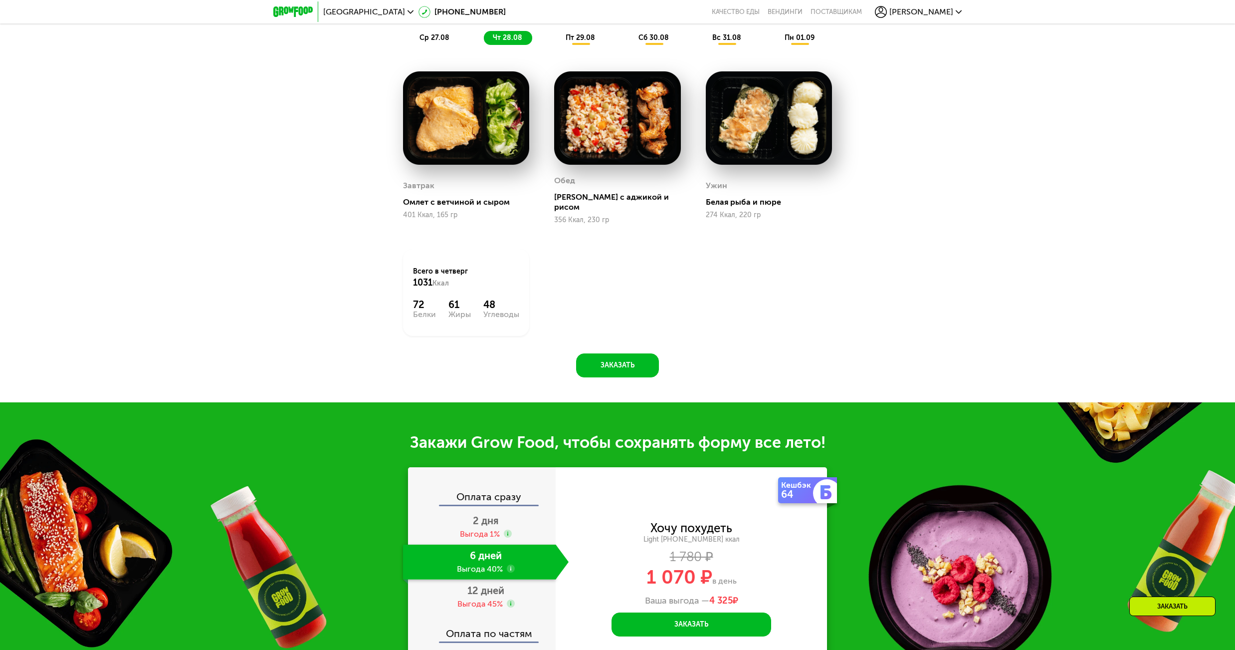
scroll to position [699, 0]
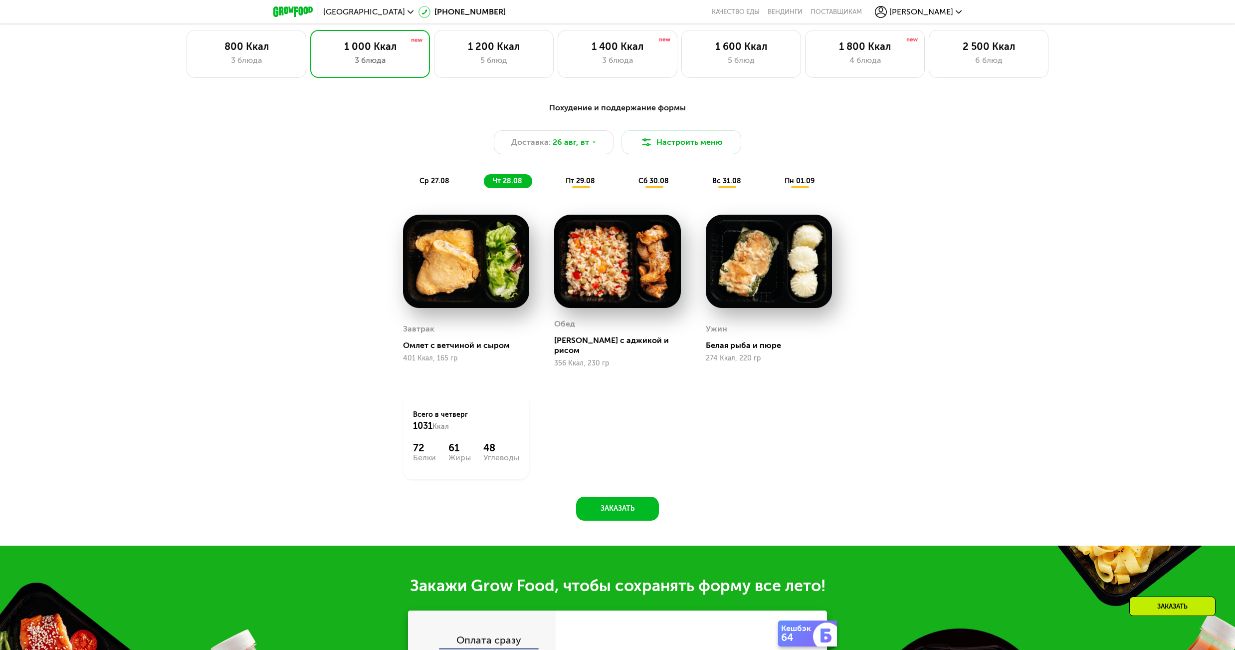
click at [575, 185] on span "пт 29.08" at bounding box center [580, 181] width 29 height 8
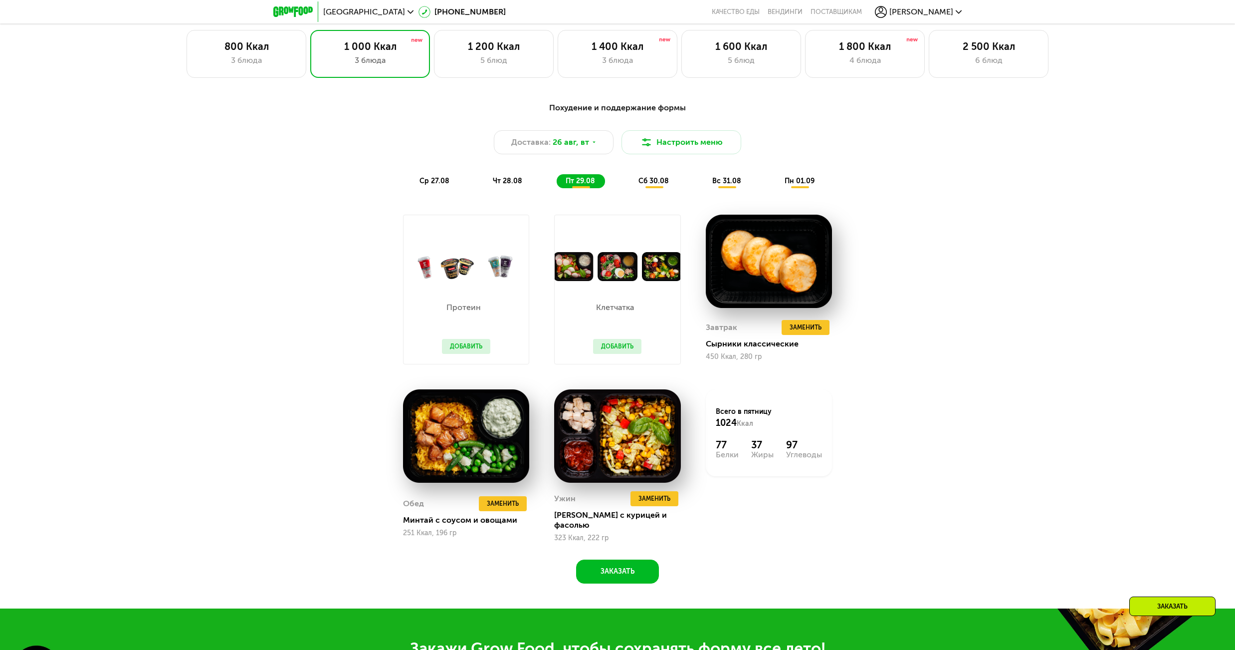
click at [557, 183] on div "чт 28.08" at bounding box center [581, 181] width 48 height 14
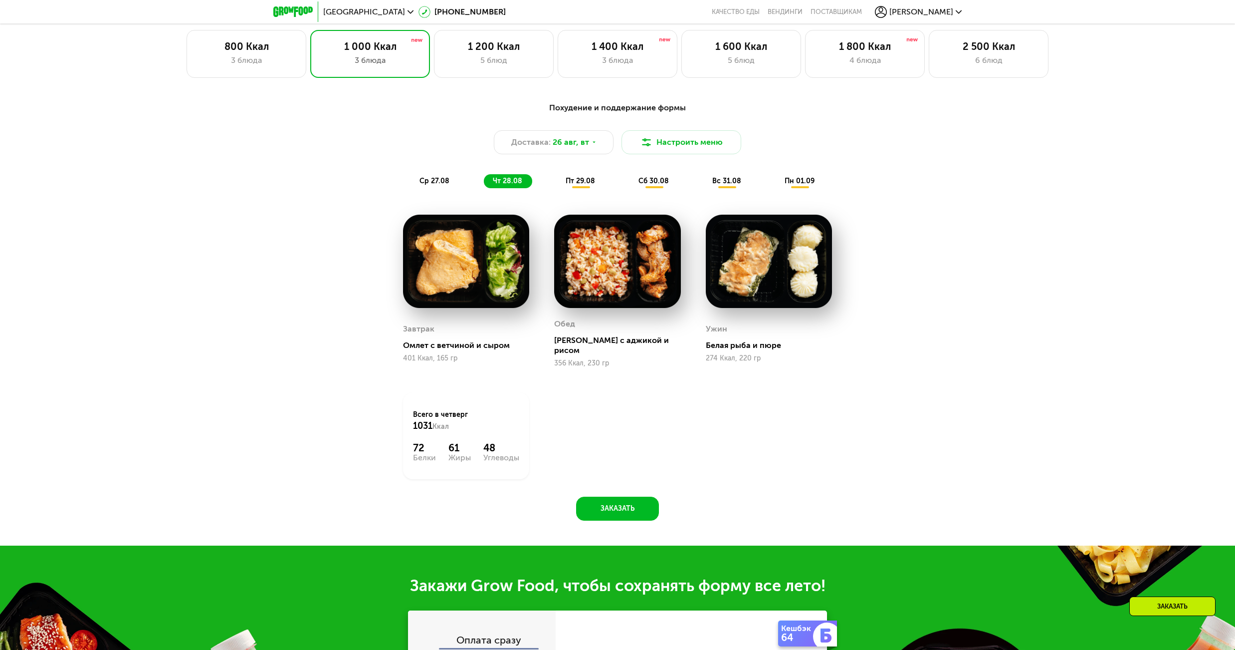
click at [573, 185] on span "пт 29.08" at bounding box center [580, 181] width 29 height 8
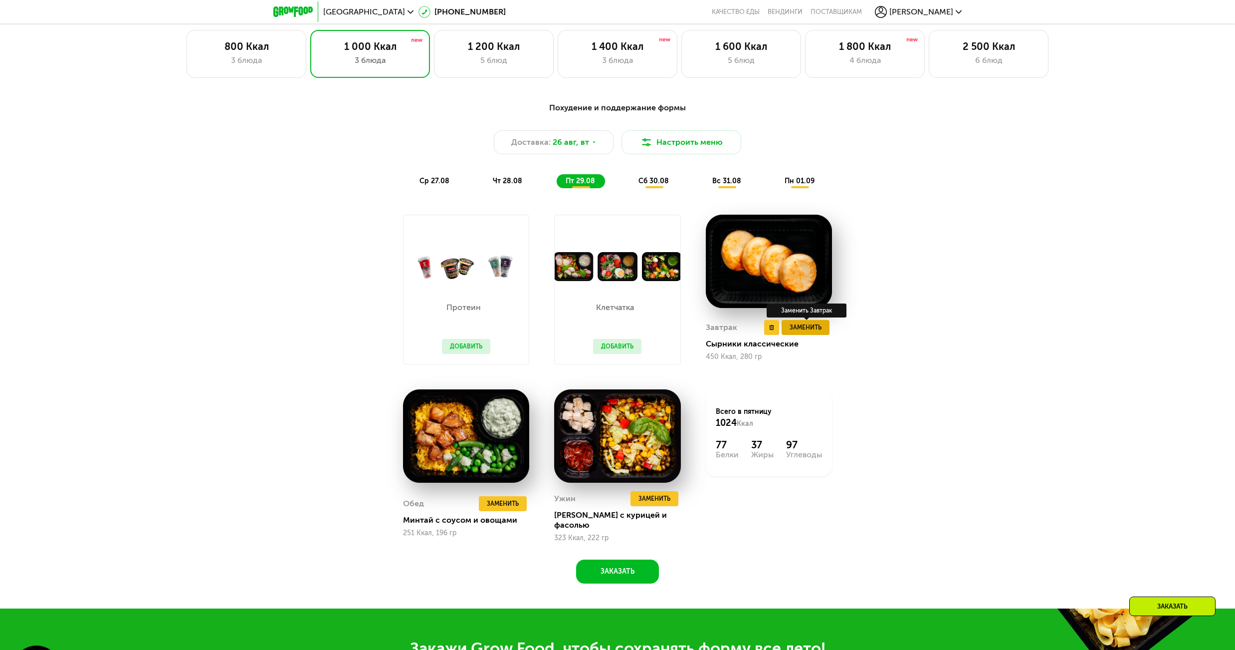
click at [817, 331] on span "Заменить" at bounding box center [806, 327] width 32 height 10
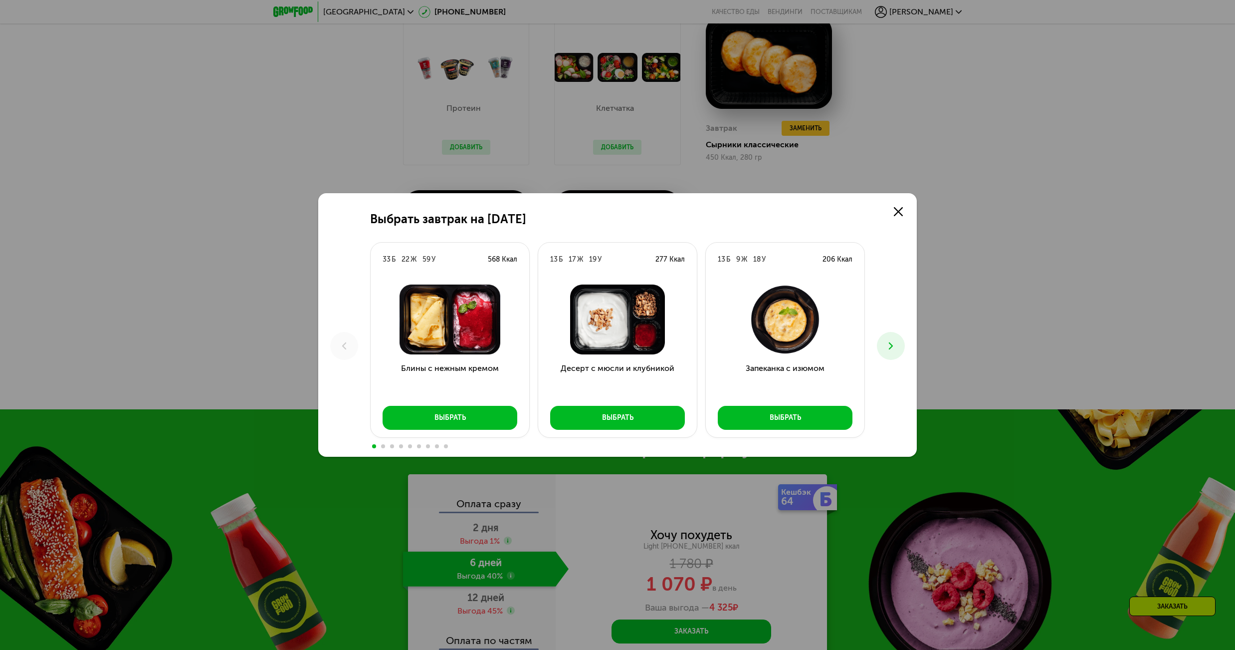
scroll to position [899, 0]
click at [896, 347] on icon at bounding box center [891, 346] width 12 height 12
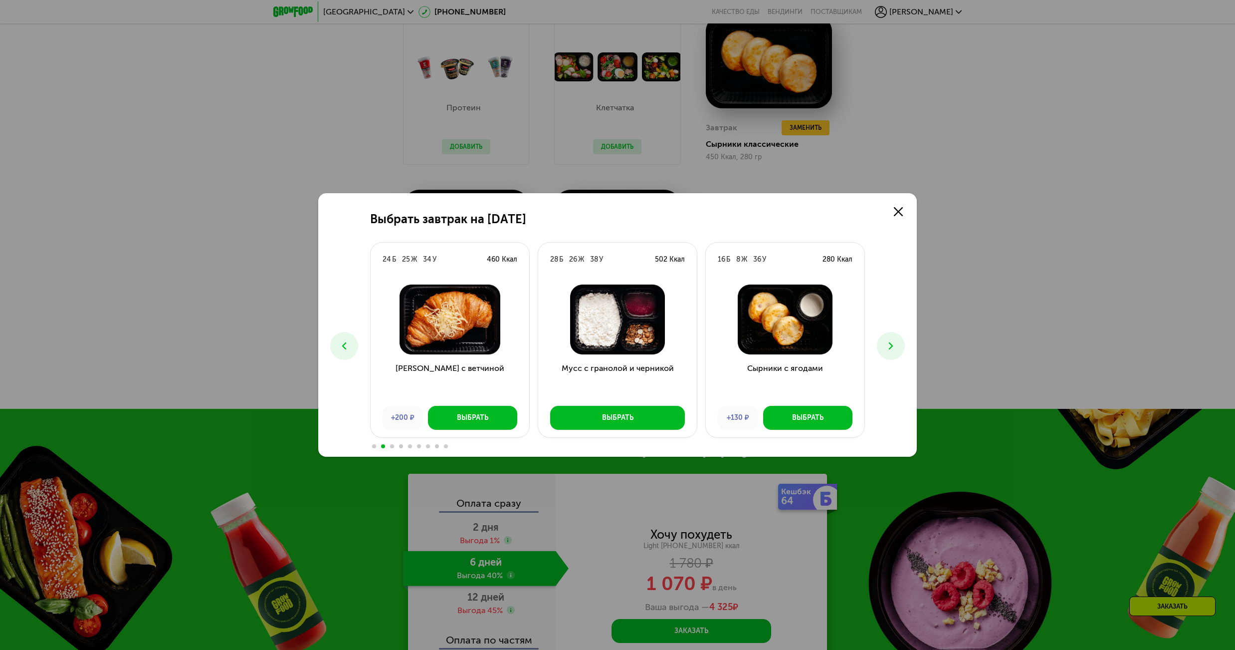
click at [896, 347] on icon at bounding box center [891, 346] width 12 height 12
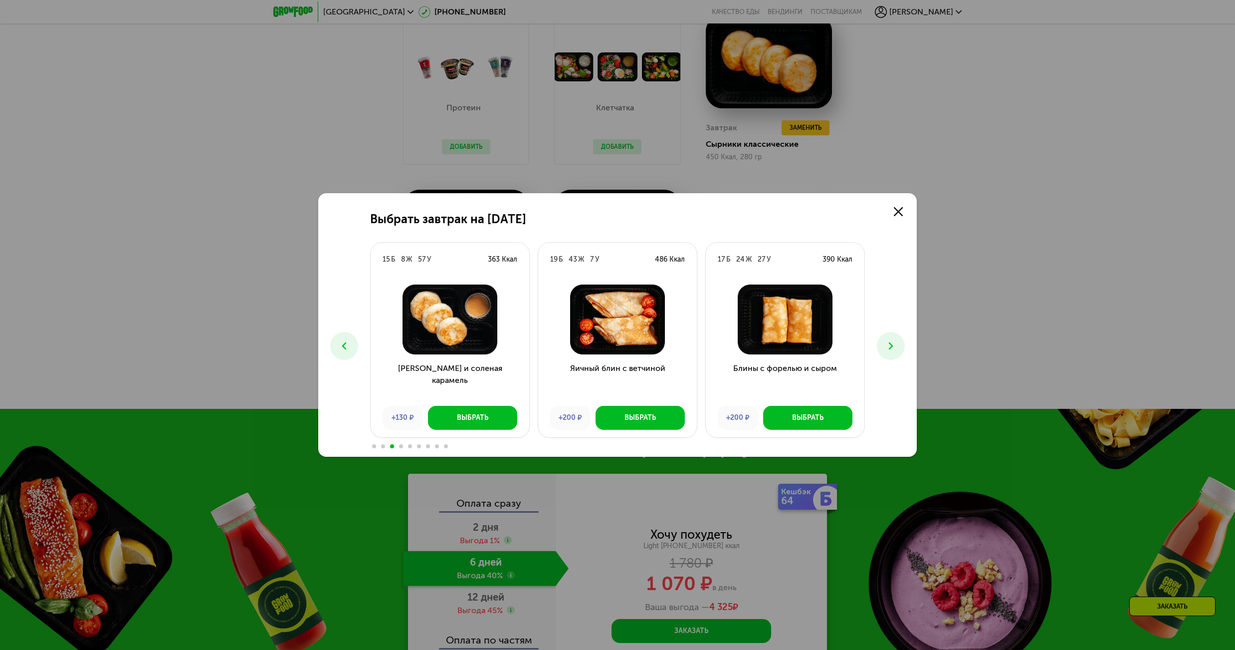
click at [896, 347] on icon at bounding box center [891, 346] width 12 height 12
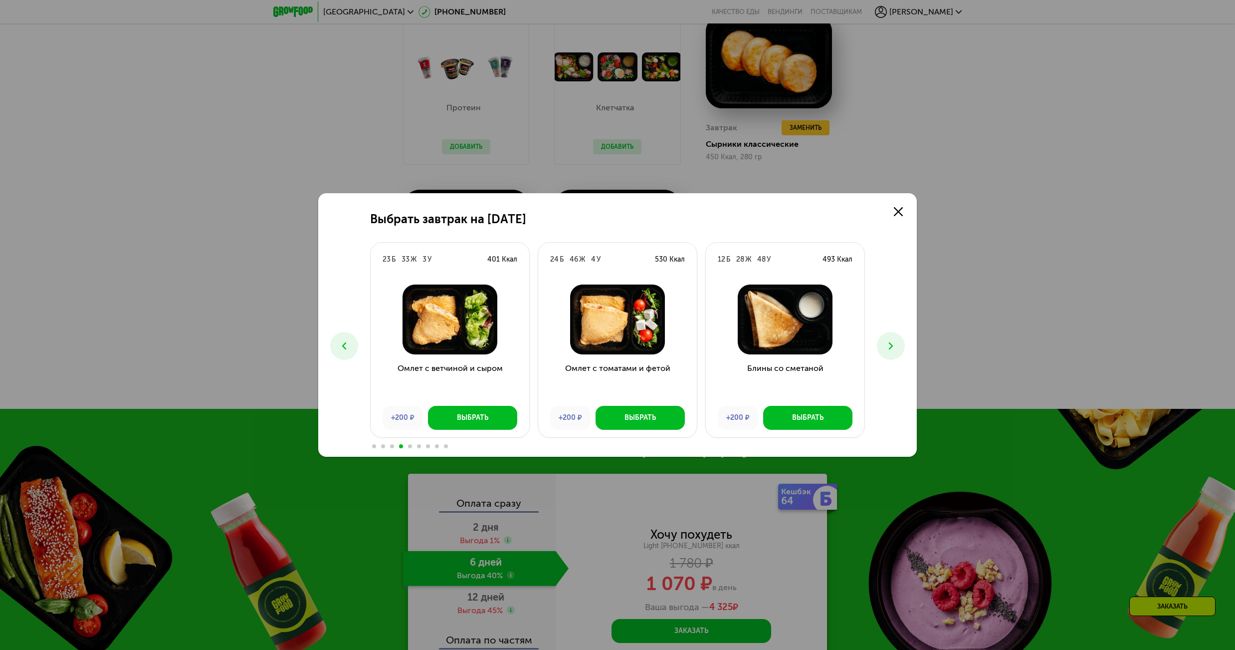
click at [896, 347] on icon at bounding box center [891, 346] width 12 height 12
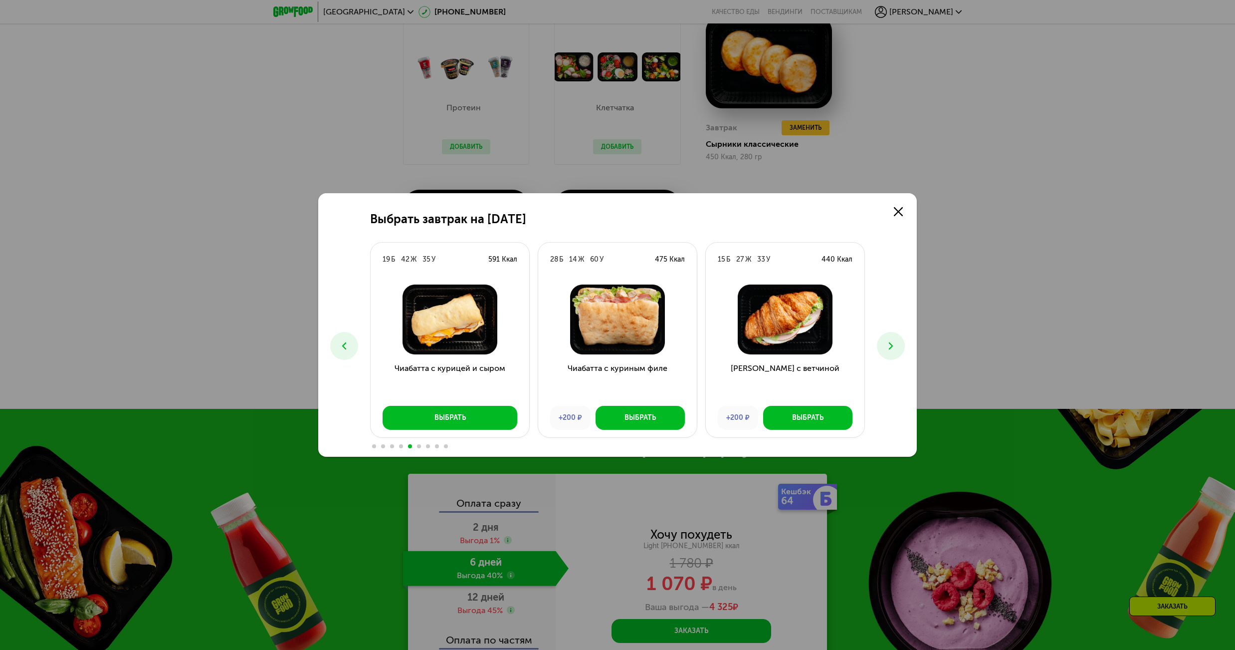
click at [896, 347] on icon at bounding box center [891, 346] width 12 height 12
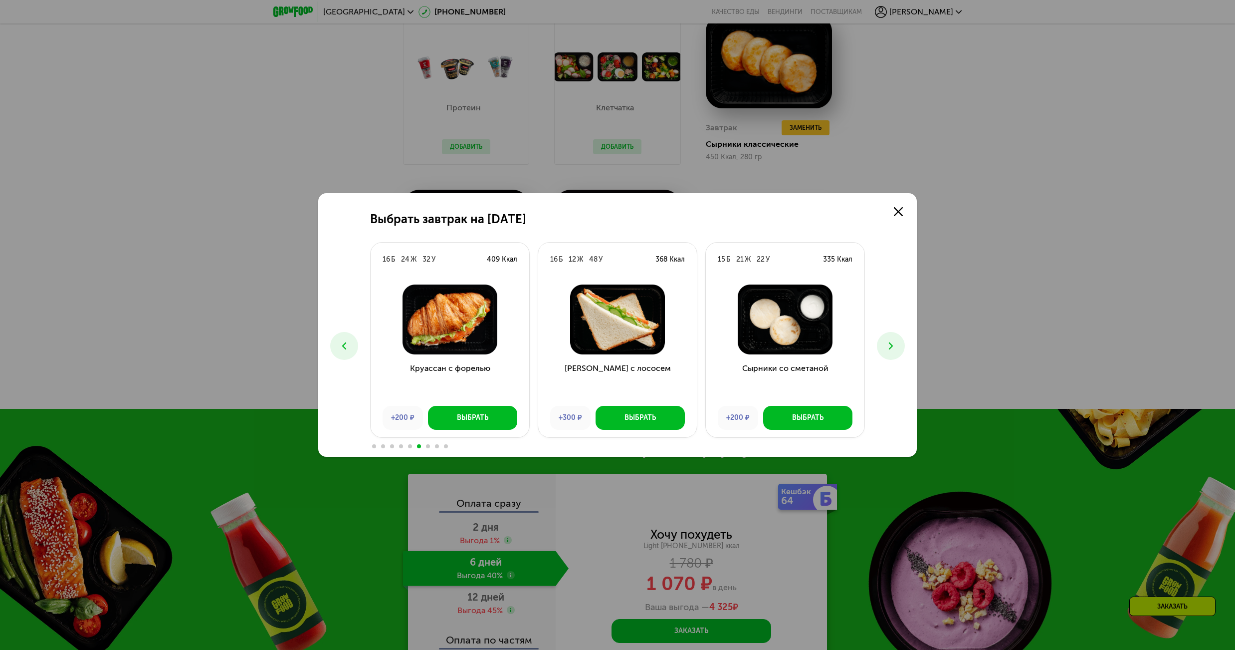
click at [896, 347] on icon at bounding box center [891, 346] width 12 height 12
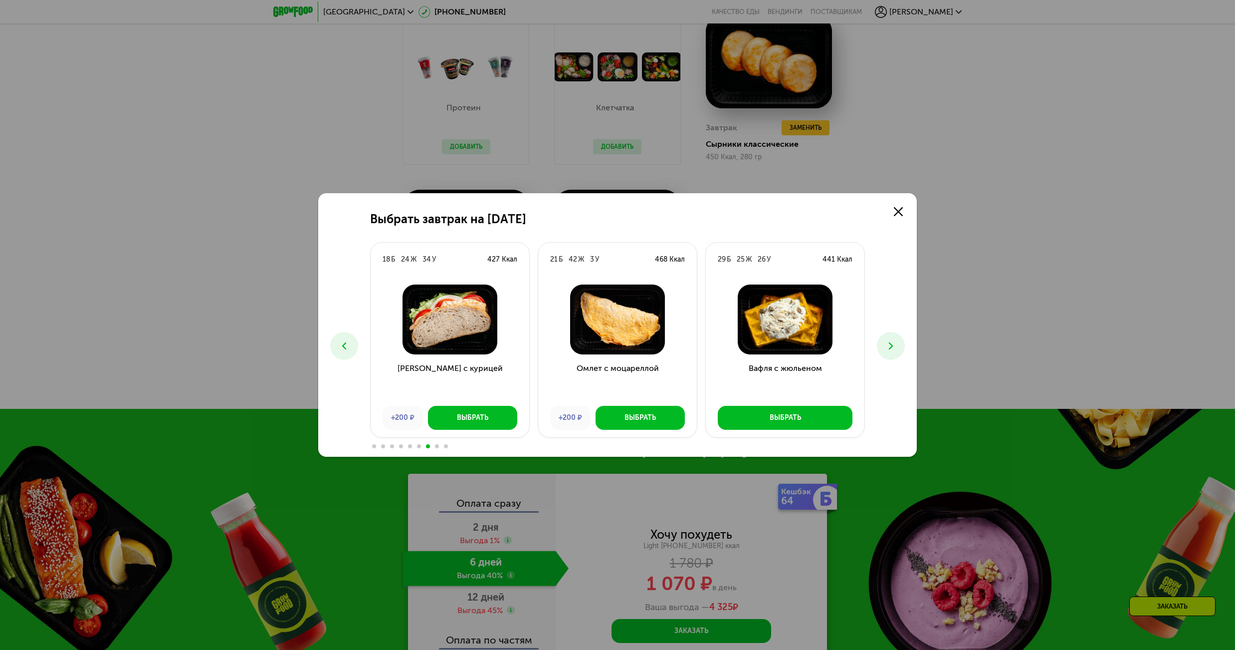
click at [897, 345] on button at bounding box center [891, 346] width 28 height 28
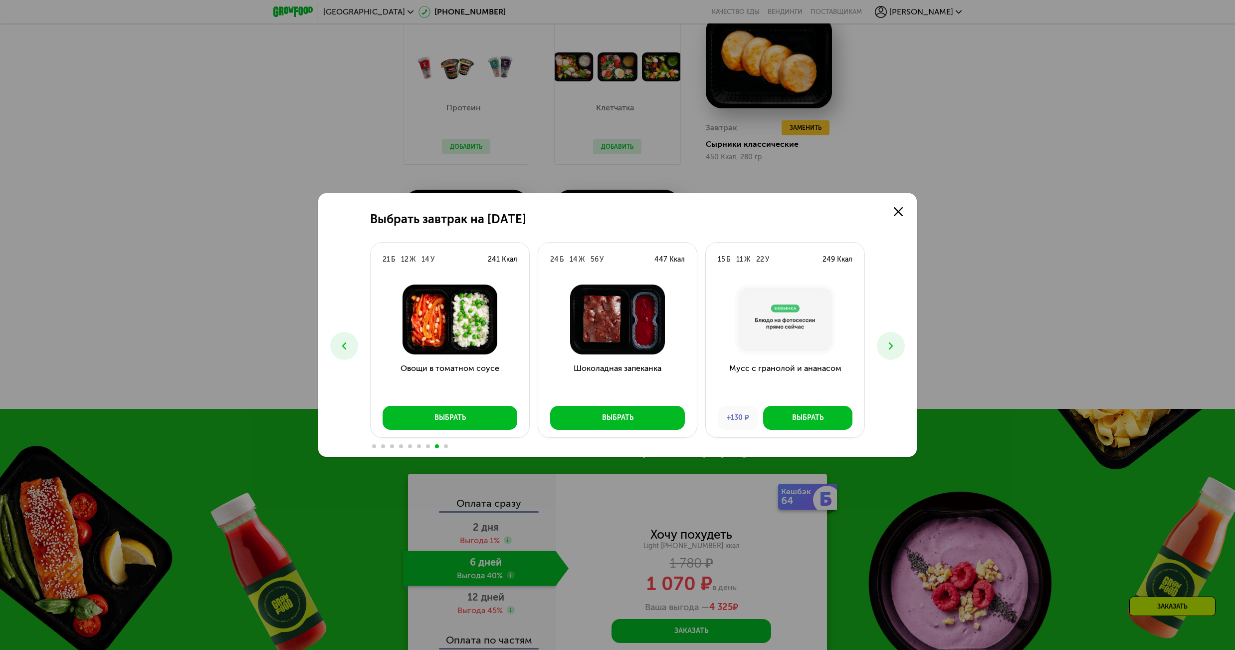
click at [896, 346] on icon at bounding box center [891, 346] width 12 height 12
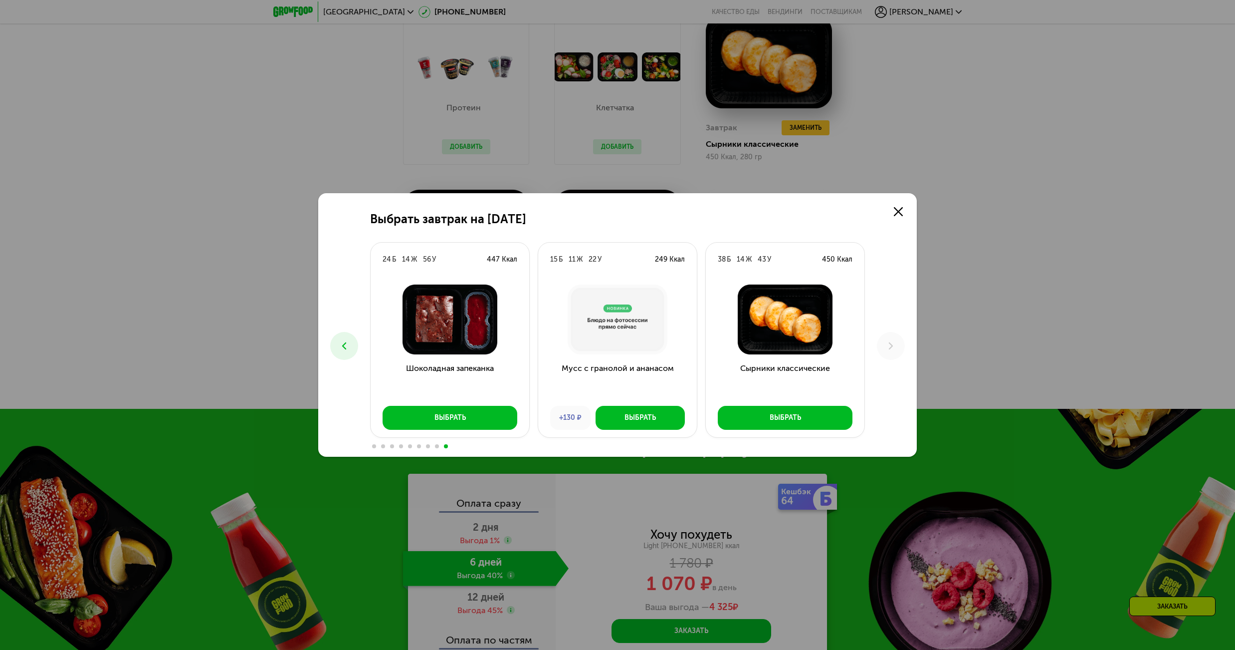
click at [336, 340] on button at bounding box center [344, 346] width 28 height 28
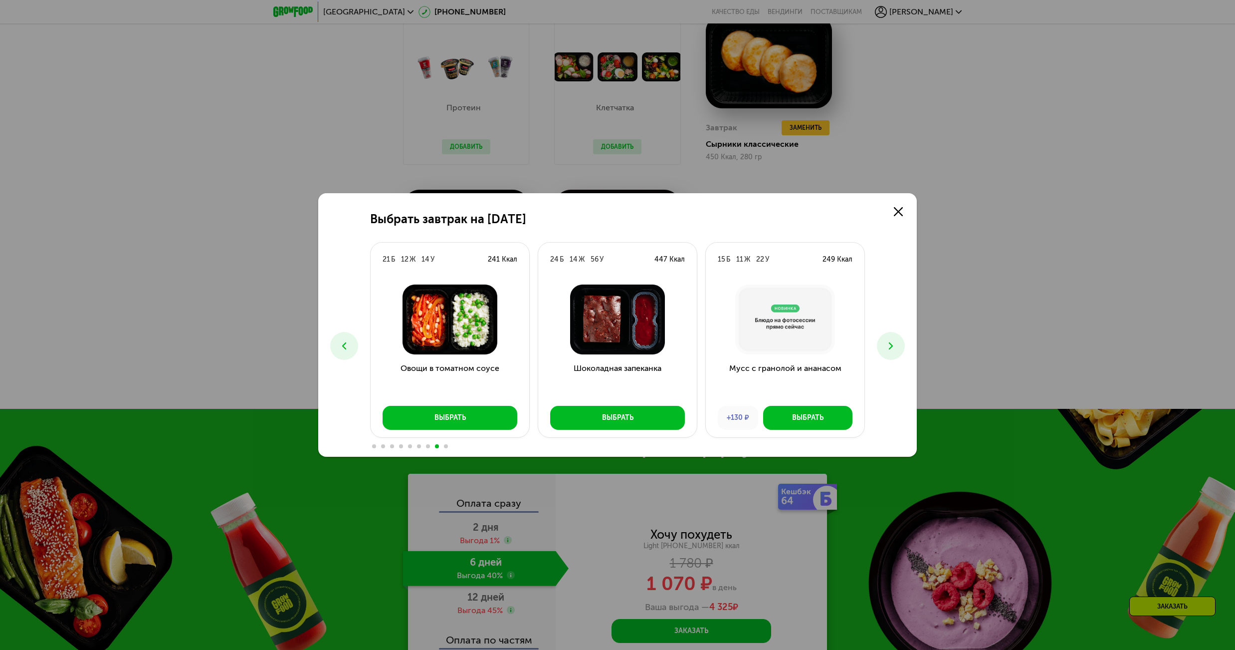
click at [343, 345] on use at bounding box center [344, 345] width 4 height 7
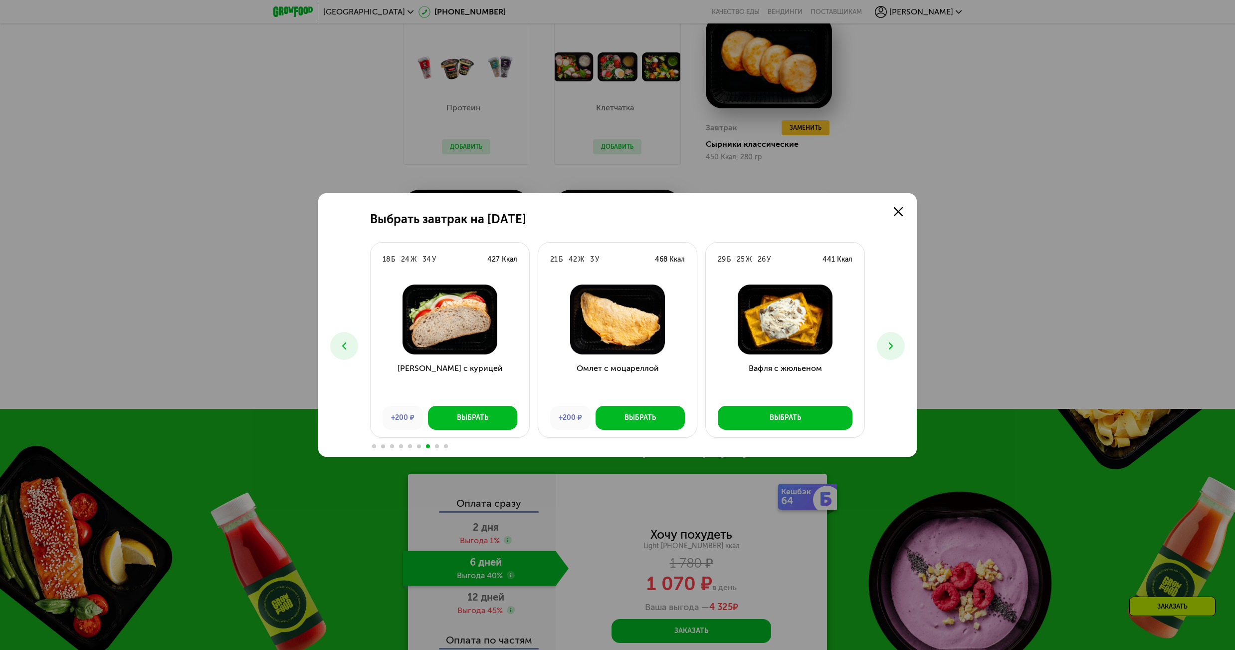
click at [343, 345] on use at bounding box center [344, 345] width 4 height 7
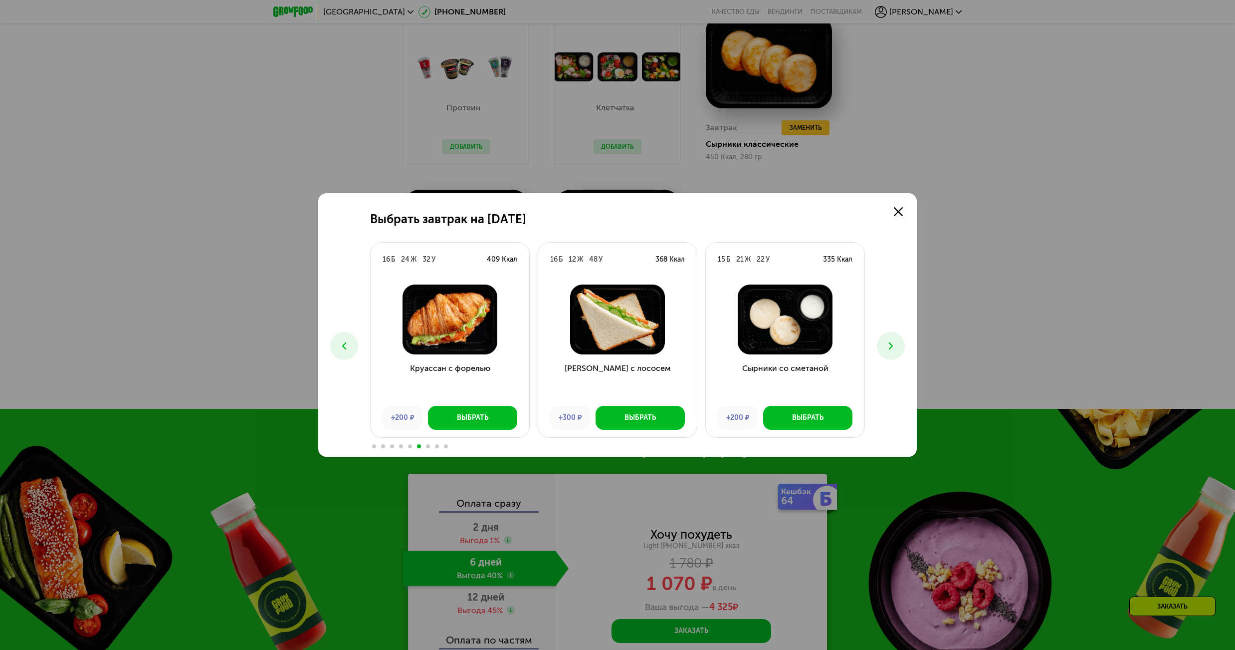
click at [343, 345] on use at bounding box center [344, 345] width 4 height 7
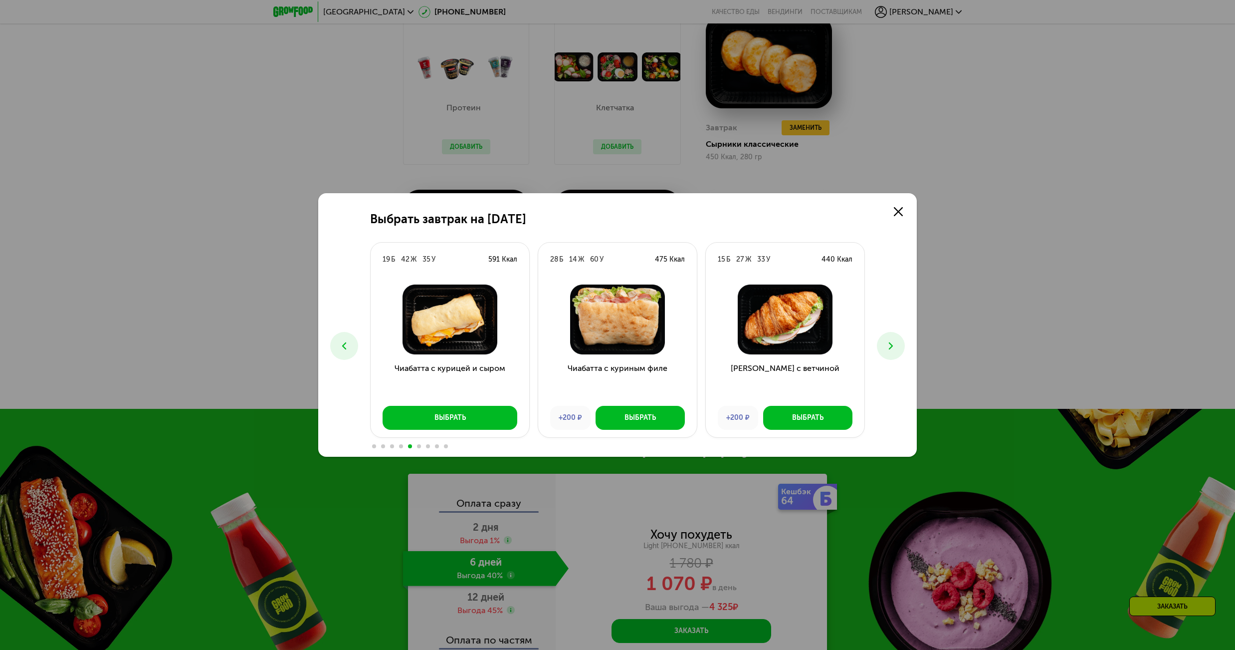
click at [343, 345] on use at bounding box center [344, 345] width 4 height 7
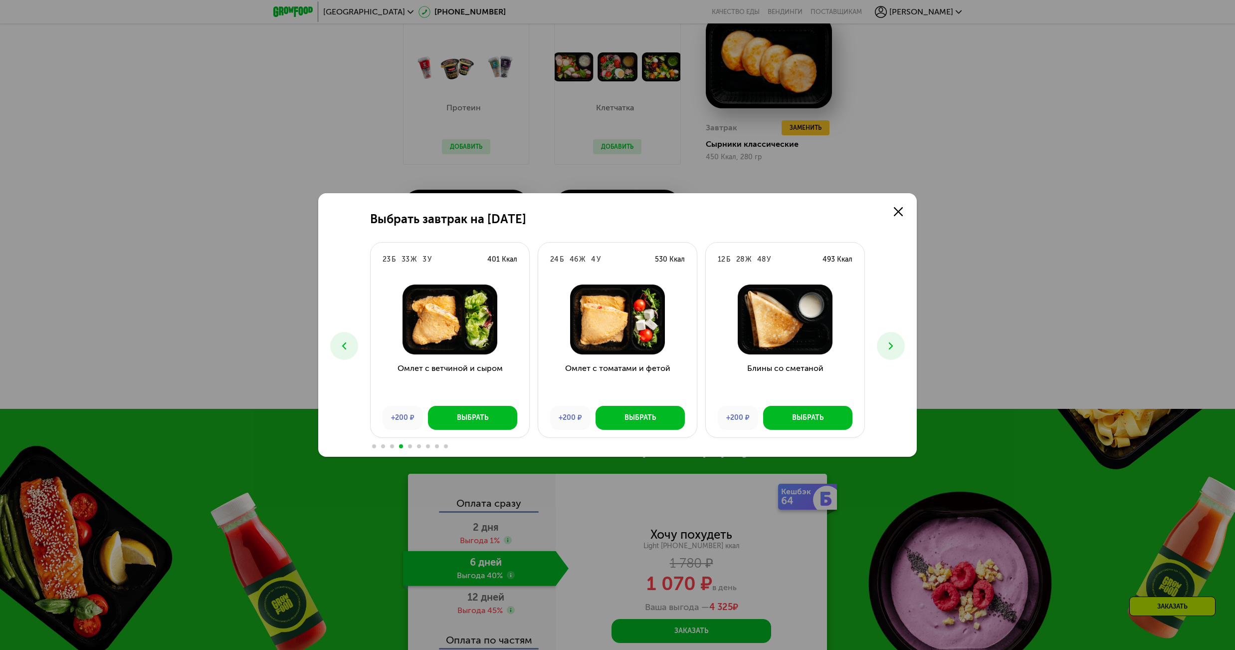
click at [343, 345] on use at bounding box center [344, 345] width 4 height 7
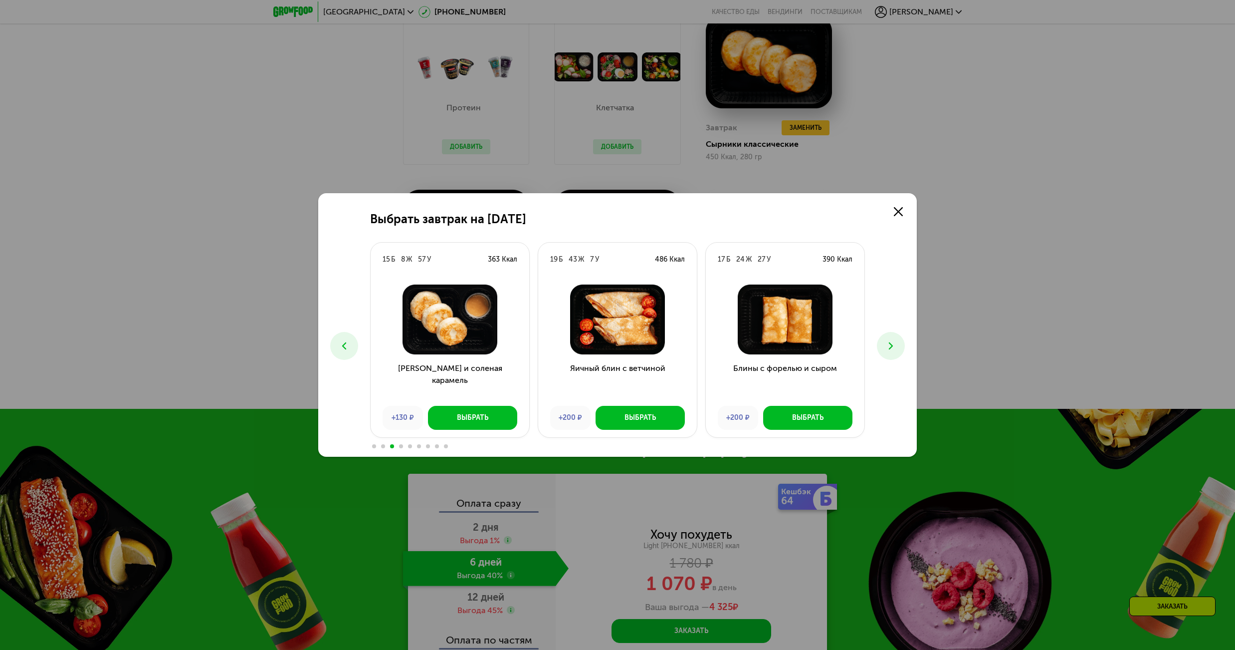
click at [343, 346] on use at bounding box center [344, 345] width 4 height 7
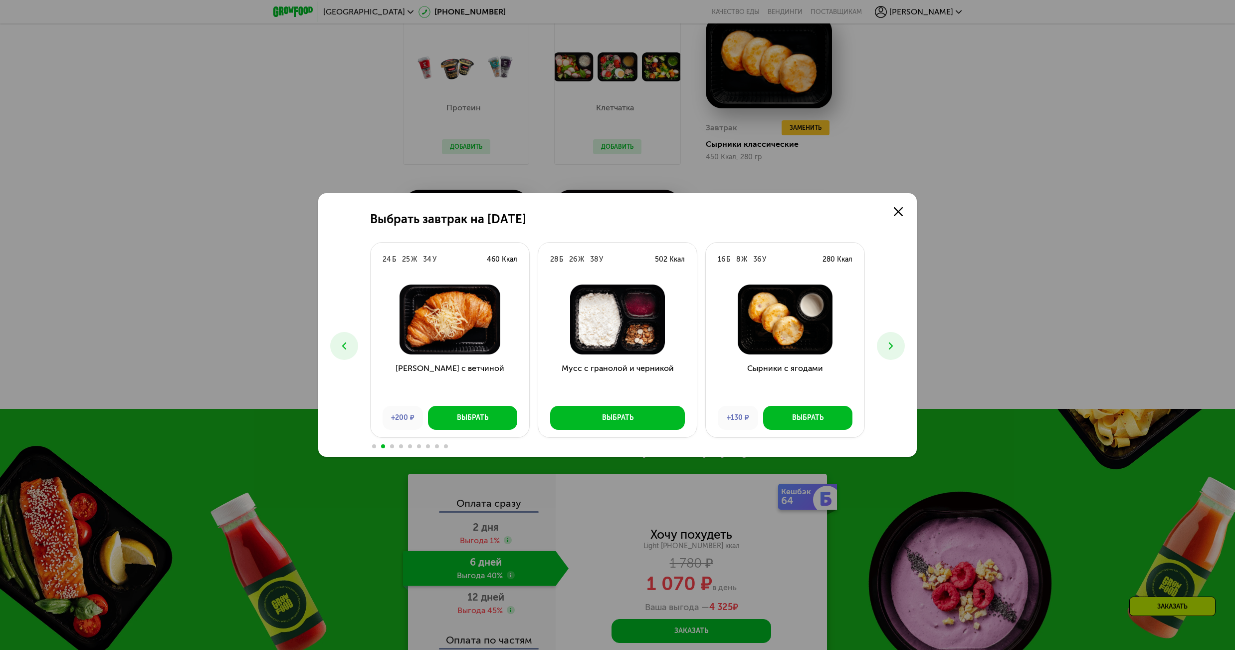
click at [343, 346] on use at bounding box center [344, 345] width 4 height 7
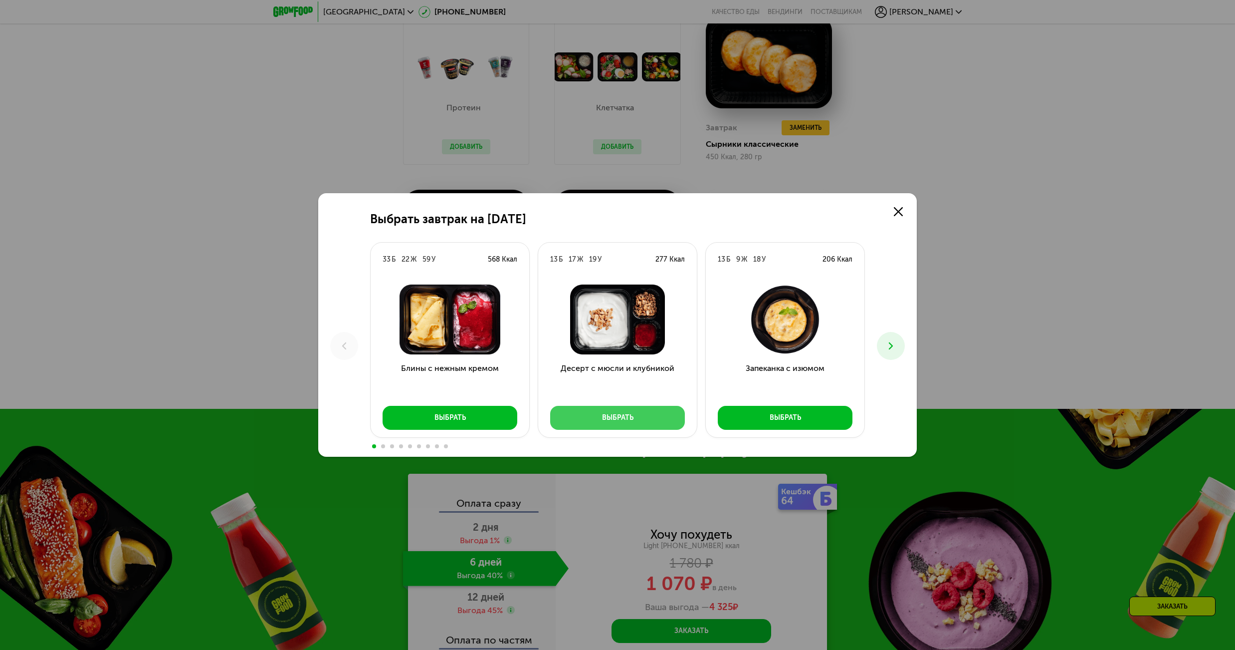
click at [646, 423] on button "Выбрать" at bounding box center [617, 418] width 135 height 24
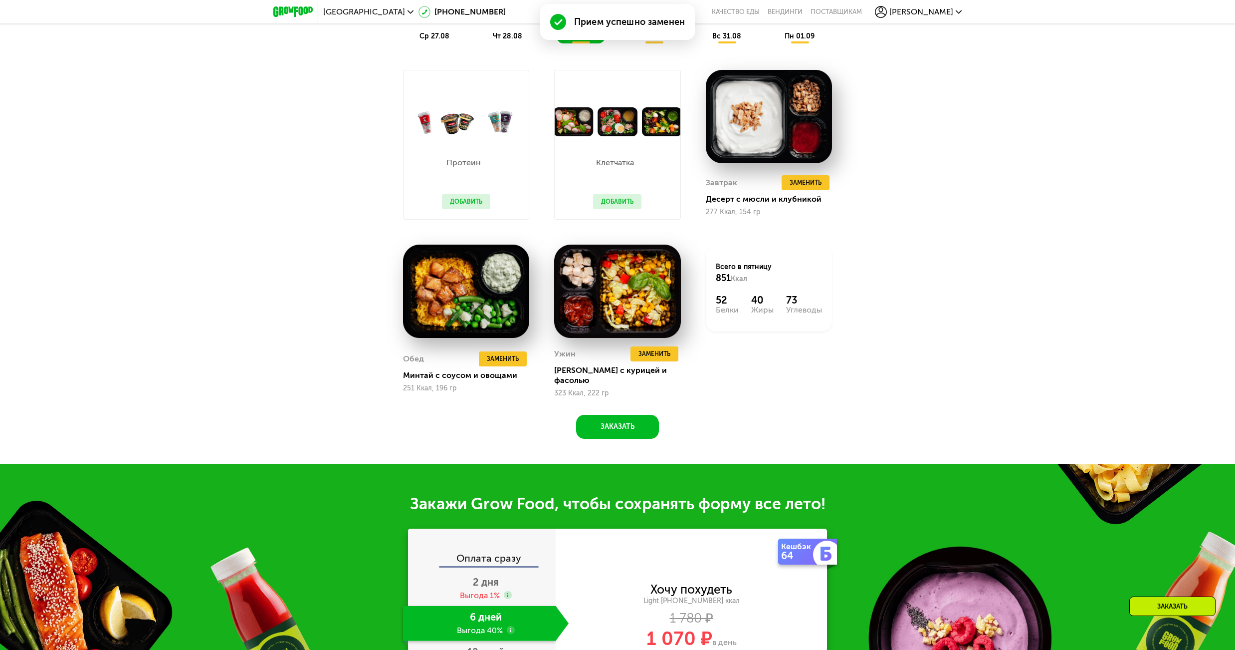
scroll to position [774, 0]
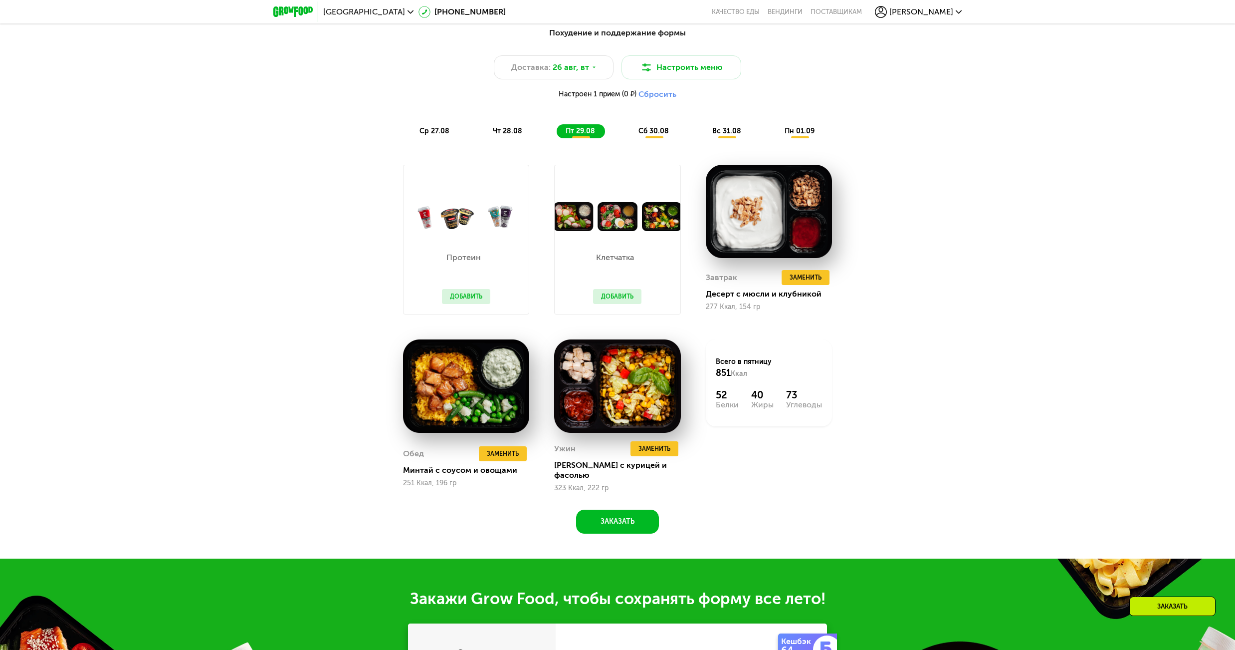
click at [704, 138] on div "сб 30.08" at bounding box center [728, 131] width 48 height 14
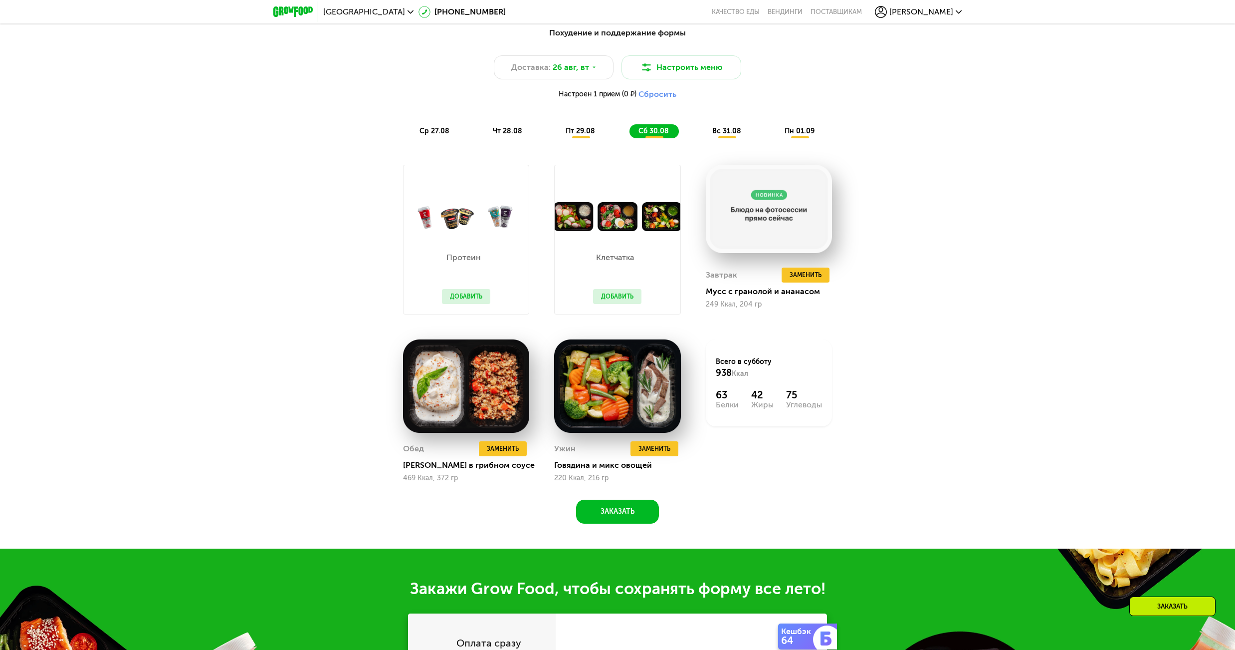
click at [572, 132] on span "пт 29.08" at bounding box center [580, 131] width 29 height 8
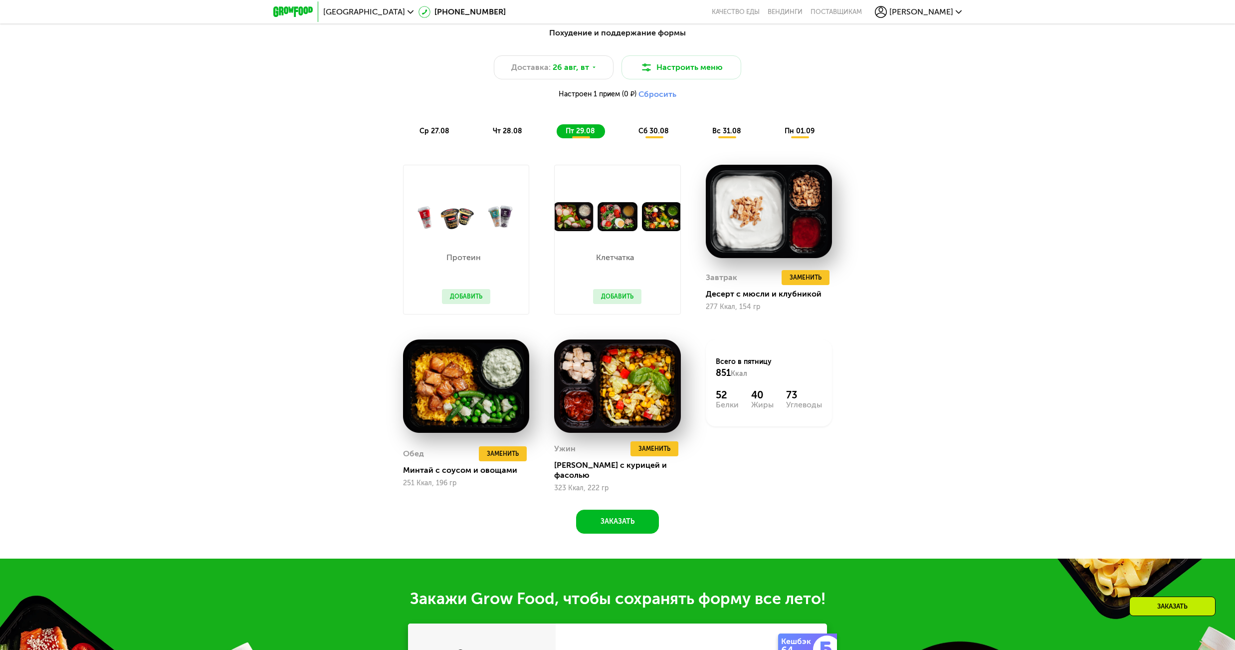
click at [647, 135] on span "сб 30.08" at bounding box center [654, 131] width 30 height 8
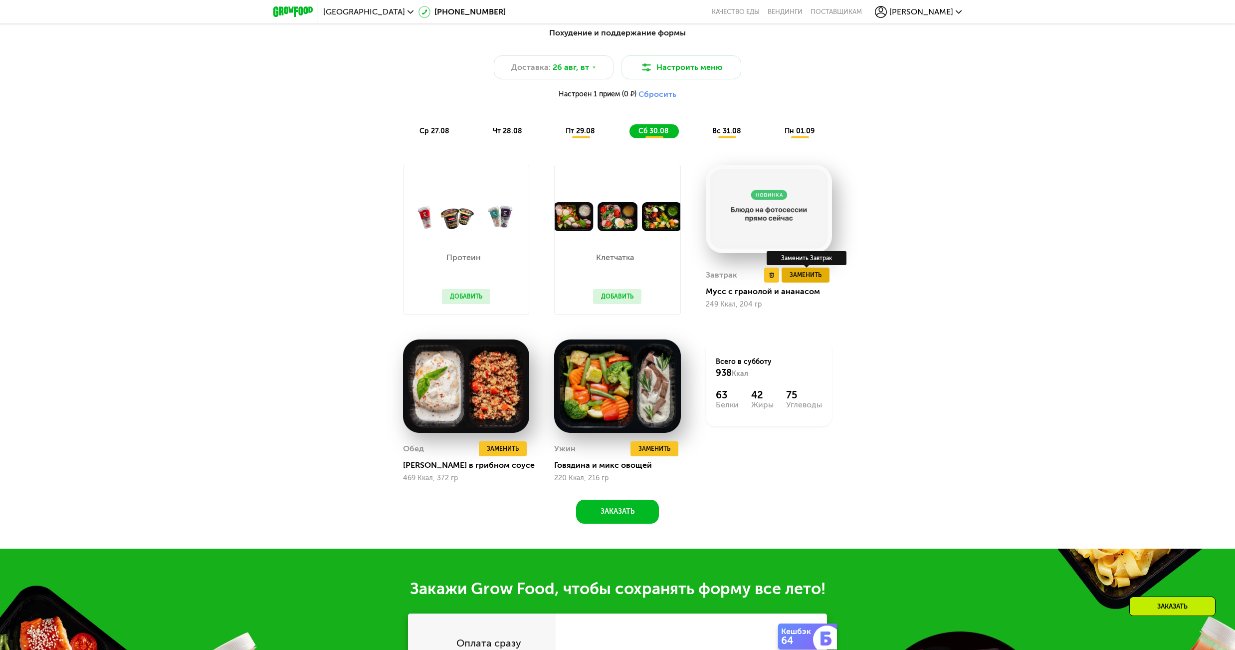
click at [808, 280] on span "Заменить" at bounding box center [806, 275] width 32 height 10
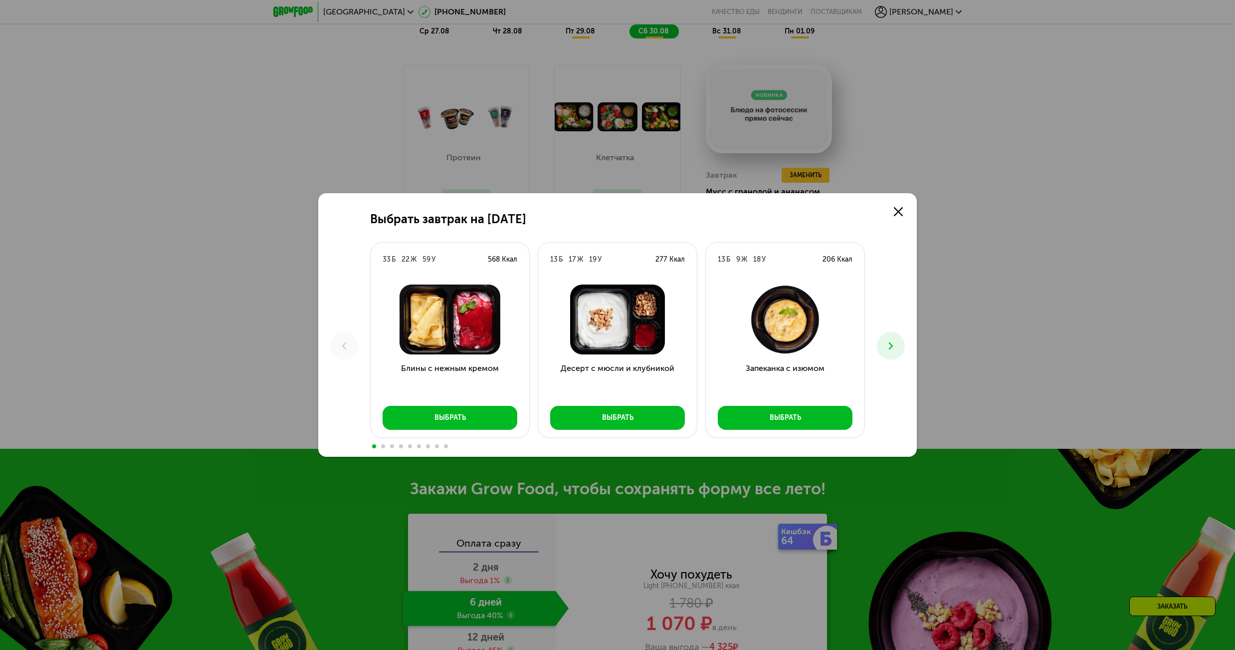
scroll to position [924, 0]
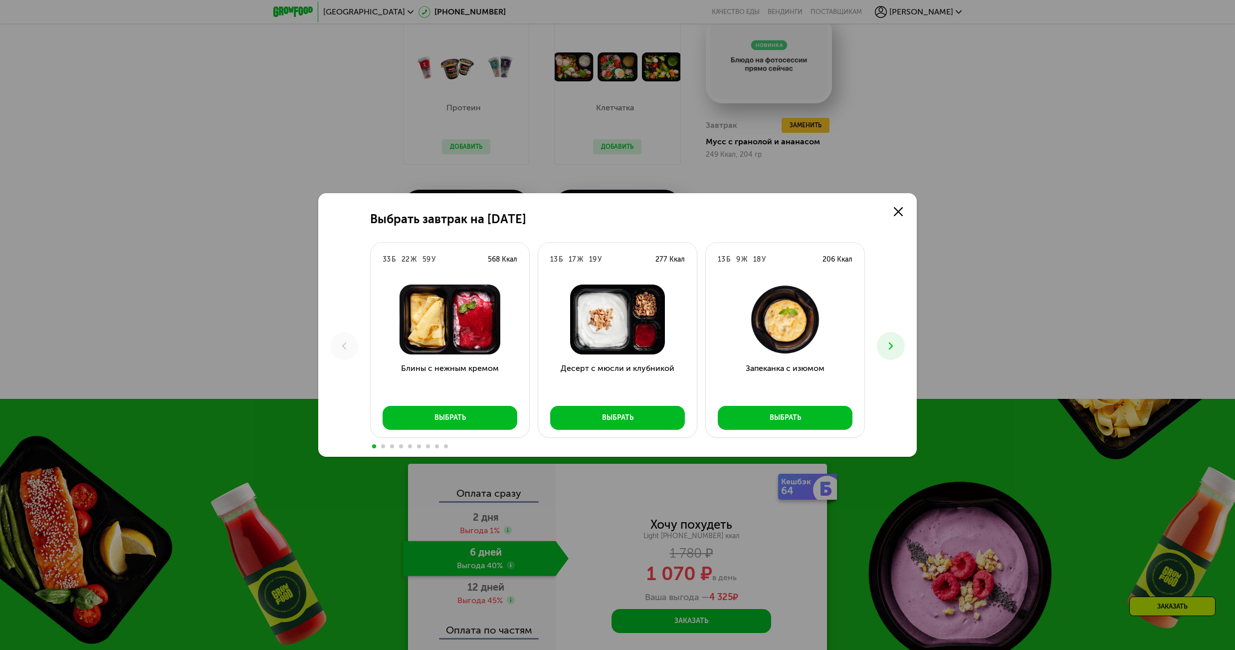
click at [897, 346] on button at bounding box center [891, 346] width 28 height 28
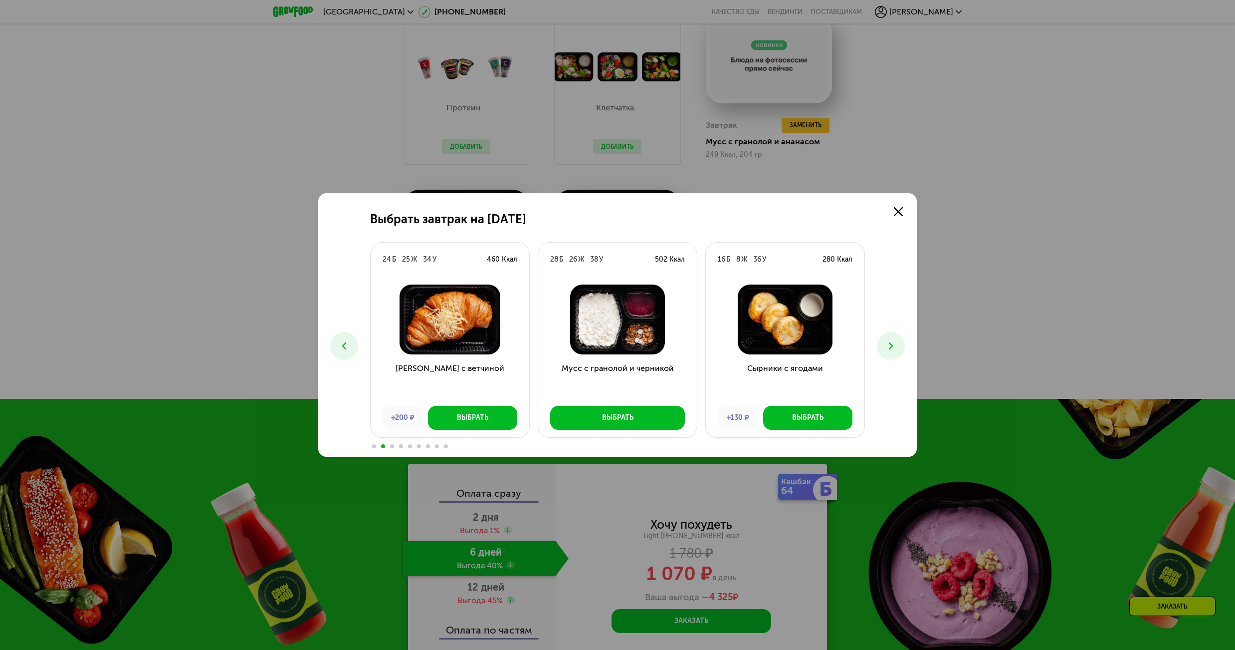
click at [897, 346] on button at bounding box center [891, 346] width 28 height 28
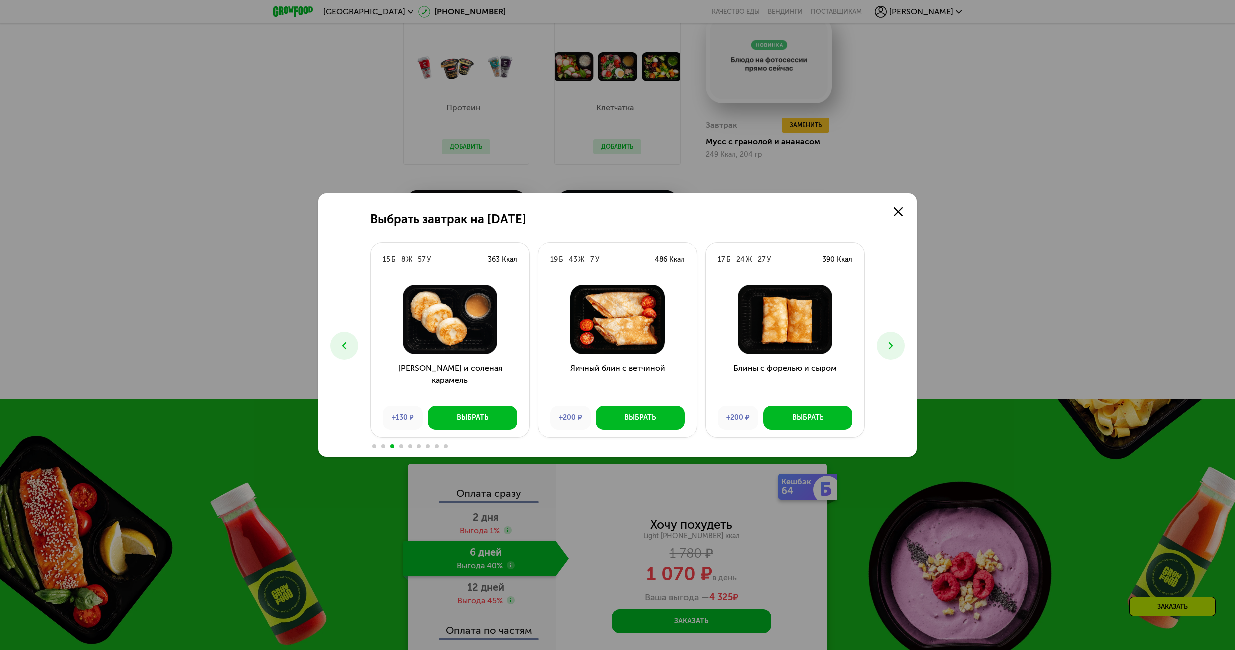
click at [897, 346] on button at bounding box center [891, 346] width 28 height 28
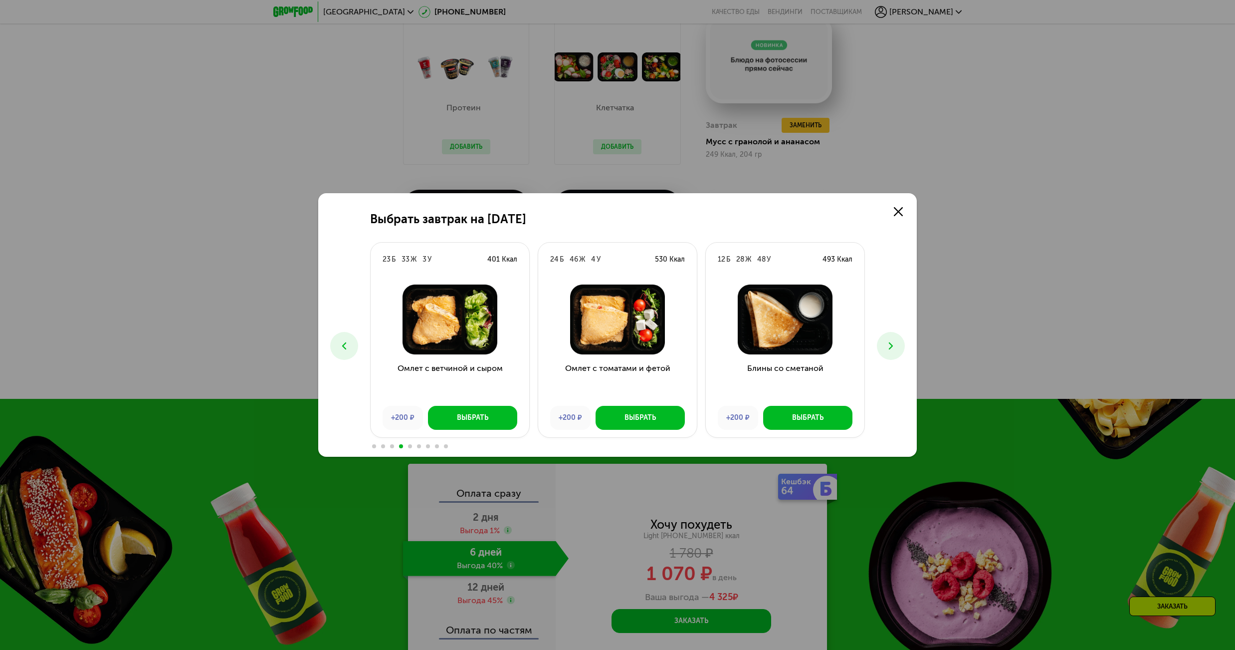
click at [897, 346] on button at bounding box center [891, 346] width 28 height 28
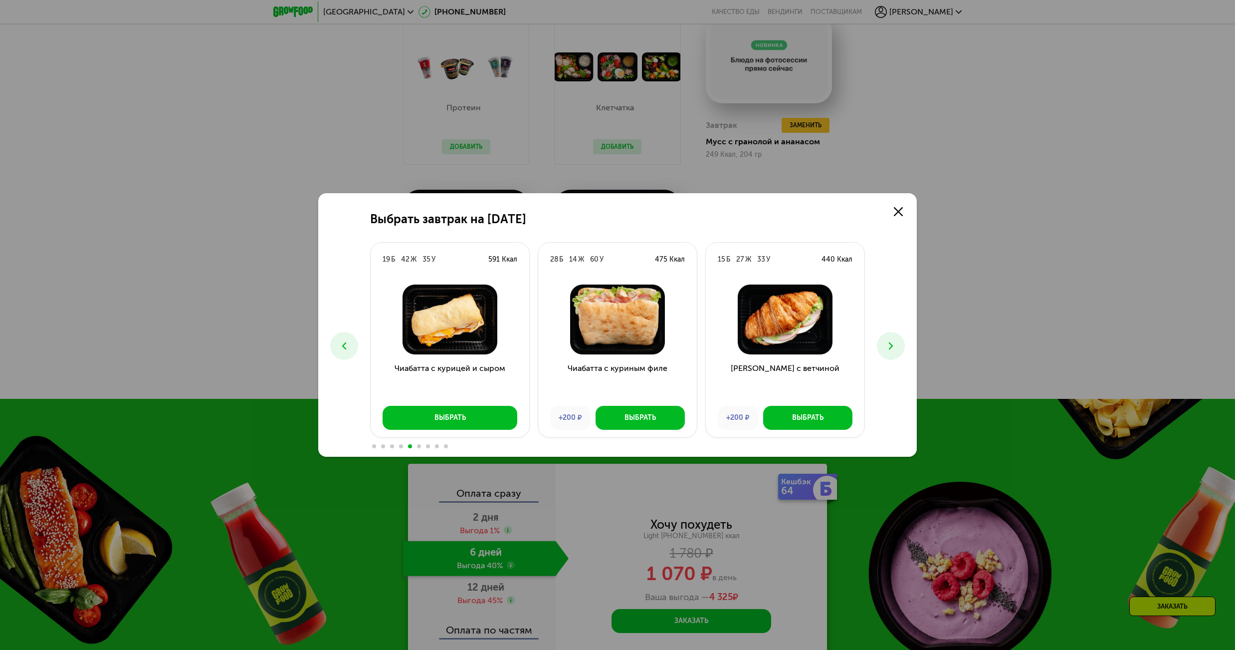
click at [897, 346] on button at bounding box center [891, 346] width 28 height 28
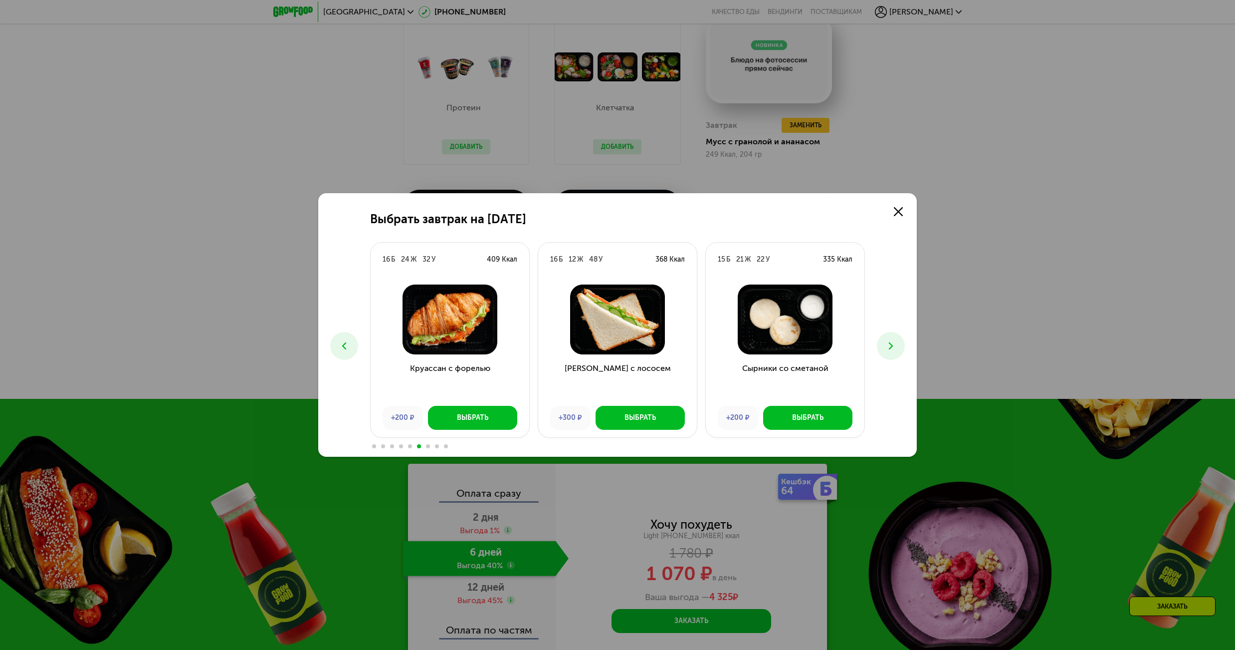
click at [897, 346] on button at bounding box center [891, 346] width 28 height 28
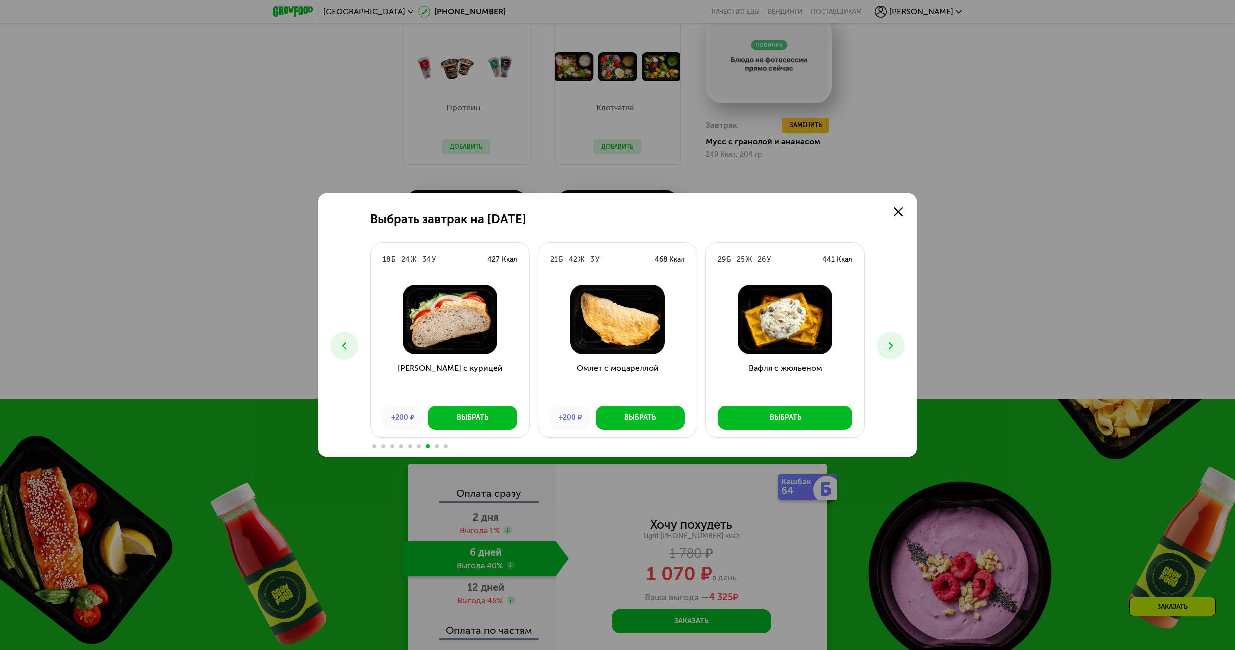
click at [897, 346] on button at bounding box center [891, 346] width 28 height 28
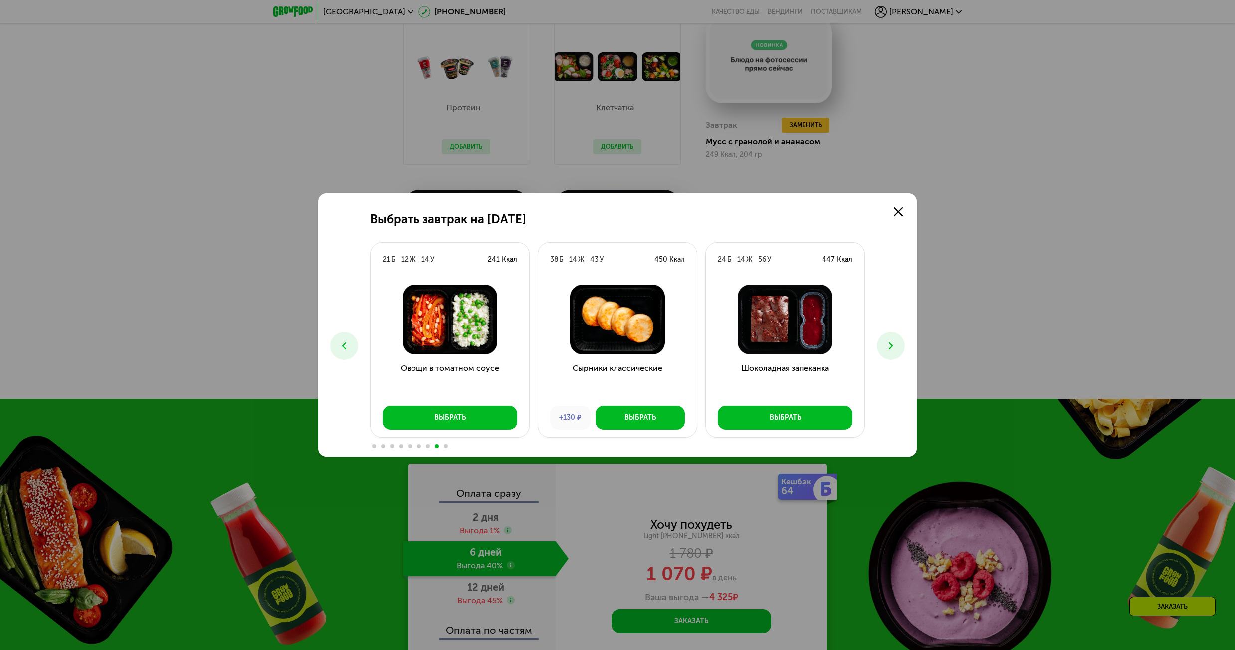
click at [897, 346] on button at bounding box center [891, 346] width 28 height 28
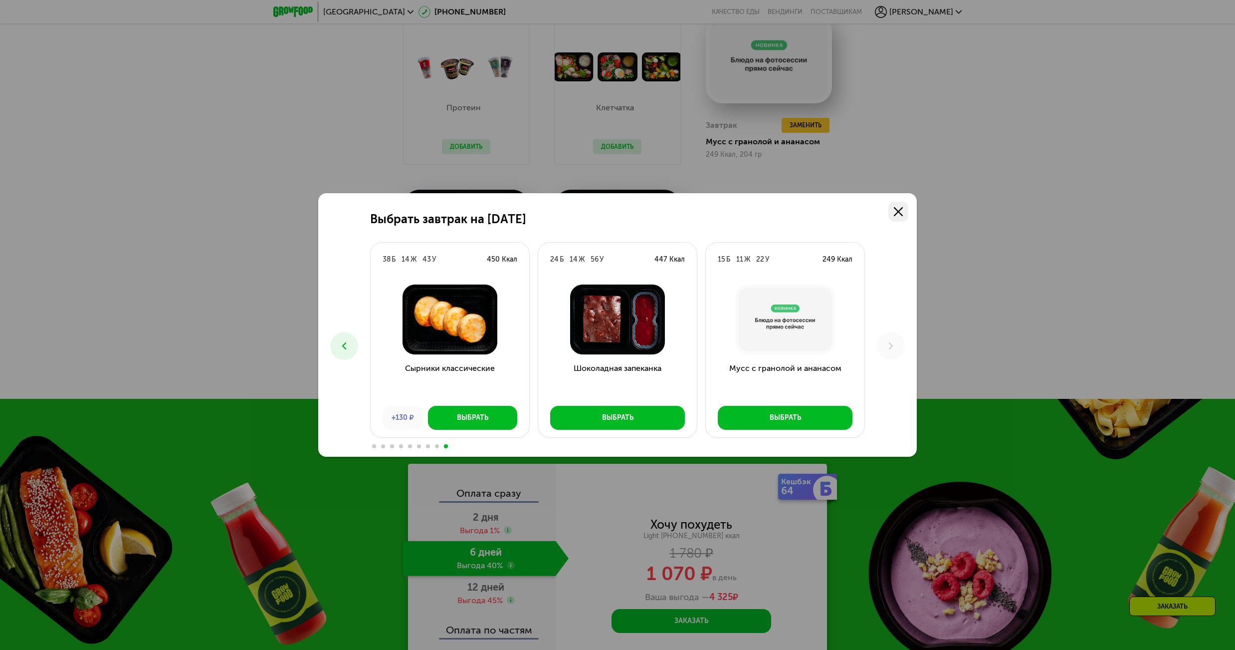
click at [904, 210] on link at bounding box center [899, 212] width 20 height 20
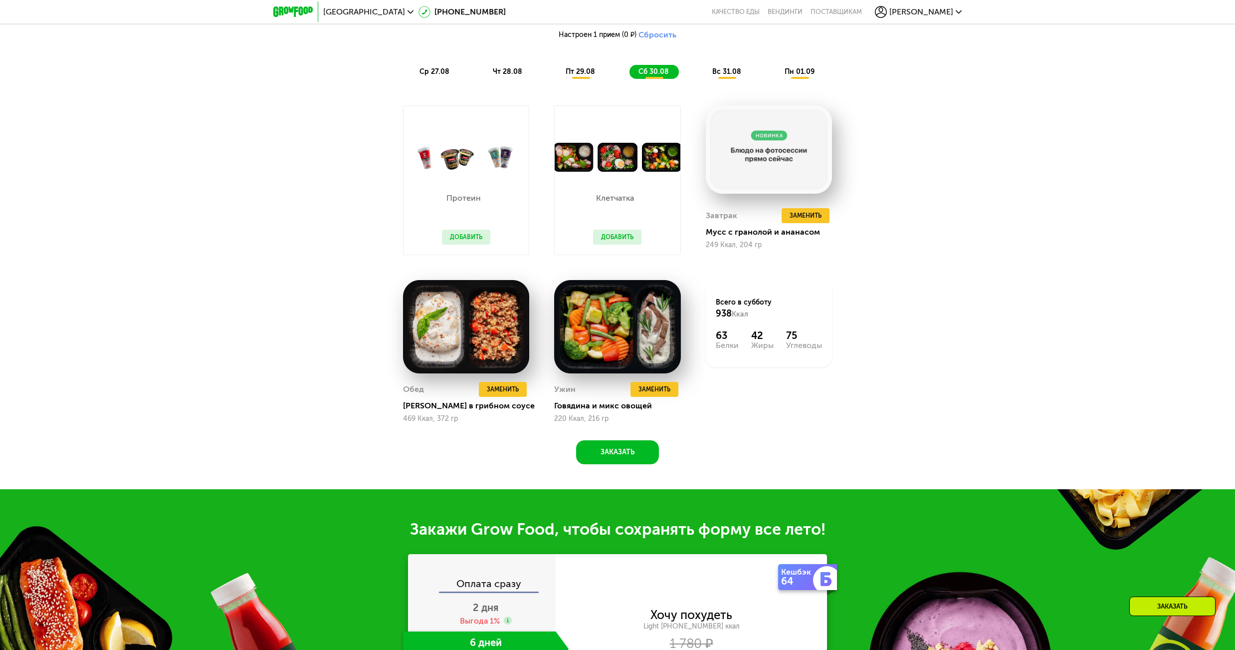
scroll to position [774, 0]
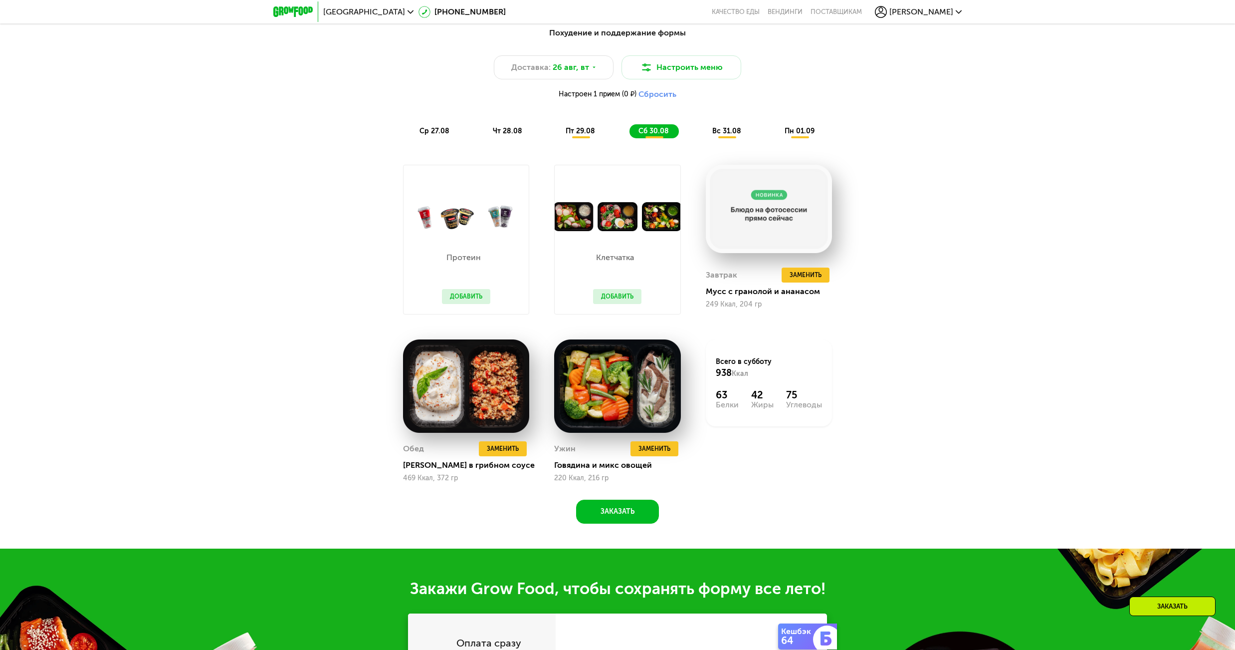
click at [734, 131] on span "вс 31.08" at bounding box center [726, 131] width 29 height 8
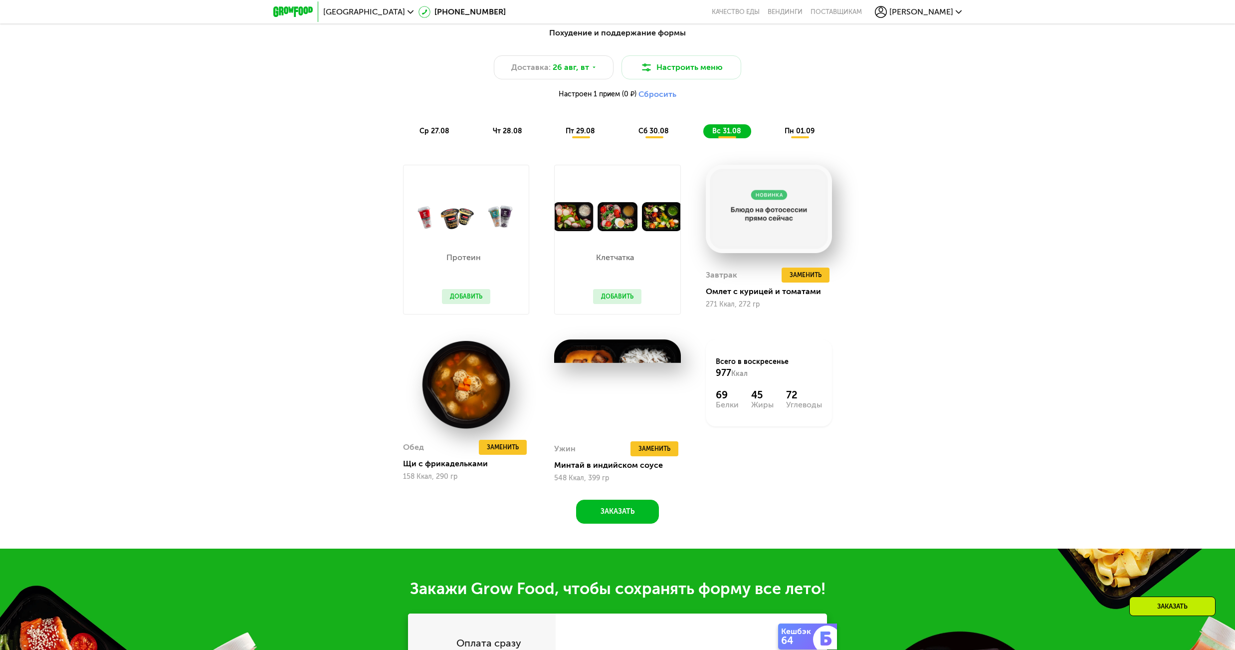
click at [804, 134] on span "пн 01.09" at bounding box center [800, 131] width 30 height 8
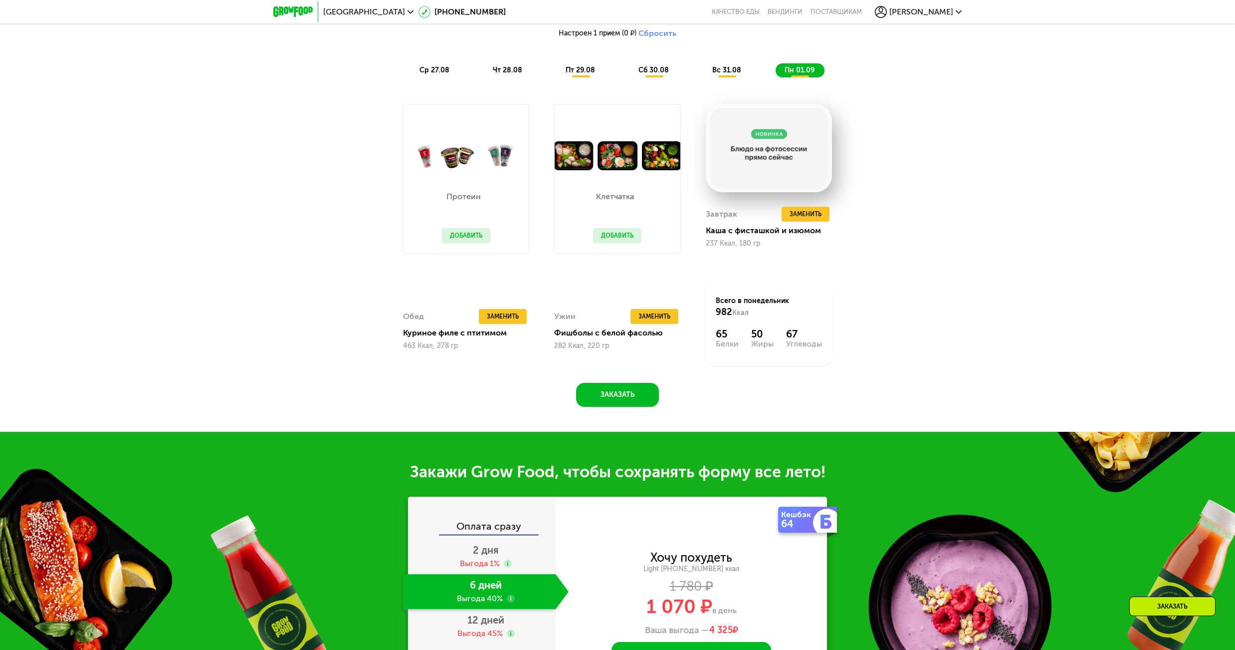
scroll to position [1023, 0]
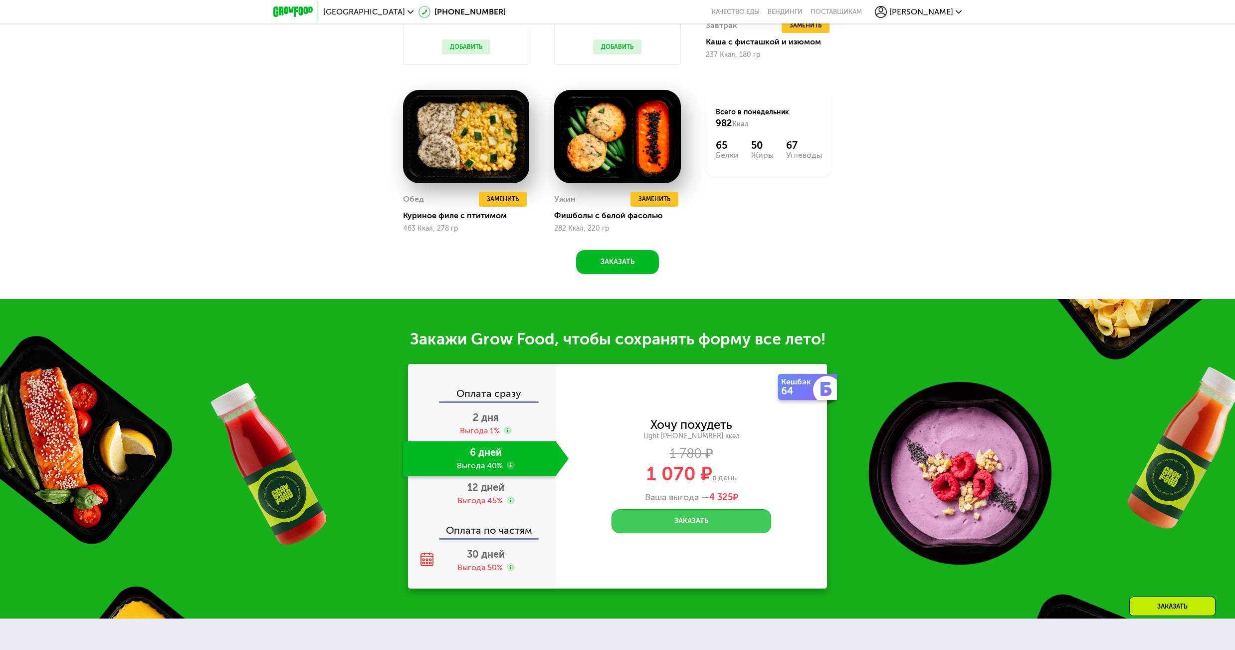
click at [714, 529] on button "Заказать" at bounding box center [692, 521] width 160 height 24
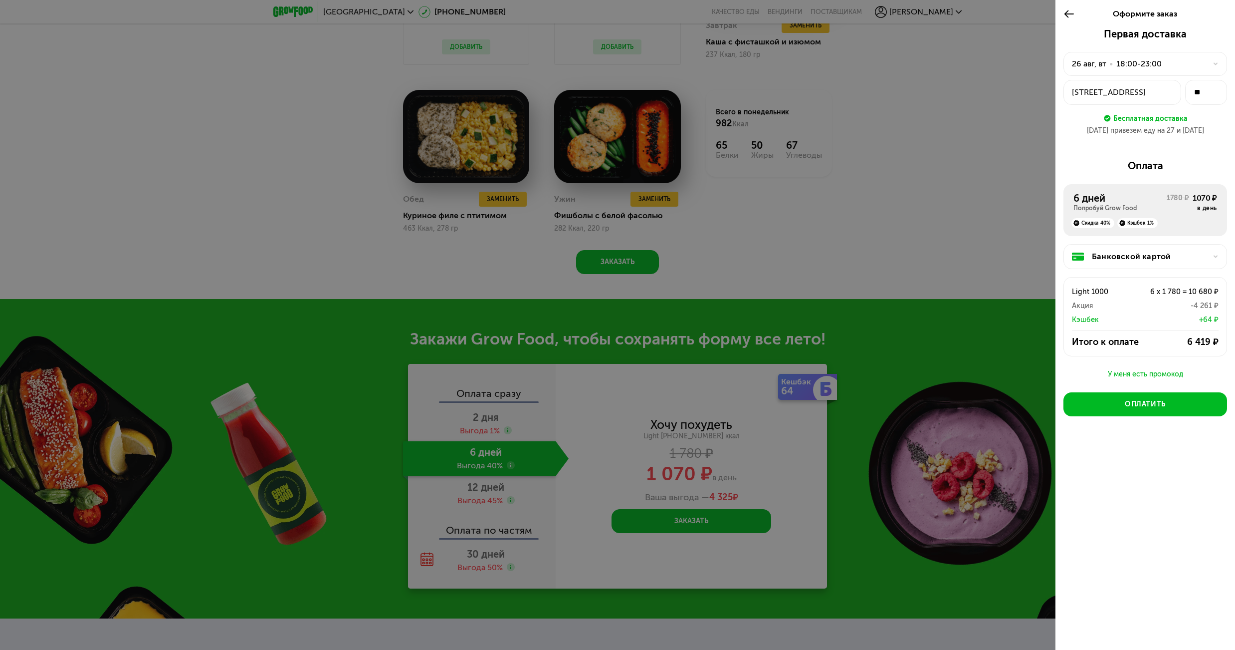
click at [1098, 65] on div "26 авг, вт" at bounding box center [1089, 64] width 34 height 12
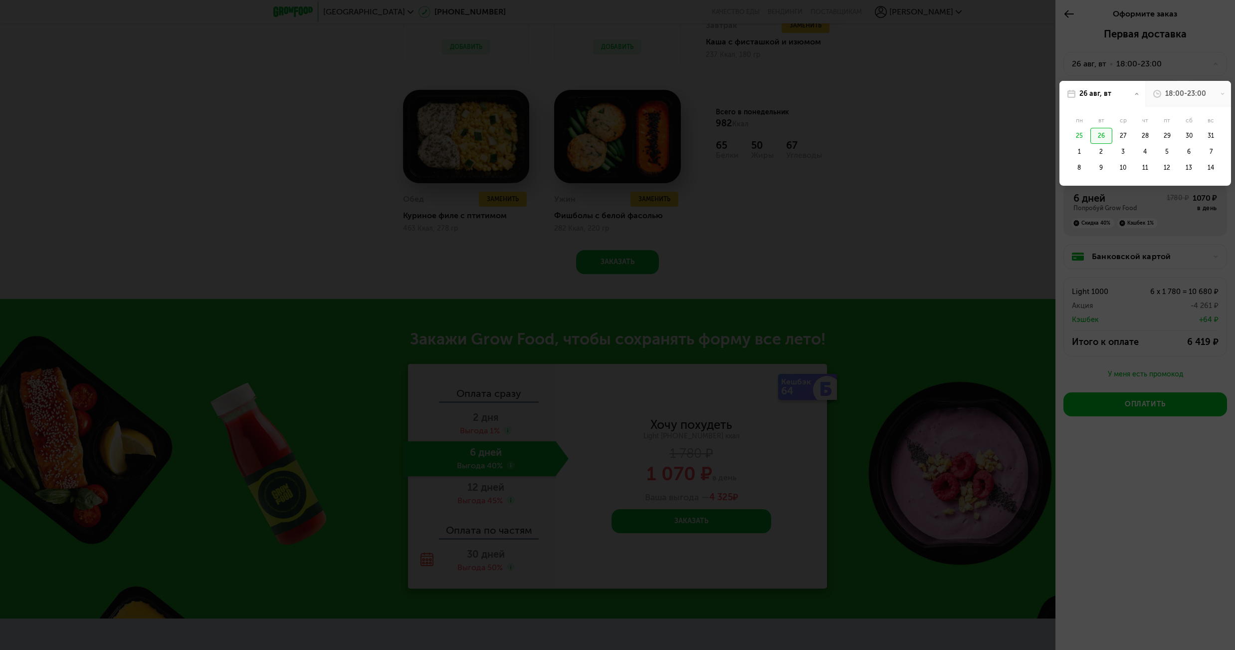
click at [1076, 137] on div "25" at bounding box center [1080, 136] width 22 height 16
click at [1079, 135] on div "25" at bounding box center [1080, 136] width 22 height 16
click at [1080, 135] on div "25" at bounding box center [1080, 136] width 22 height 16
click at [1185, 64] on div at bounding box center [617, 325] width 1235 height 650
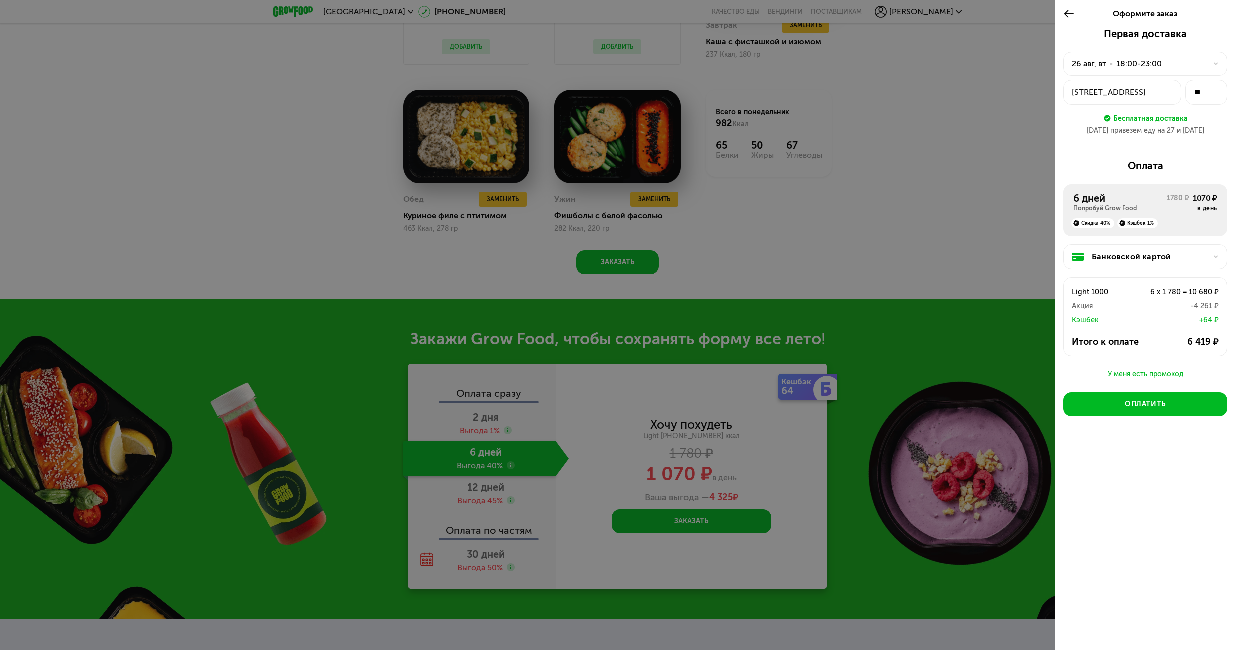
click at [1184, 64] on div "26 авг, вт • 18:00-23:00" at bounding box center [1139, 64] width 135 height 12
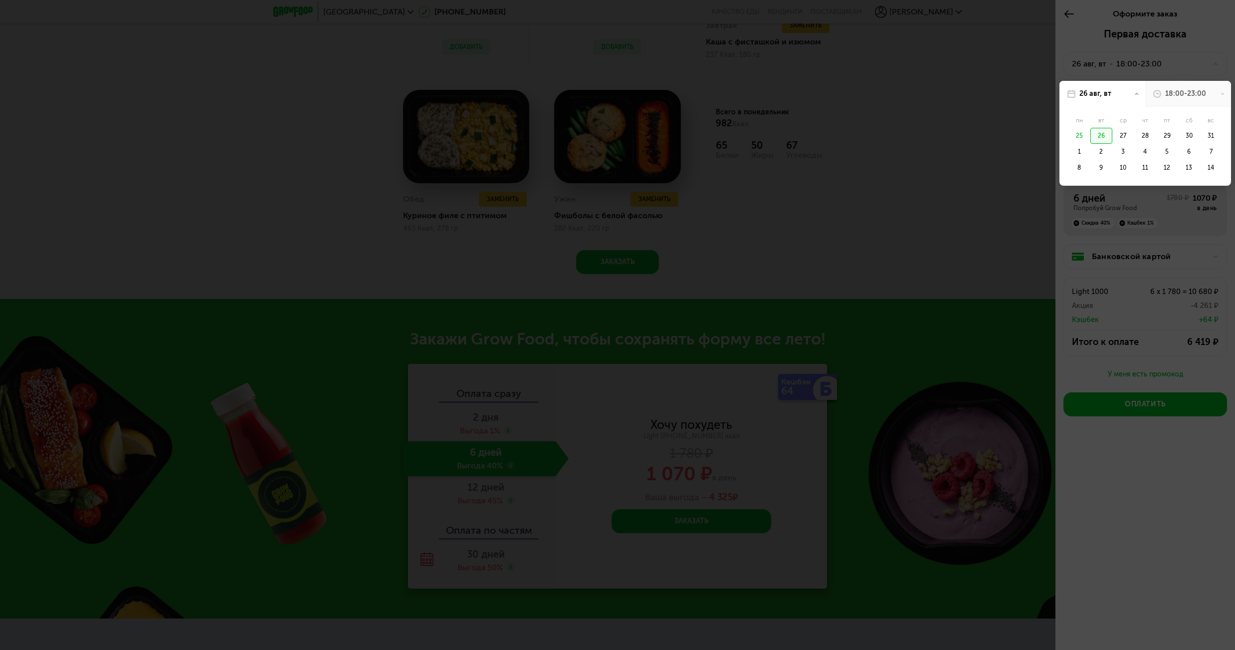
click at [1175, 68] on div at bounding box center [617, 325] width 1235 height 650
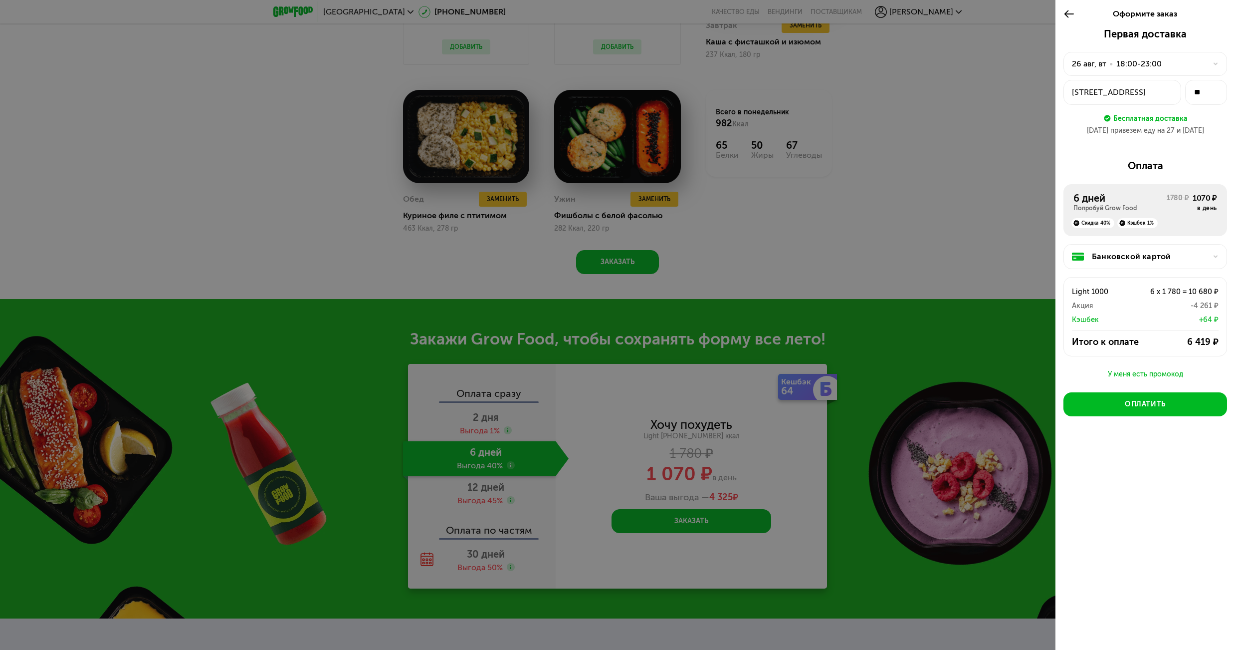
click at [1217, 63] on use at bounding box center [1216, 64] width 4 height 2
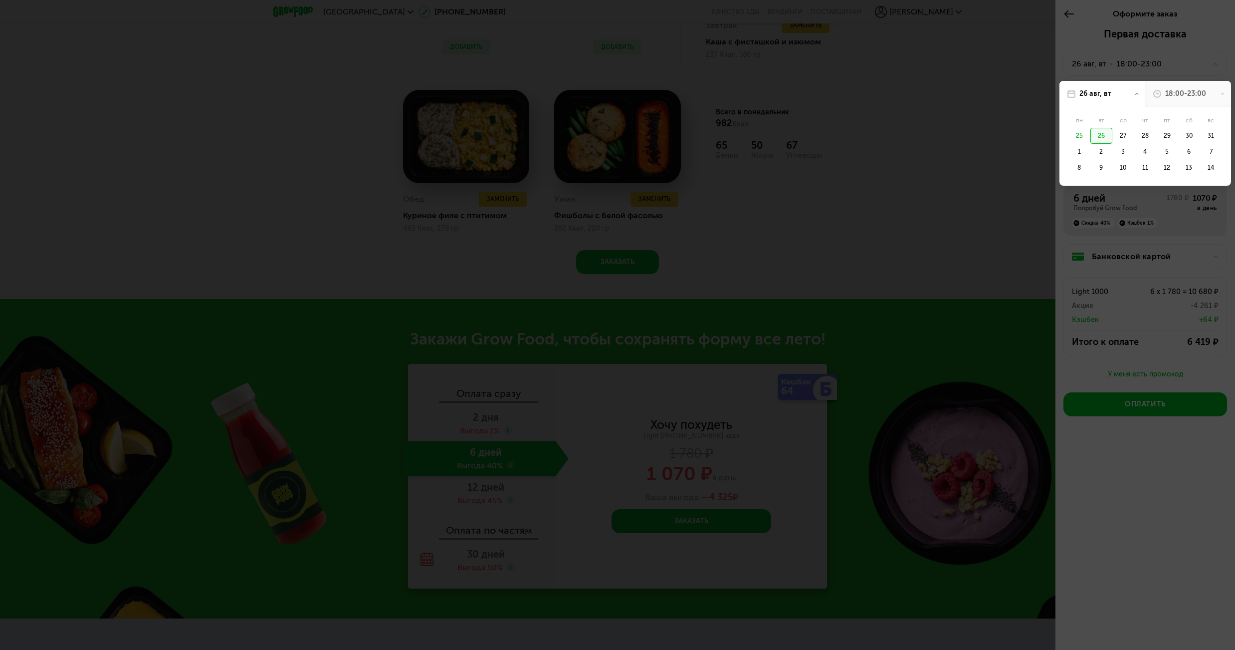
click at [1170, 94] on div "18:00-23:00" at bounding box center [1186, 94] width 41 height 10
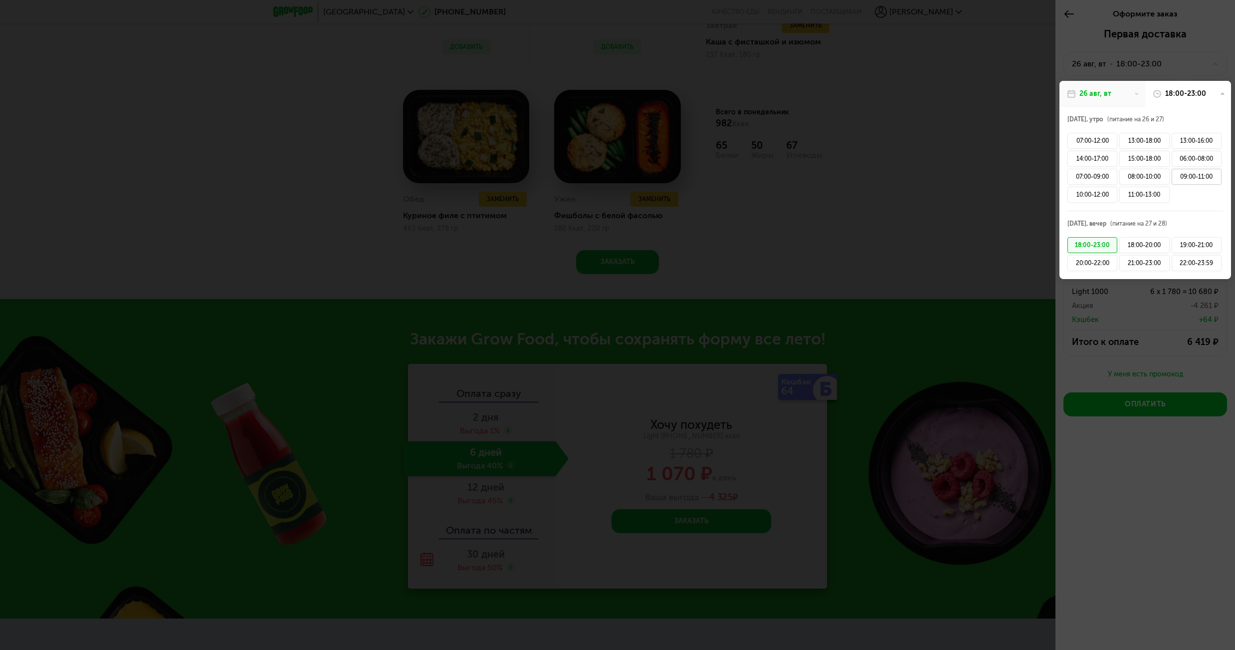
click at [1203, 177] on div "09:00-11:00" at bounding box center [1197, 177] width 50 height 16
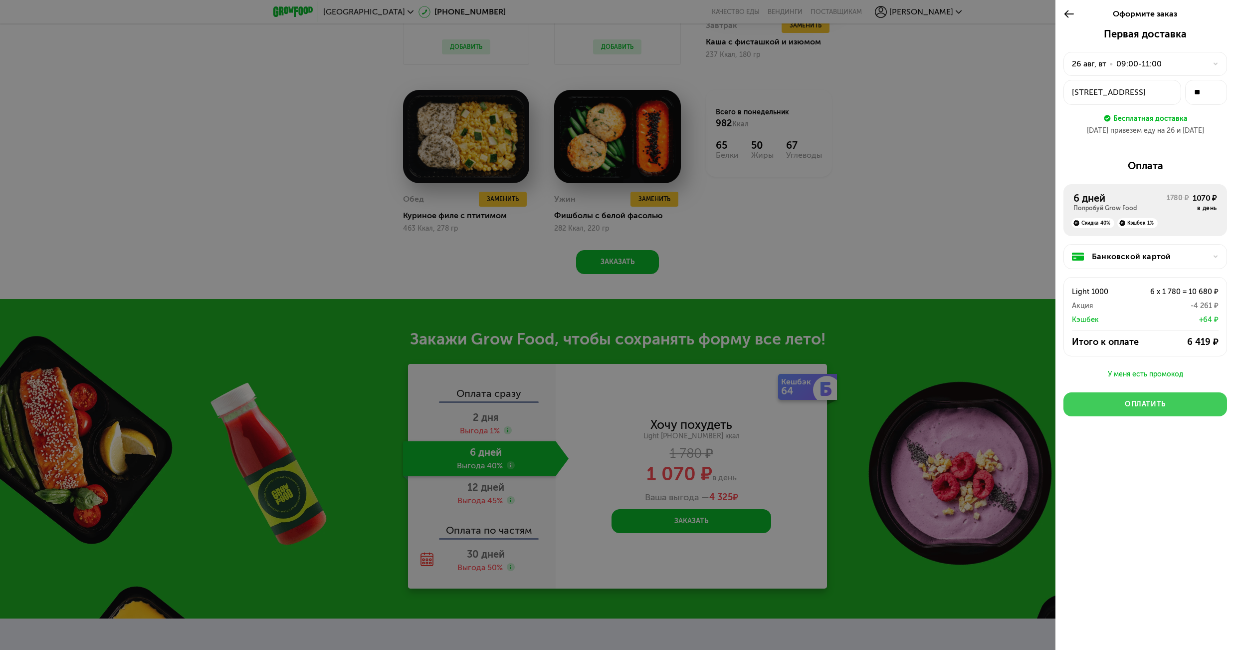
click at [1177, 411] on button "Оплатить" at bounding box center [1146, 404] width 164 height 24
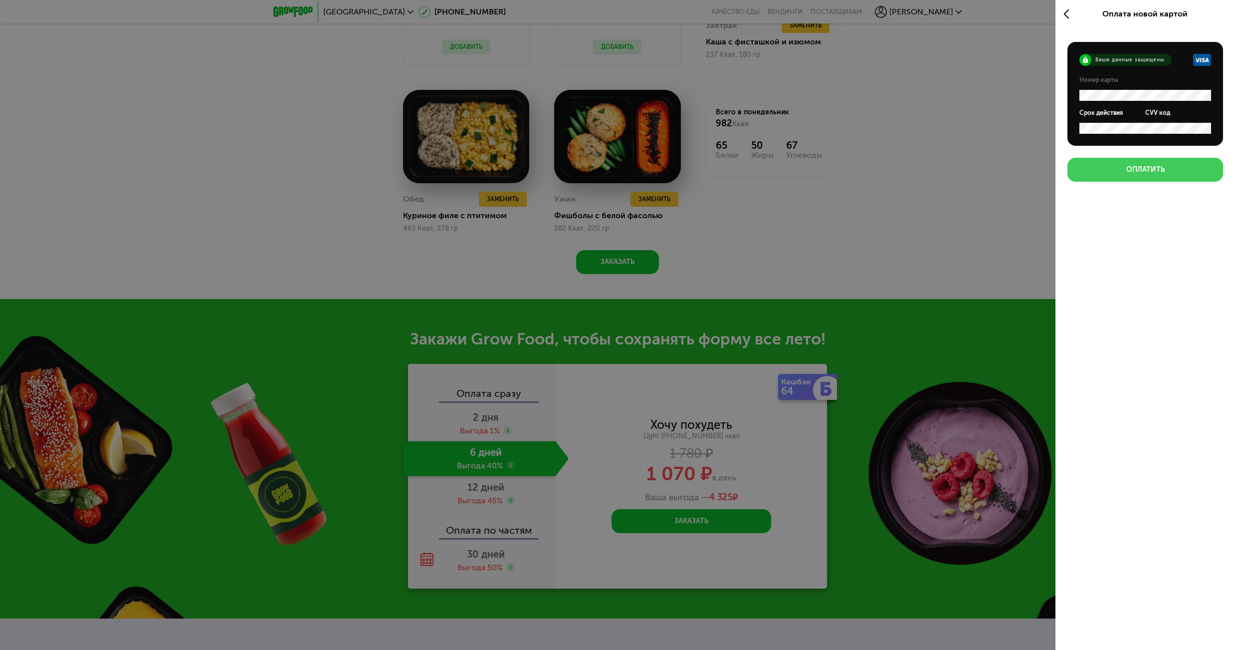
click at [1134, 172] on div "Оплатить" at bounding box center [1146, 170] width 38 height 10
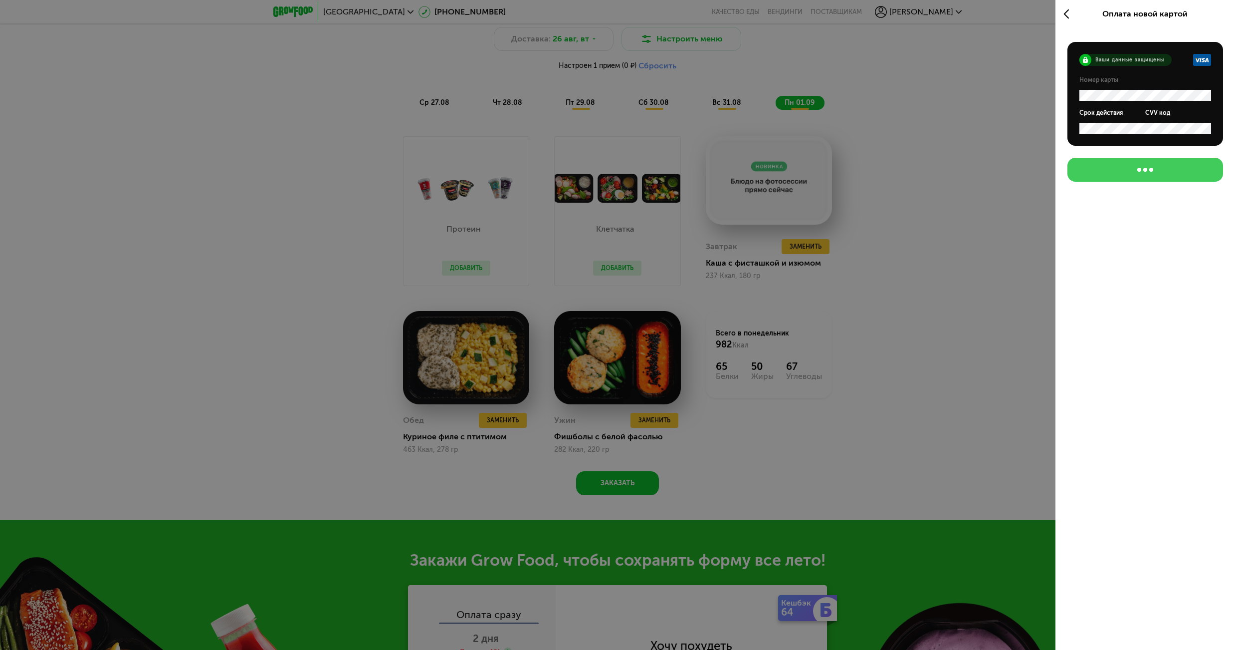
scroll to position [774, 0]
